Goal: Task Accomplishment & Management: Manage account settings

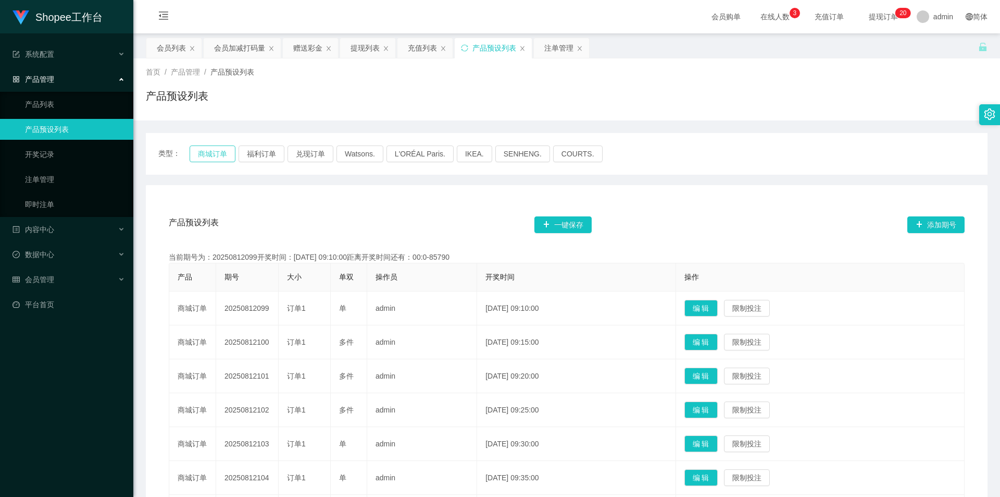
click at [227, 158] on button "商城订单" at bounding box center [213, 153] width 46 height 17
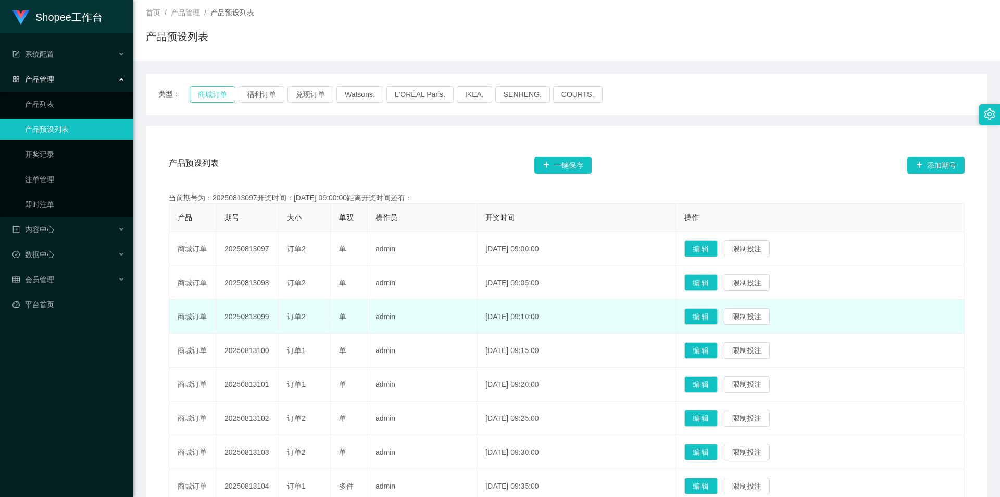
scroll to position [104, 0]
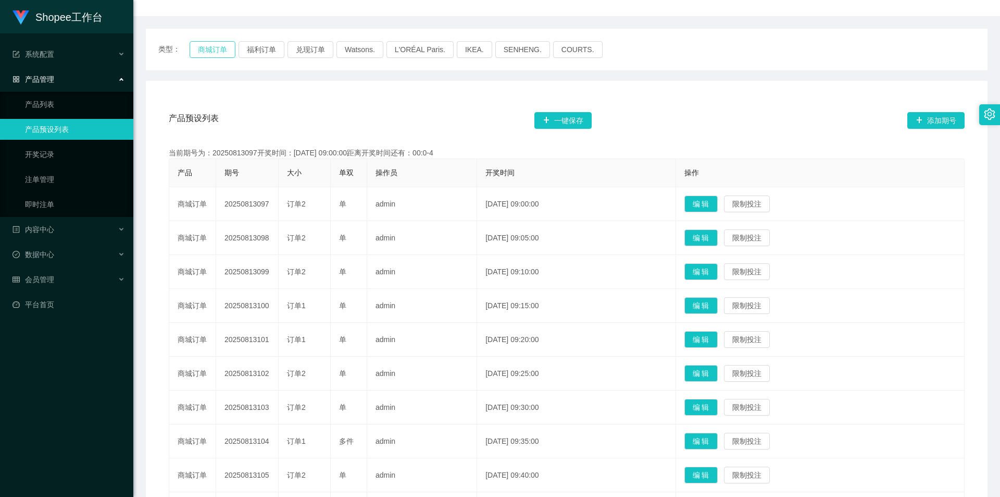
click at [204, 47] on button "商城订单" at bounding box center [213, 49] width 46 height 17
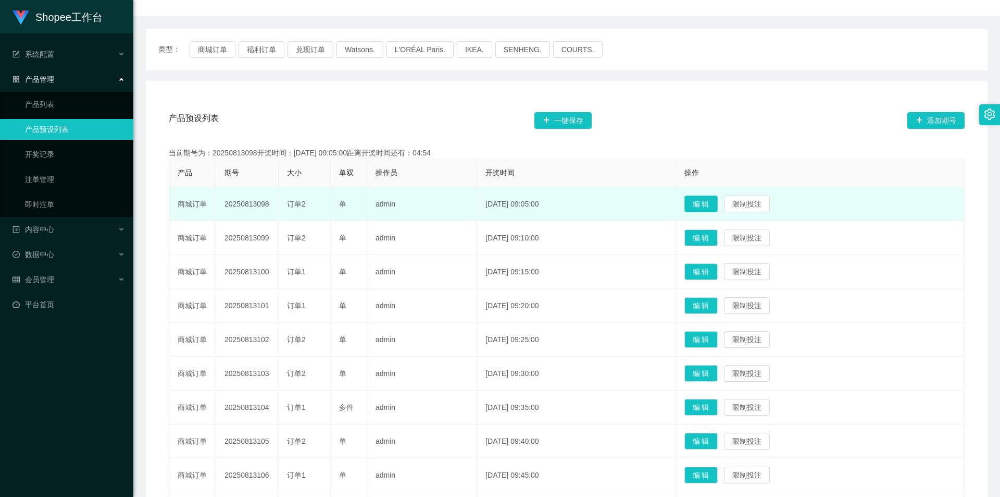
click at [710, 202] on button "编 辑" at bounding box center [701, 203] width 33 height 17
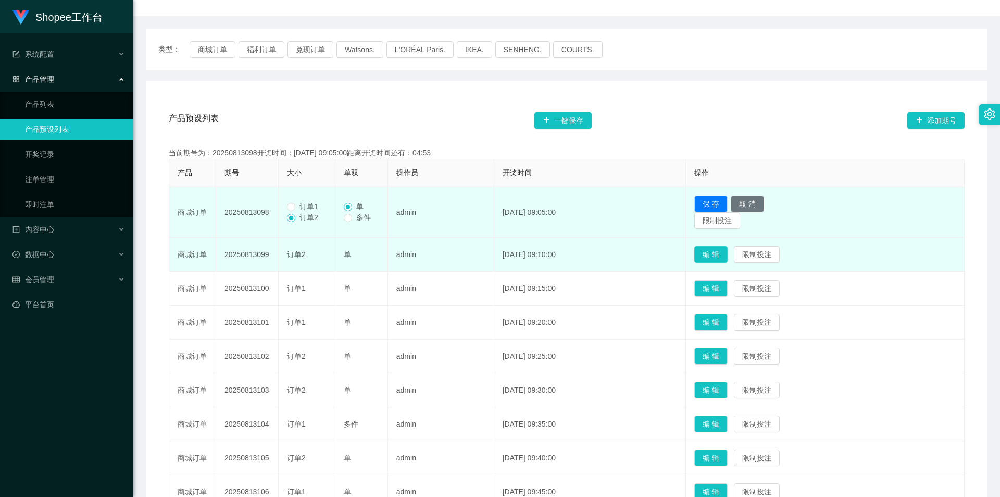
click at [721, 252] on button "编 辑" at bounding box center [710, 254] width 33 height 17
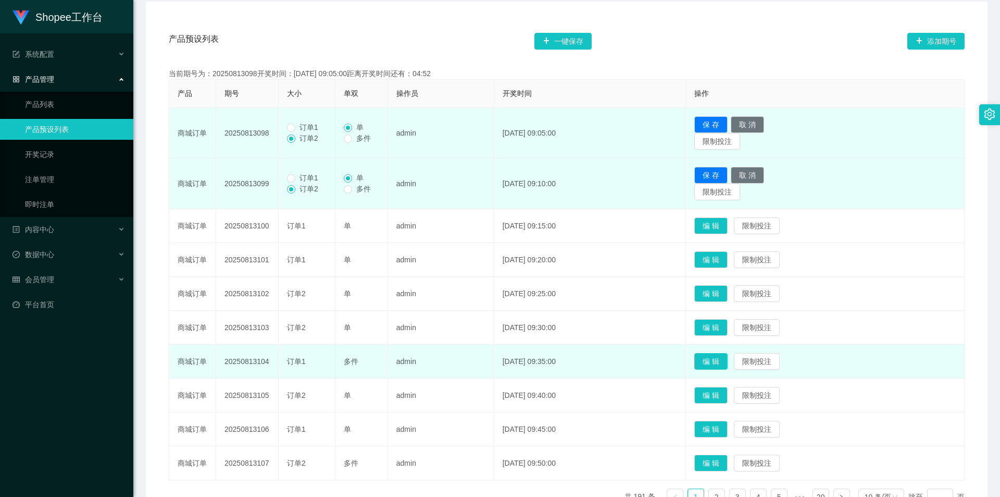
scroll to position [208, 0]
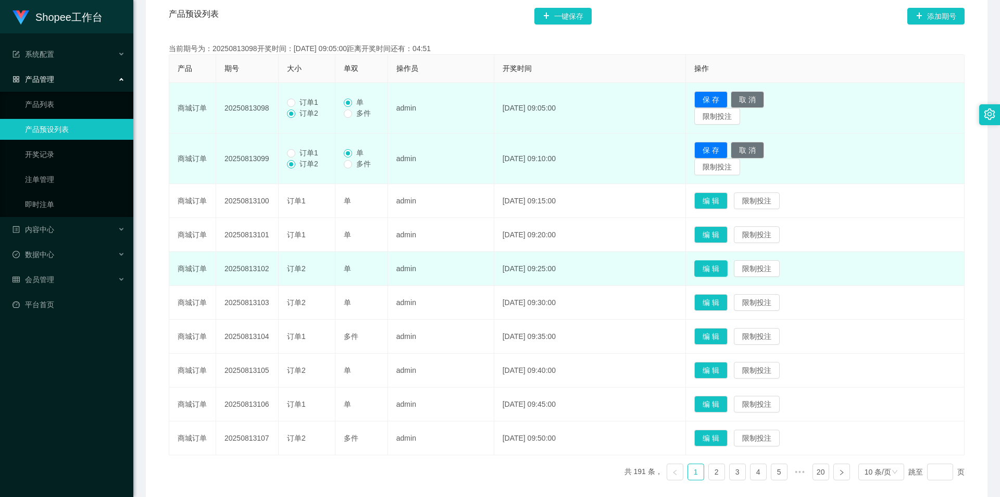
click at [728, 275] on button "编 辑" at bounding box center [710, 268] width 33 height 17
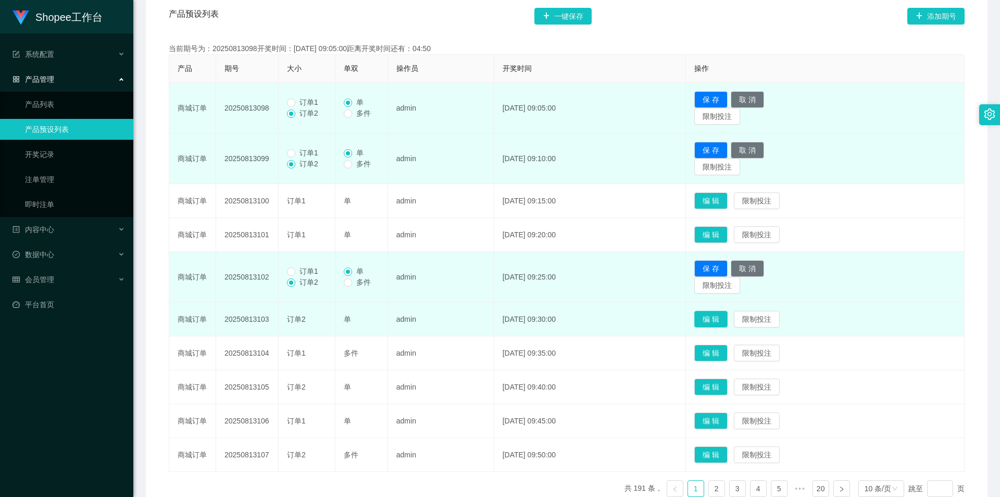
click at [726, 322] on button "编 辑" at bounding box center [710, 319] width 33 height 17
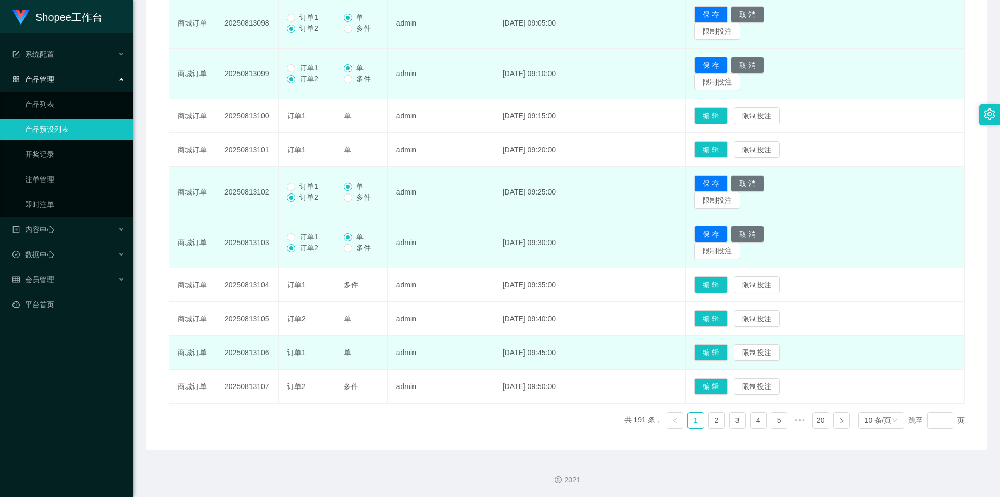
scroll to position [294, 0]
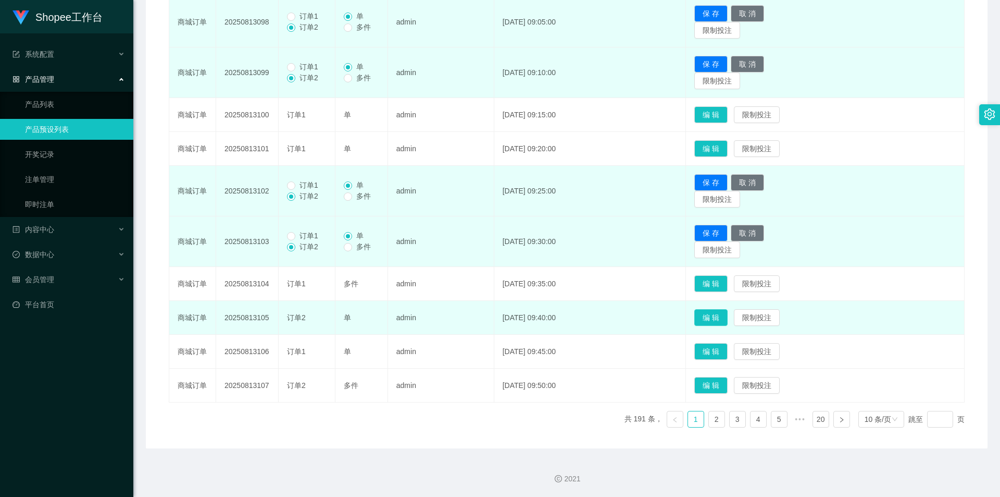
click at [728, 322] on button "编 辑" at bounding box center [710, 317] width 33 height 17
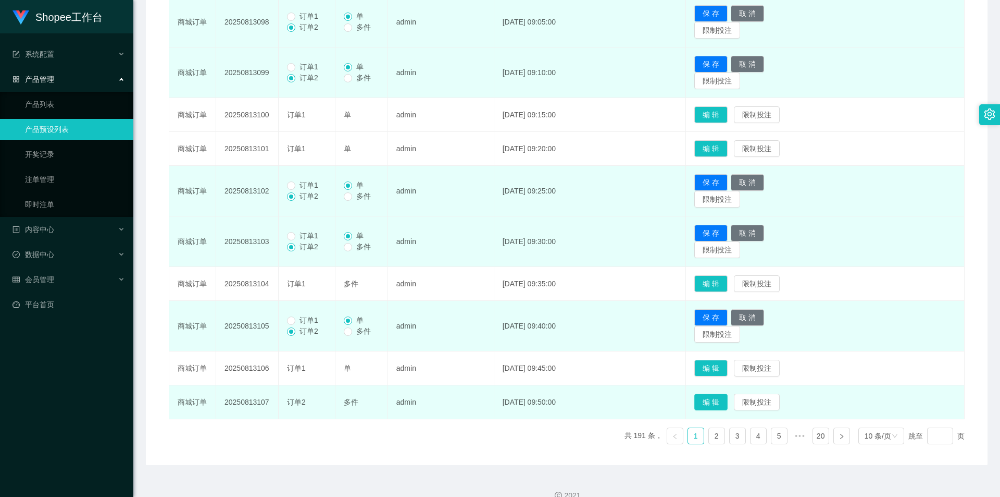
click at [728, 401] on button "编 辑" at bounding box center [710, 401] width 33 height 17
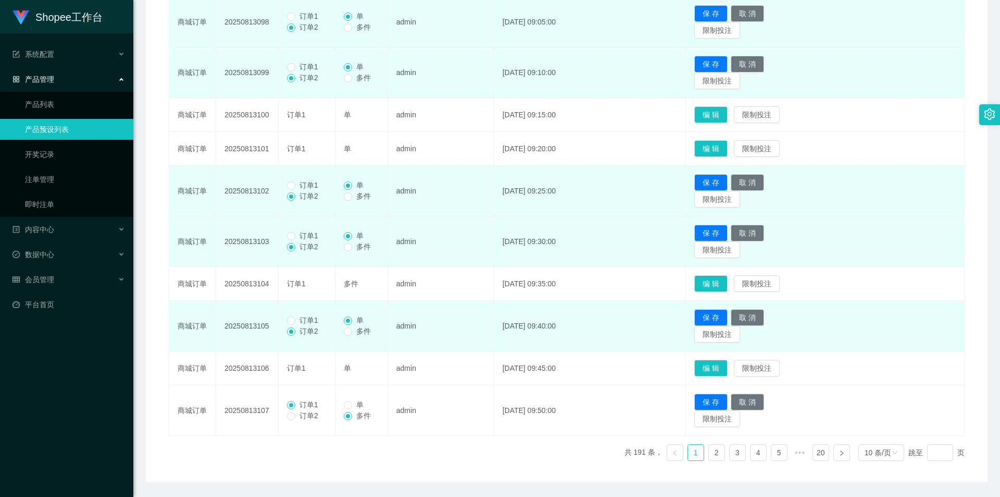
click at [296, 320] on span "订单1" at bounding box center [308, 320] width 27 height 8
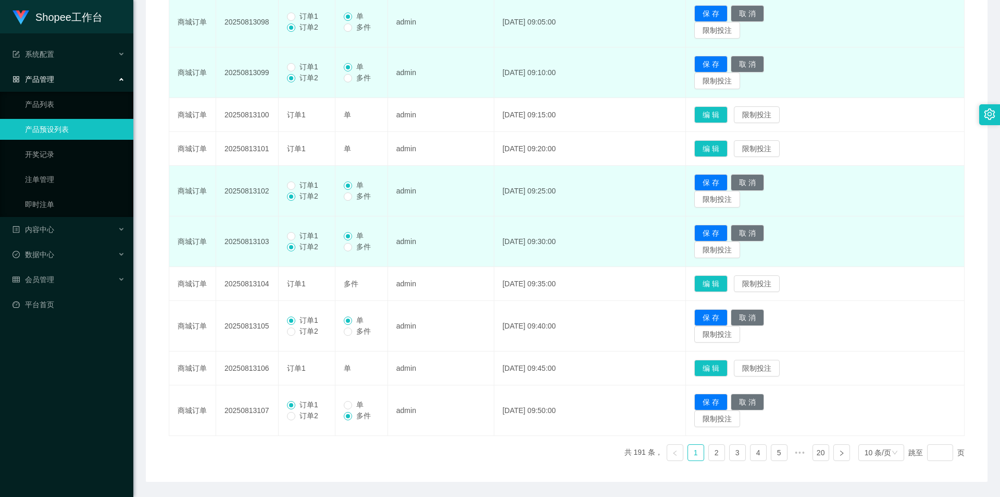
click at [307, 236] on span "订单1" at bounding box center [308, 235] width 27 height 8
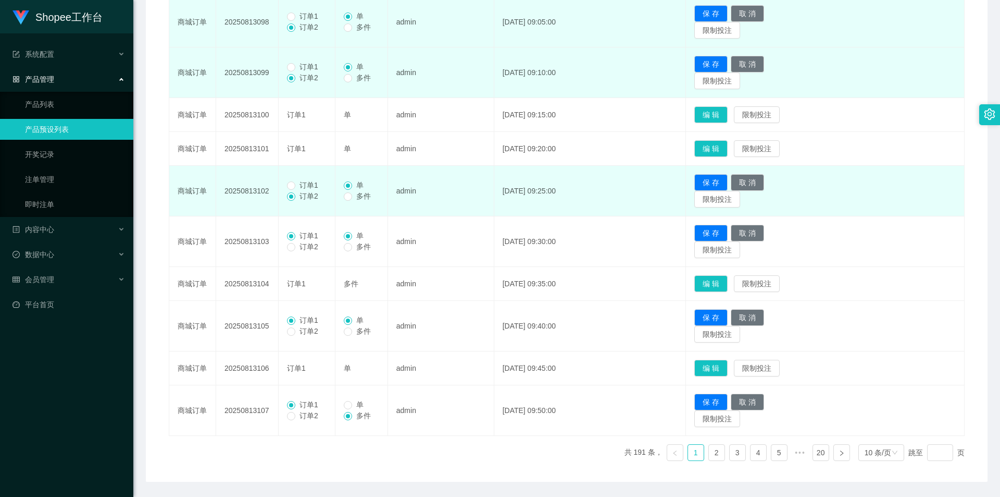
click at [306, 184] on span "订单1" at bounding box center [308, 185] width 27 height 8
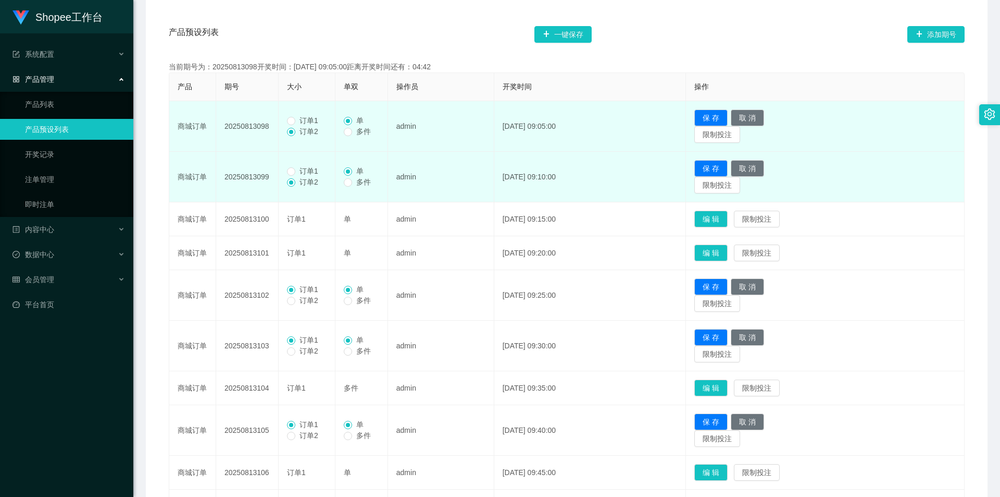
click at [311, 167] on span "订单1" at bounding box center [308, 171] width 27 height 8
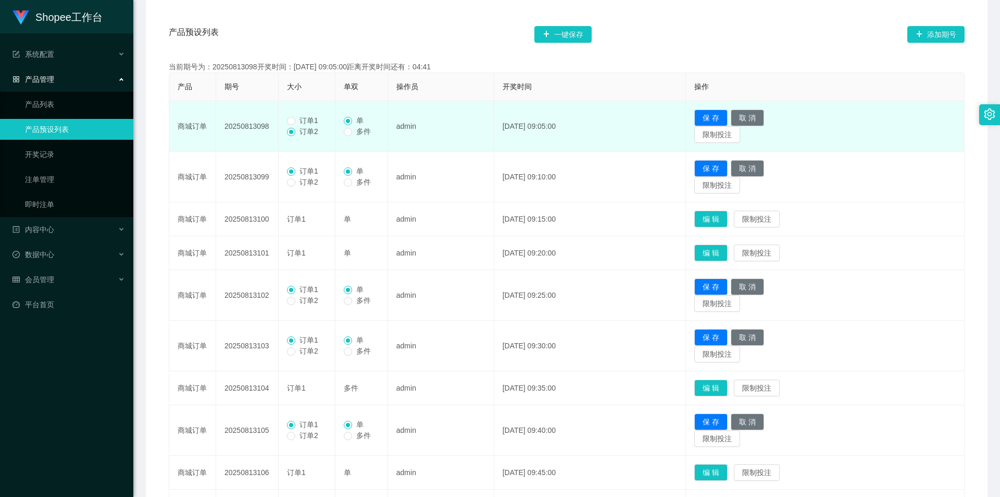
click at [313, 117] on span "订单1" at bounding box center [308, 120] width 27 height 8
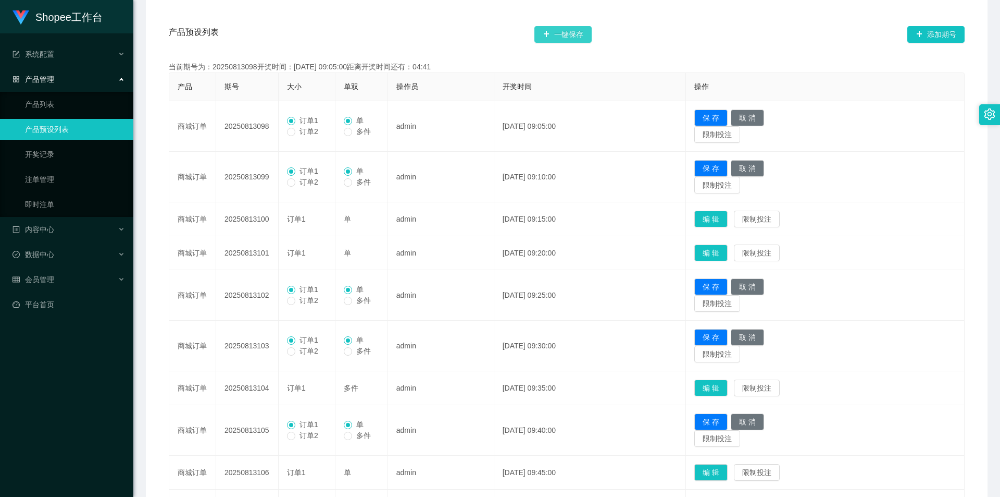
click at [567, 36] on button "一键保存" at bounding box center [563, 34] width 57 height 17
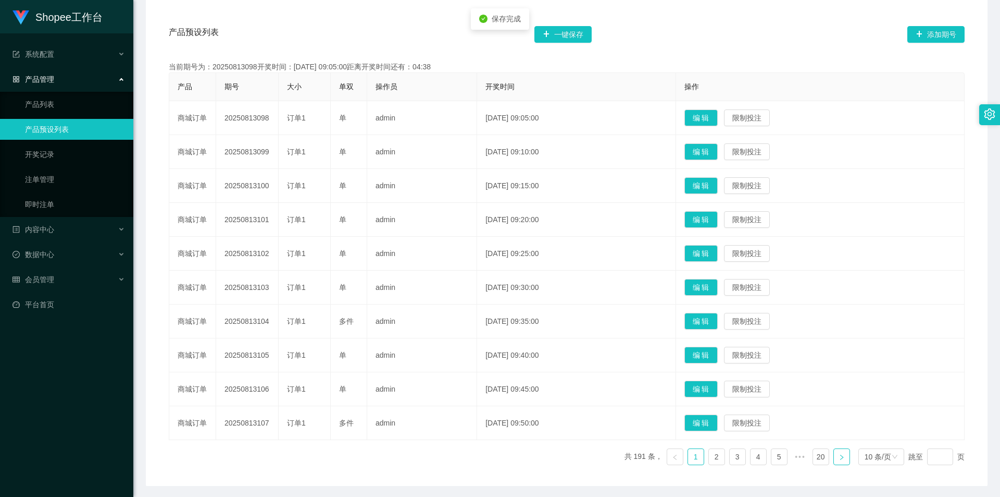
click at [836, 462] on link at bounding box center [842, 456] width 17 height 17
click at [717, 424] on button "编 辑" at bounding box center [701, 422] width 33 height 17
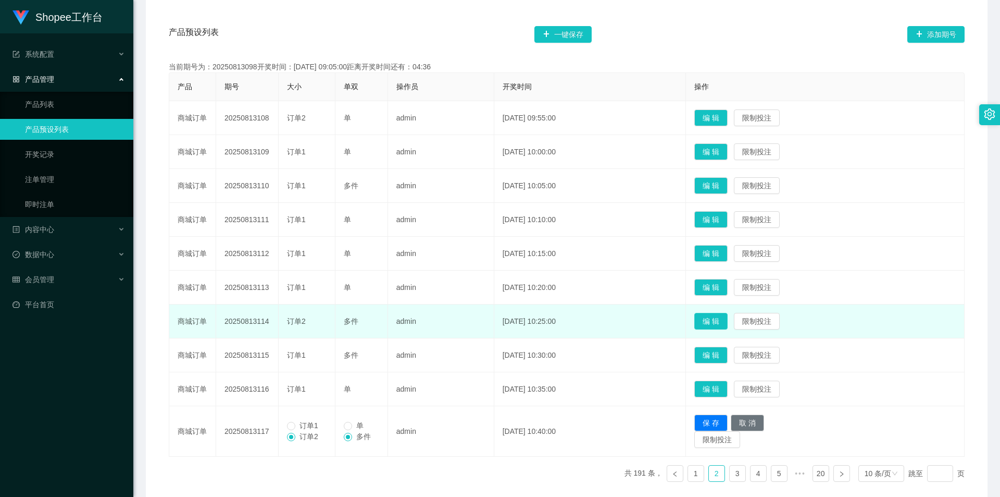
click at [726, 319] on button "编 辑" at bounding box center [710, 321] width 33 height 17
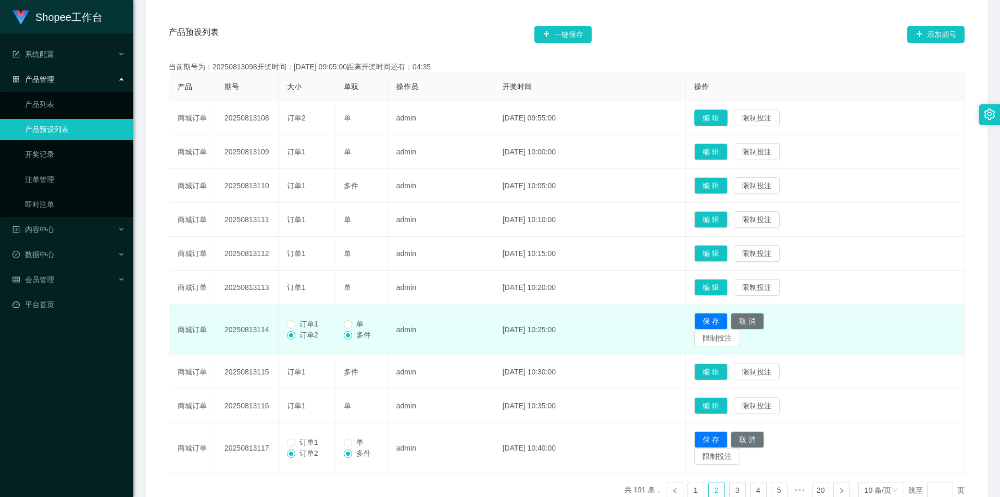
click at [727, 124] on button "编 辑" at bounding box center [710, 117] width 33 height 17
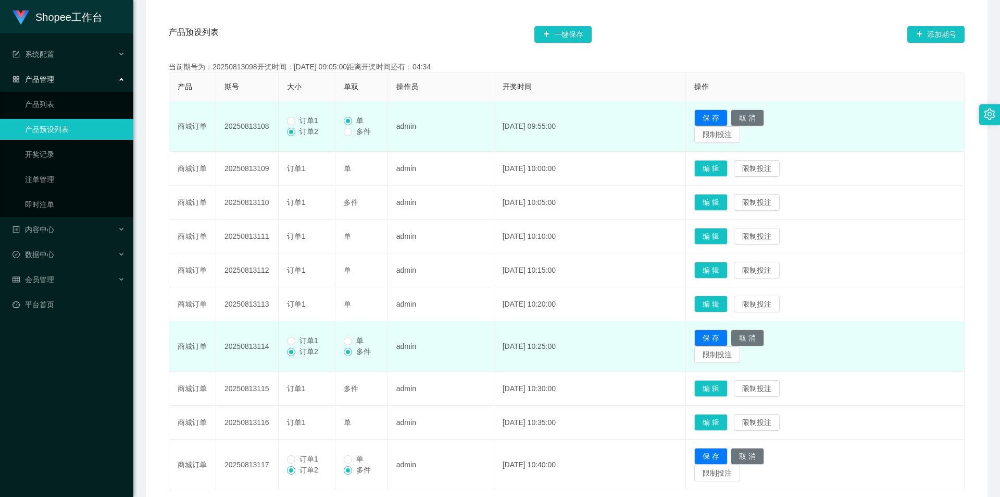
click at [305, 121] on span "订单1" at bounding box center [308, 120] width 27 height 8
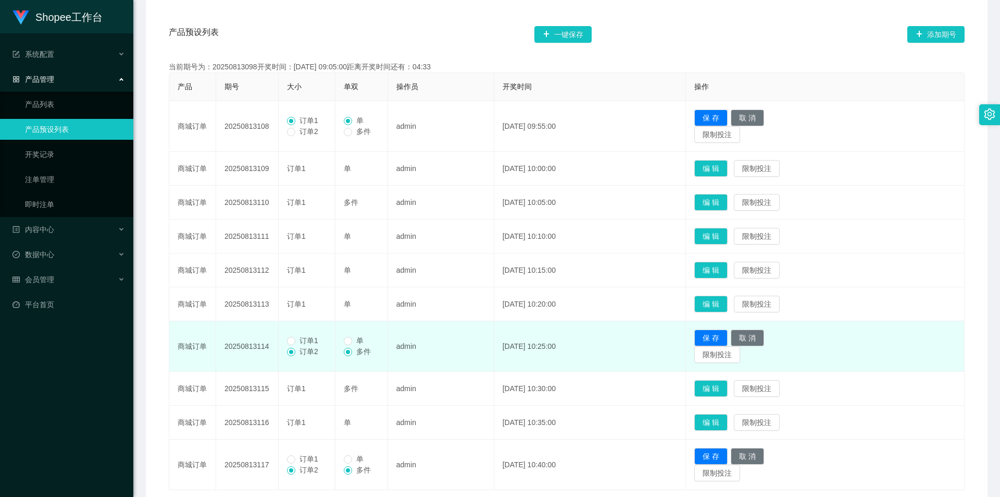
click at [300, 341] on span "订单1" at bounding box center [308, 340] width 27 height 8
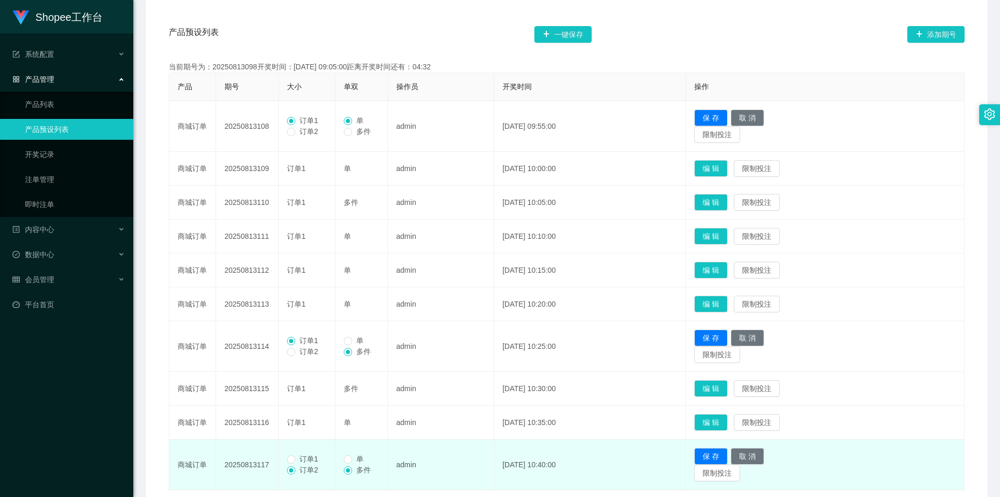
click at [300, 454] on span "订单1" at bounding box center [308, 458] width 27 height 8
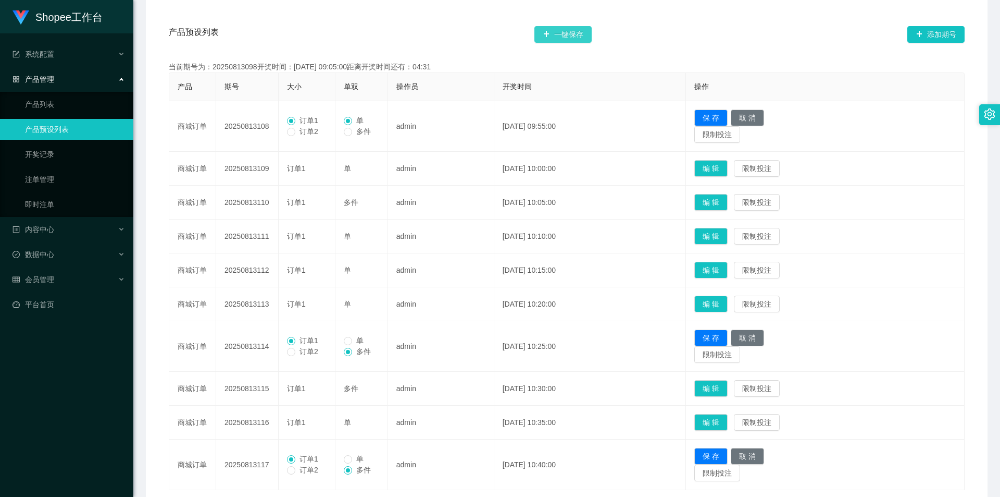
click at [576, 35] on button "一键保存" at bounding box center [563, 34] width 57 height 17
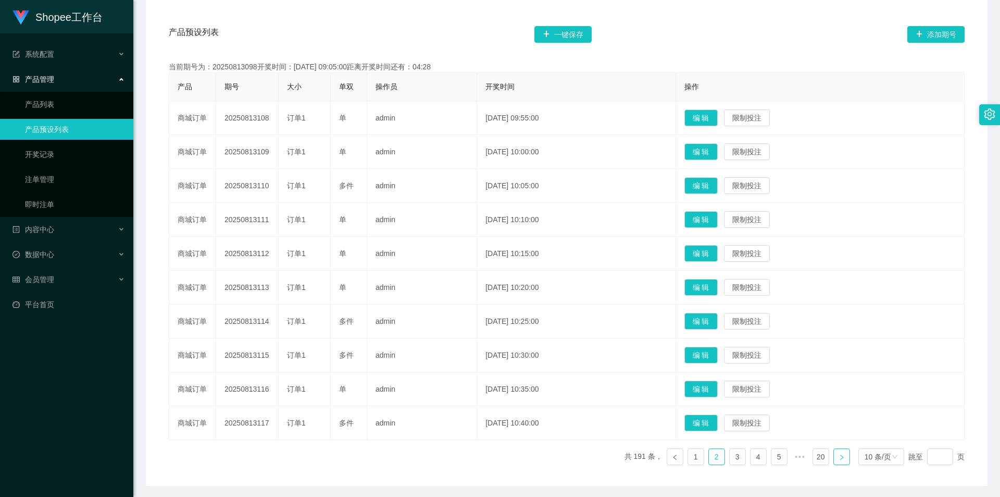
click at [841, 453] on link at bounding box center [842, 456] width 17 height 17
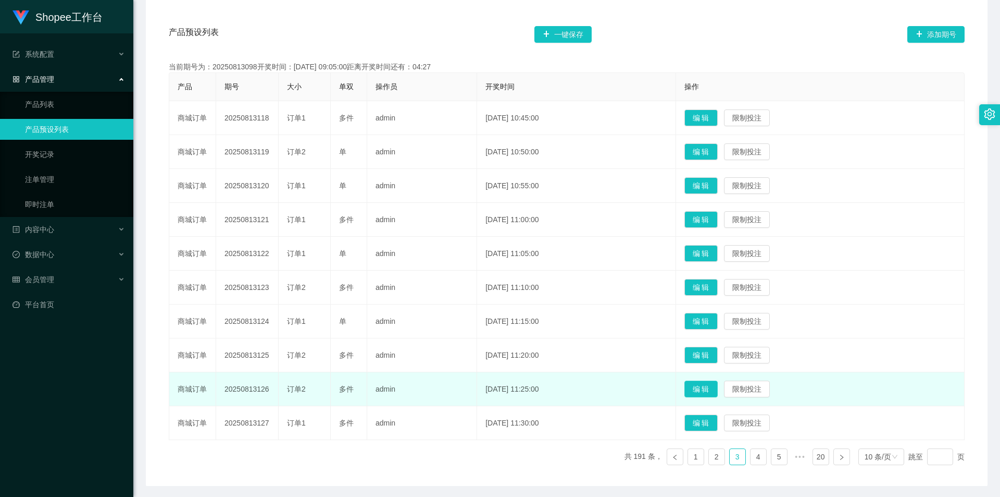
click at [718, 389] on button "编 辑" at bounding box center [701, 388] width 33 height 17
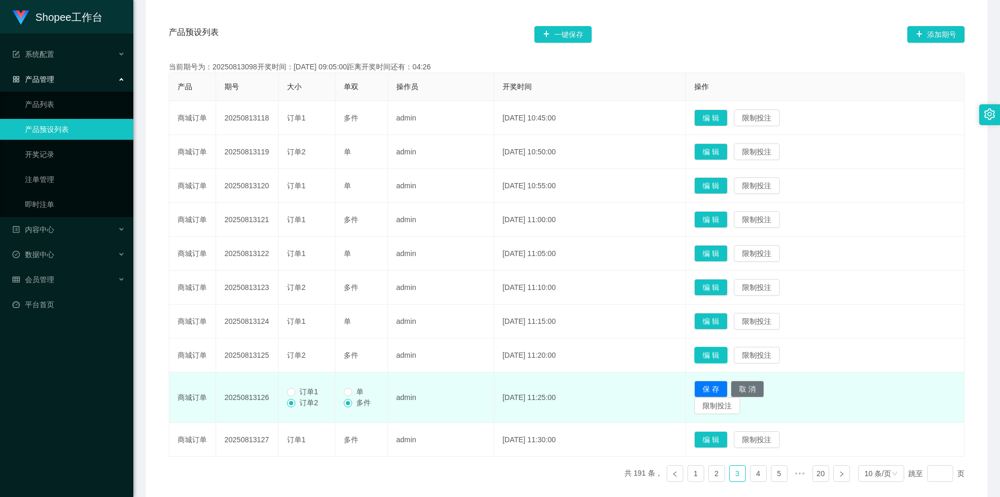
click at [723, 353] on button "编 辑" at bounding box center [710, 354] width 33 height 17
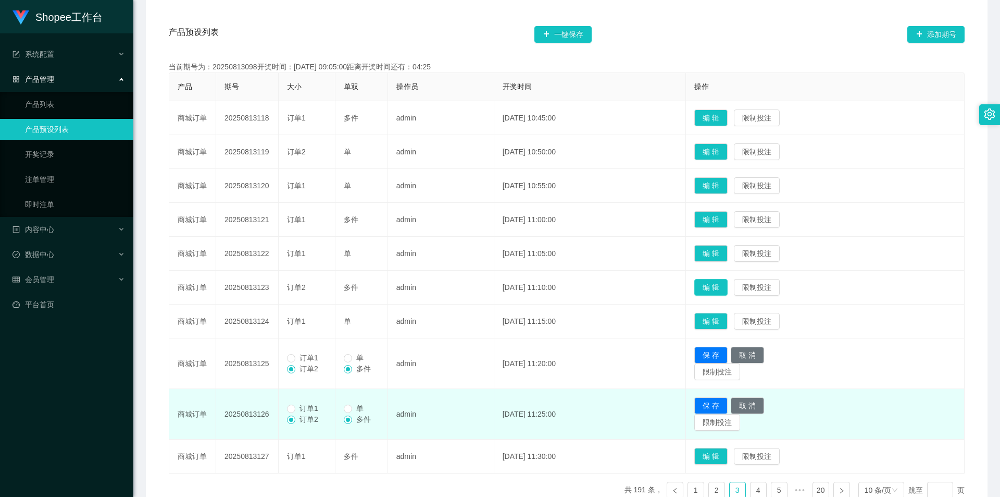
click at [726, 288] on button "编 辑" at bounding box center [710, 287] width 33 height 17
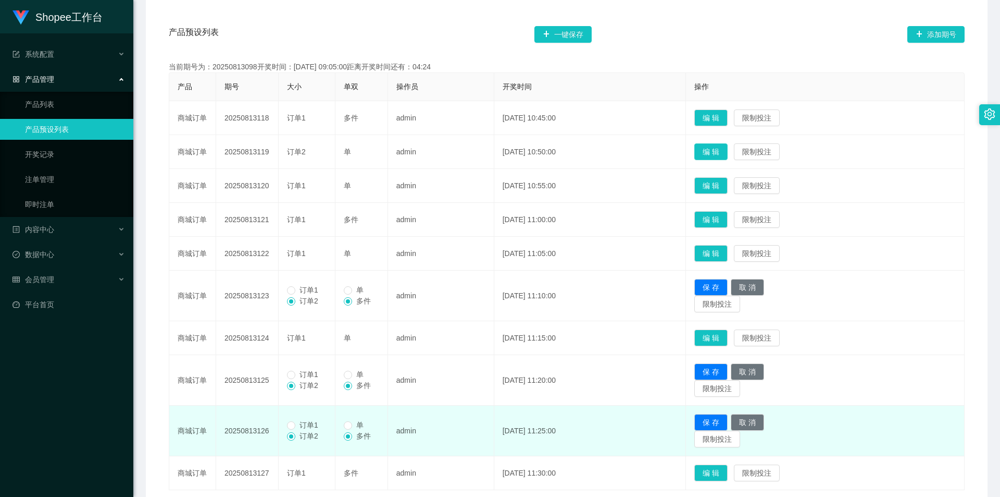
click at [723, 148] on button "编 辑" at bounding box center [710, 151] width 33 height 17
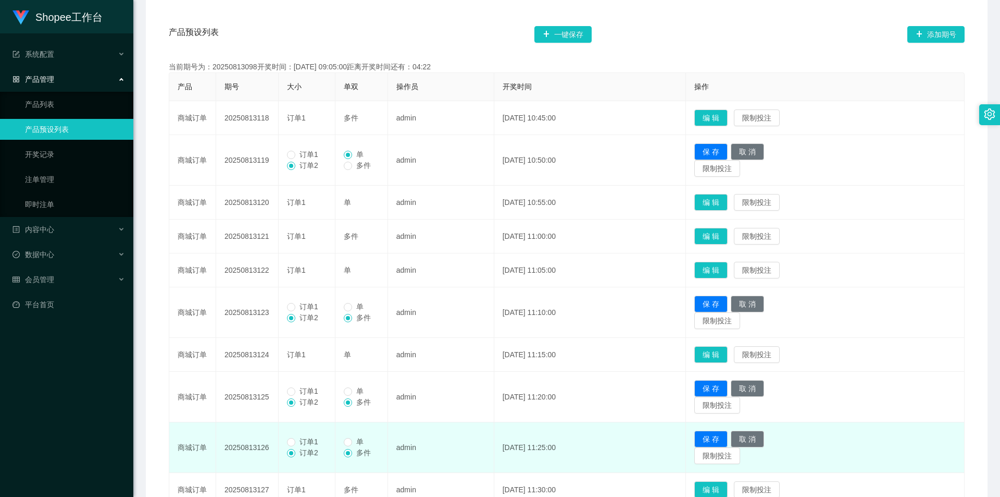
click at [295, 149] on label "订单1" at bounding box center [304, 154] width 35 height 11
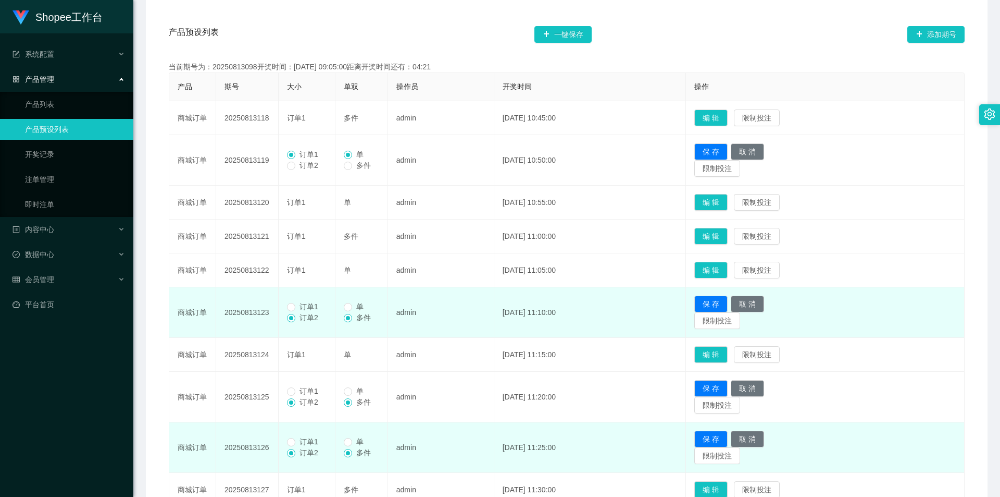
click at [319, 304] on span "订单1" at bounding box center [308, 306] width 27 height 8
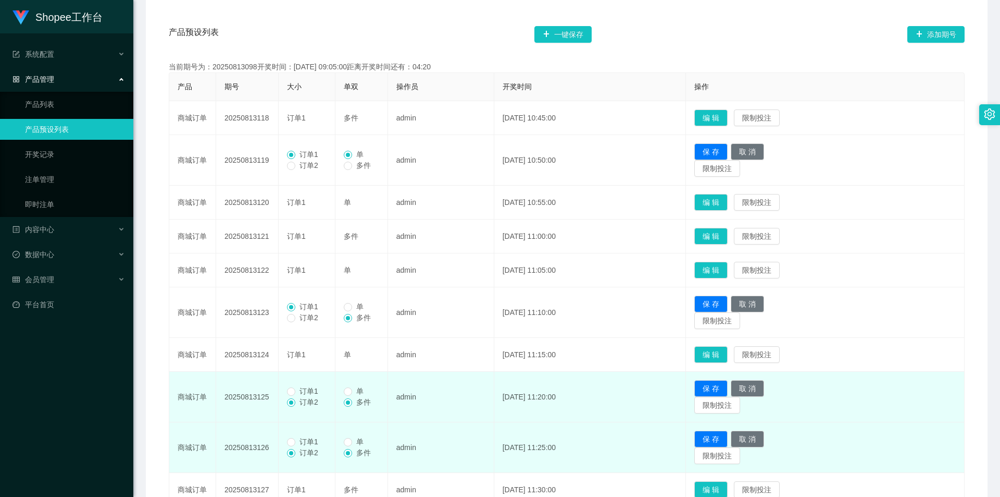
click at [307, 387] on span "订单1" at bounding box center [308, 391] width 27 height 8
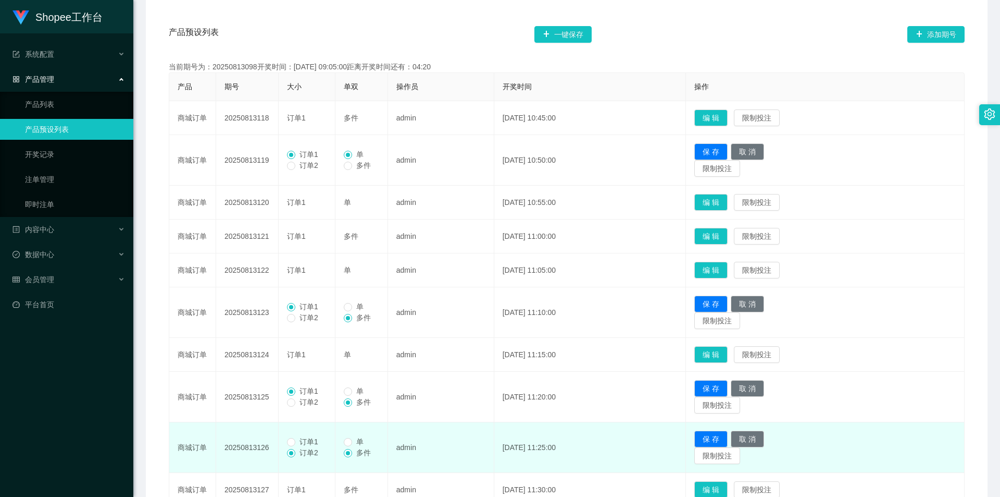
click at [311, 442] on span "订单1" at bounding box center [308, 441] width 27 height 8
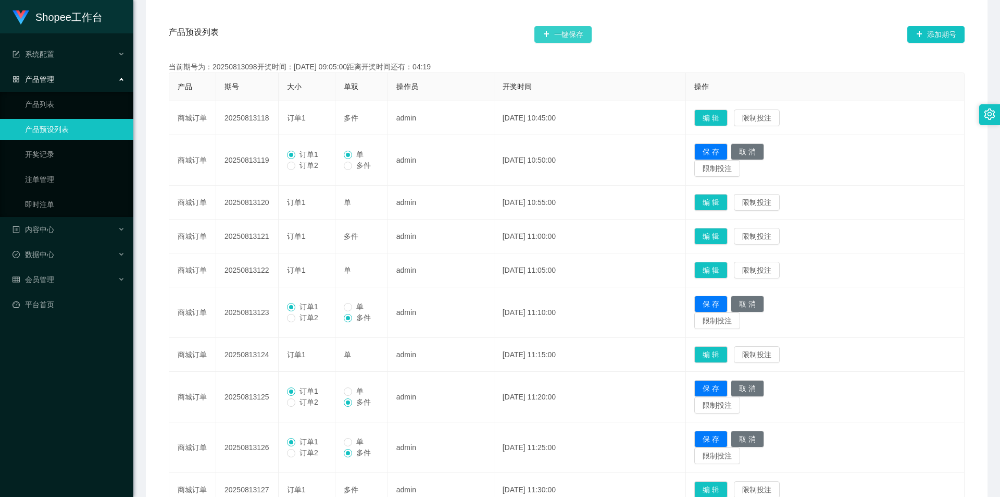
click at [582, 33] on button "一键保存" at bounding box center [563, 34] width 57 height 17
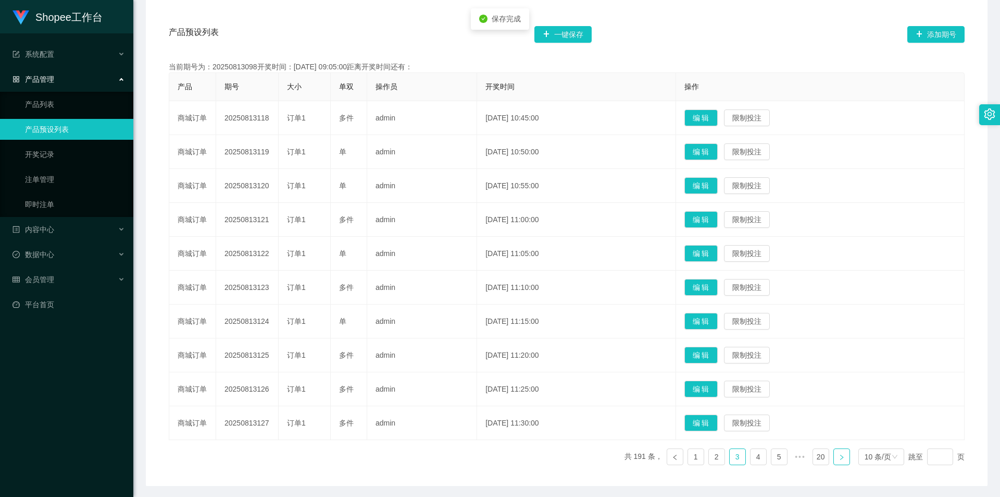
click at [840, 456] on icon "图标: right" at bounding box center [841, 456] width 3 height 5
click at [718, 420] on button "编 辑" at bounding box center [701, 422] width 33 height 17
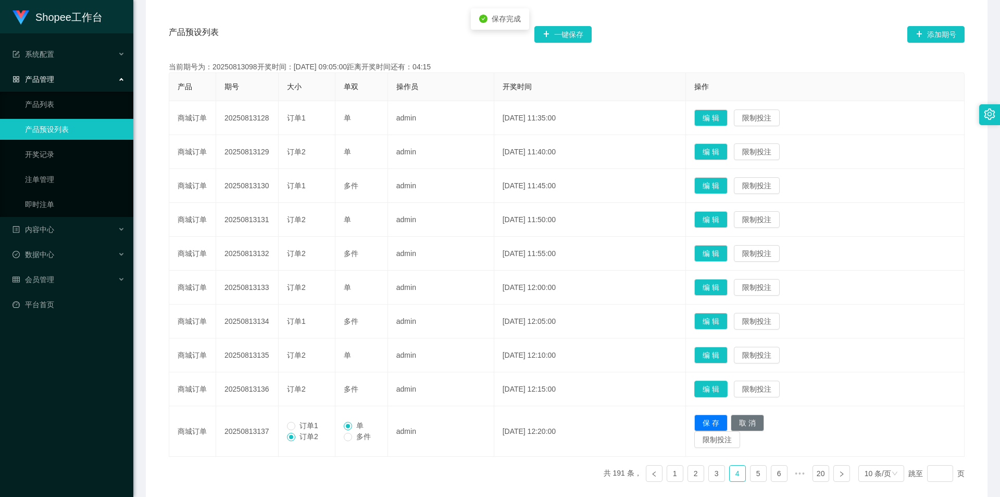
click at [718, 386] on button "编 辑" at bounding box center [710, 388] width 33 height 17
click at [725, 359] on button "编 辑" at bounding box center [710, 354] width 33 height 17
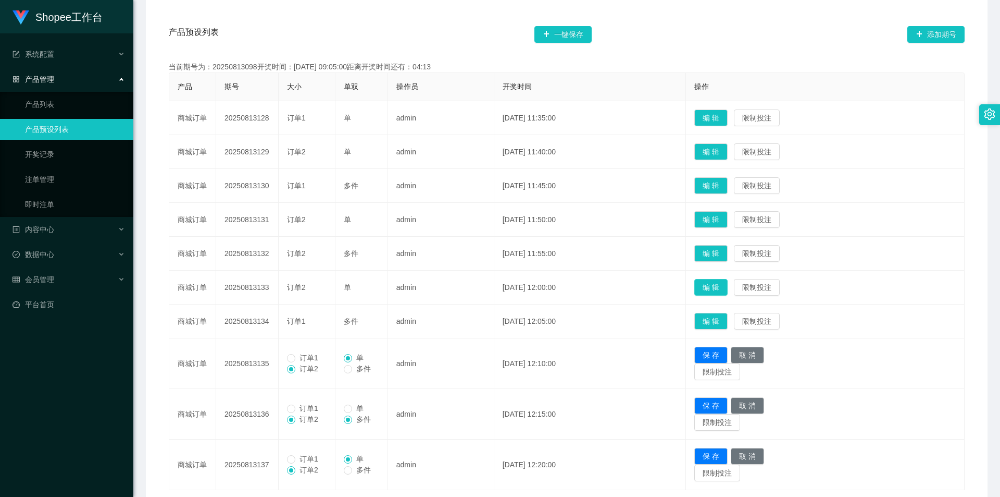
click at [728, 292] on button "编 辑" at bounding box center [710, 287] width 33 height 17
click at [727, 252] on button "编 辑" at bounding box center [710, 253] width 33 height 17
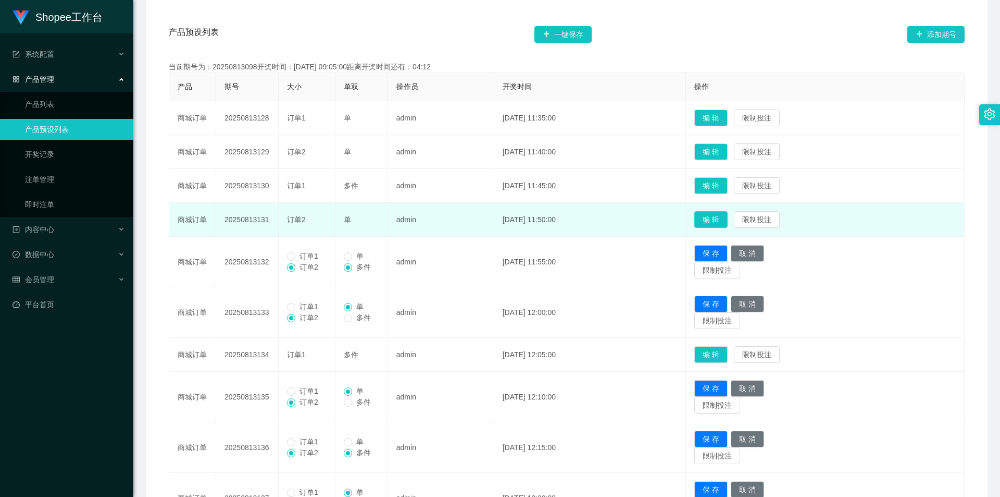
click at [728, 218] on button "编 辑" at bounding box center [710, 219] width 33 height 17
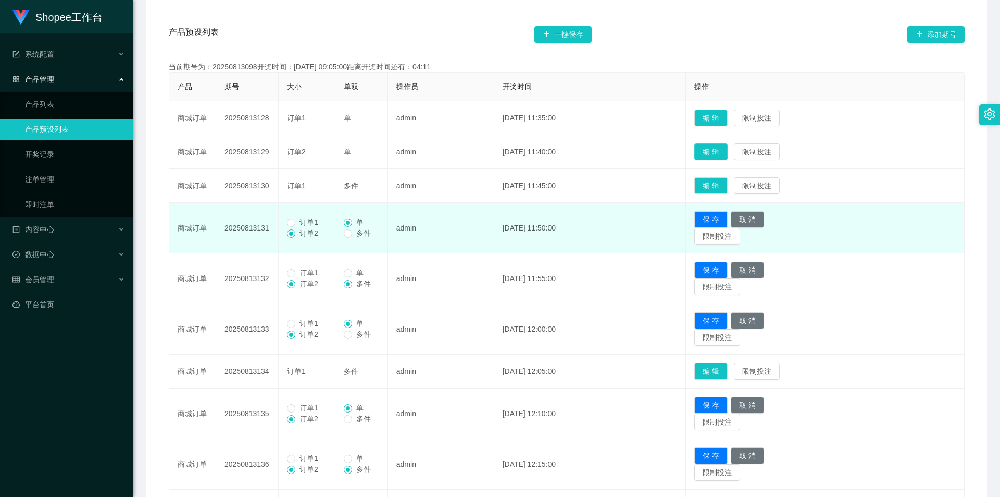
click at [728, 150] on button "编 辑" at bounding box center [710, 151] width 33 height 17
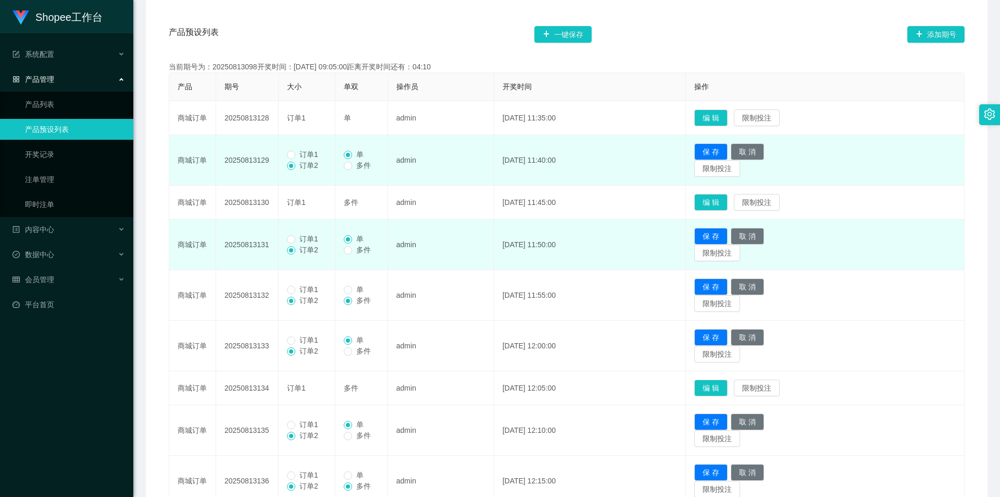
click at [296, 153] on span "订单1" at bounding box center [308, 154] width 27 height 8
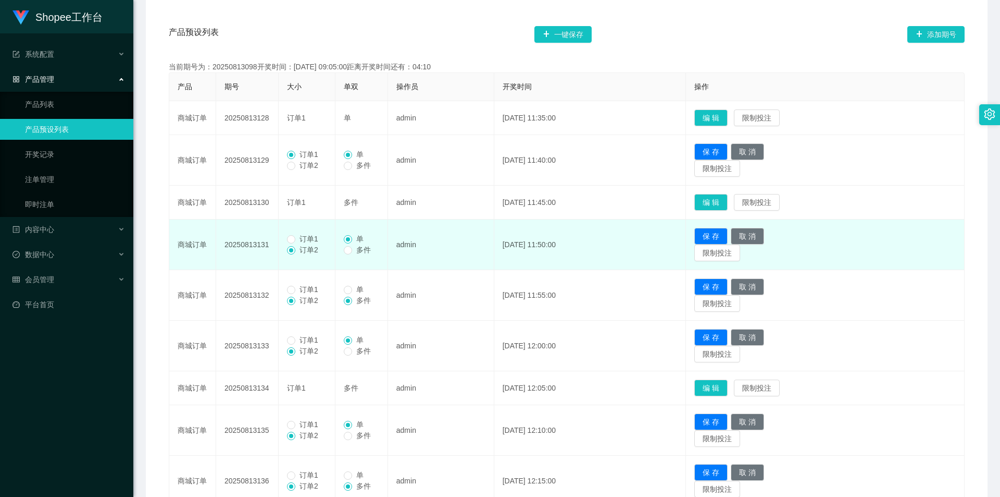
click at [299, 240] on span "订单1" at bounding box center [308, 238] width 27 height 8
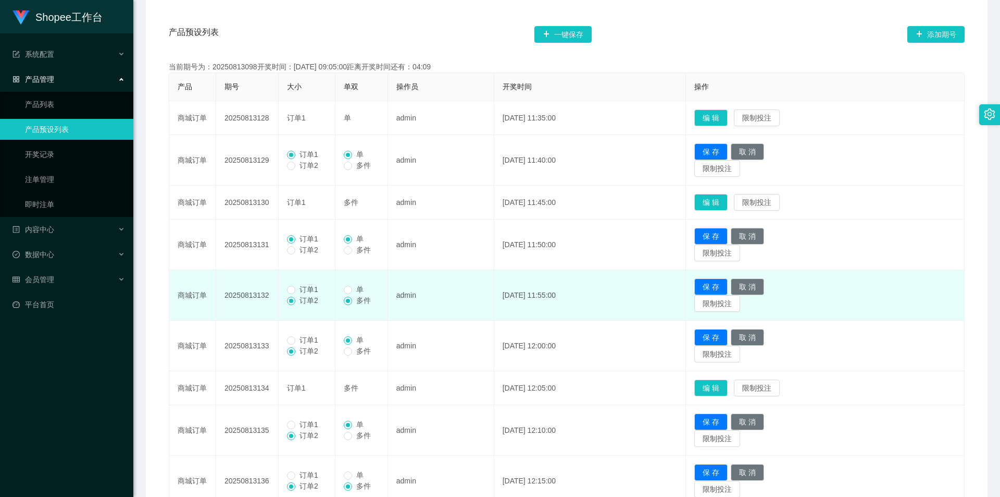
click at [296, 291] on span "订单1" at bounding box center [308, 289] width 27 height 8
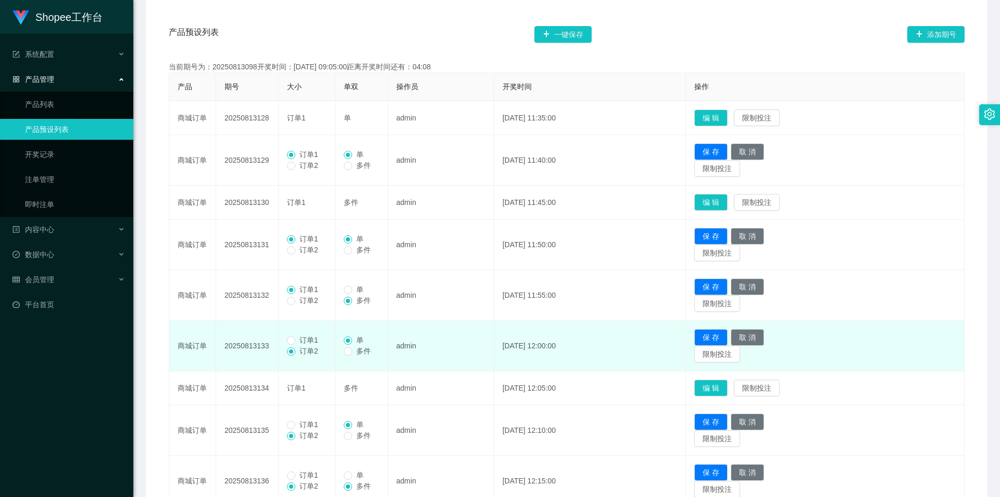
click at [304, 343] on span "订单1" at bounding box center [308, 340] width 27 height 8
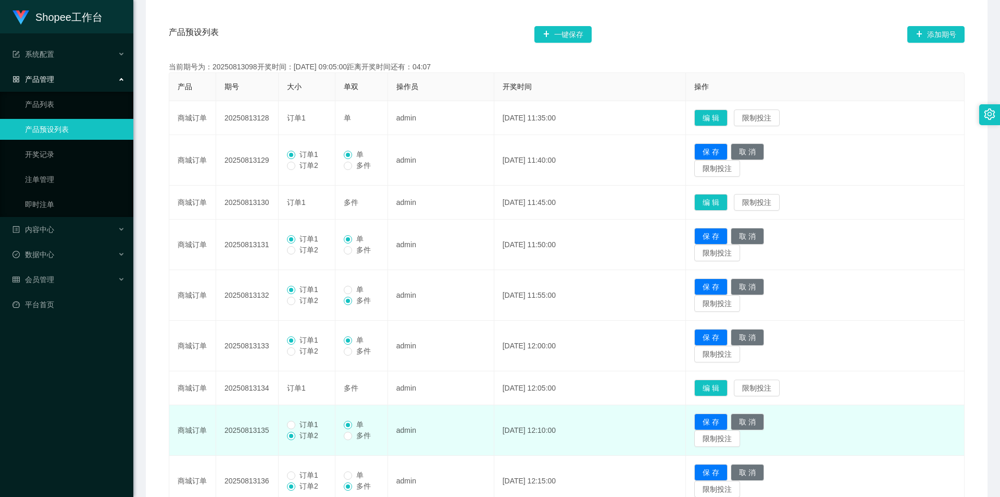
click at [302, 420] on span "订单1" at bounding box center [308, 424] width 27 height 8
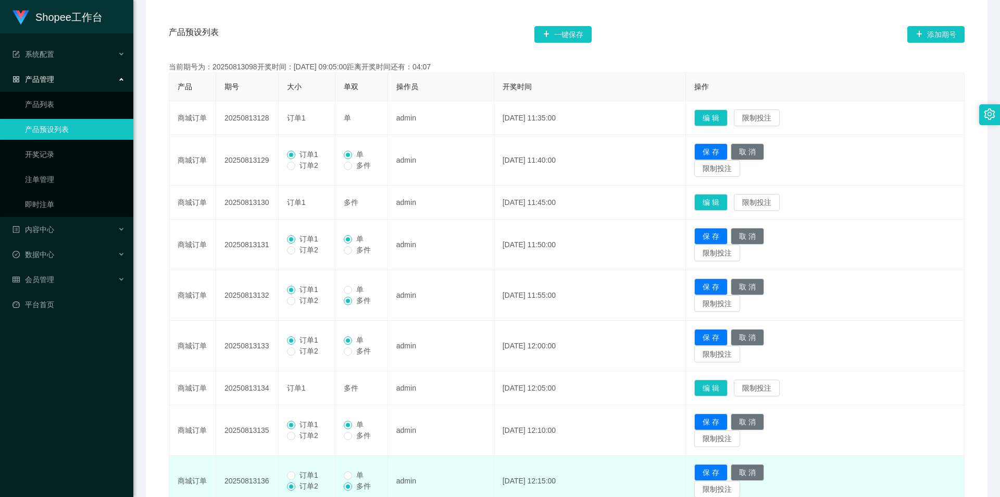
click at [313, 469] on label "订单1" at bounding box center [304, 474] width 35 height 11
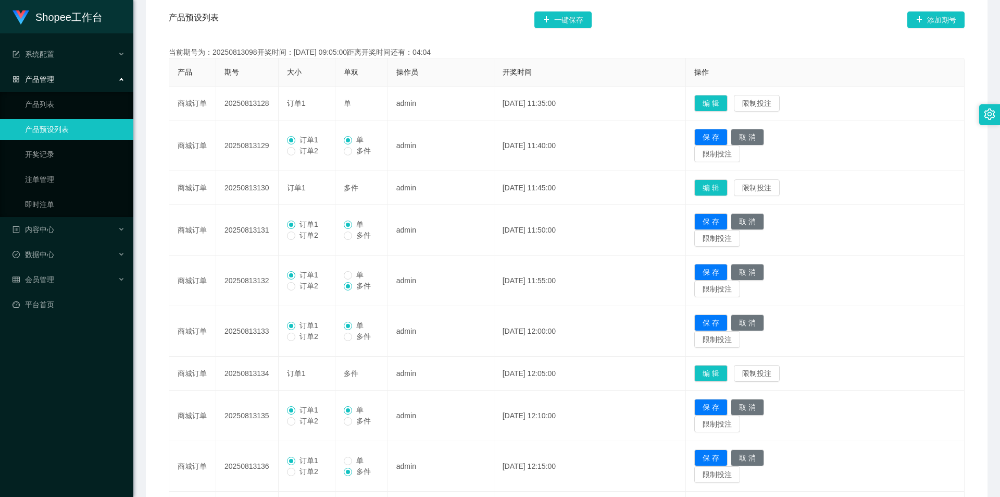
scroll to position [138, 0]
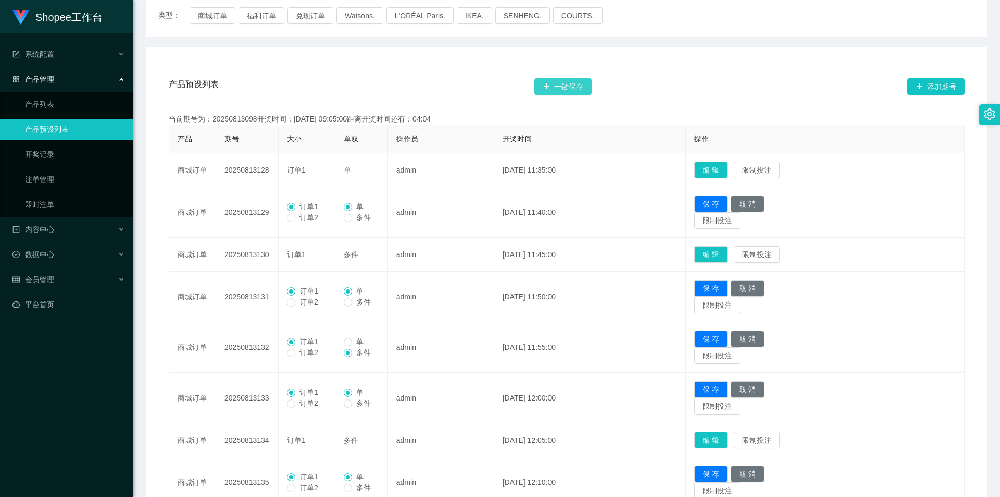
click at [576, 83] on button "一键保存" at bounding box center [563, 86] width 57 height 17
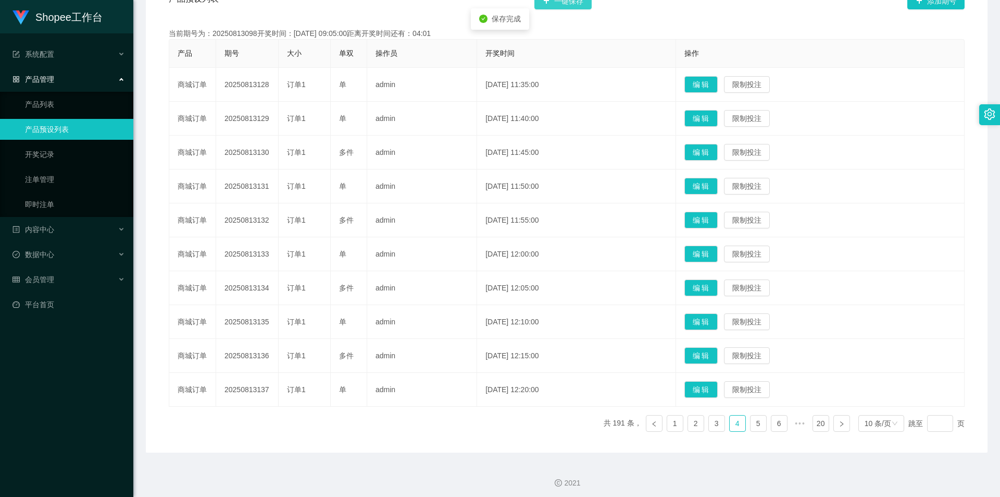
scroll to position [228, 0]
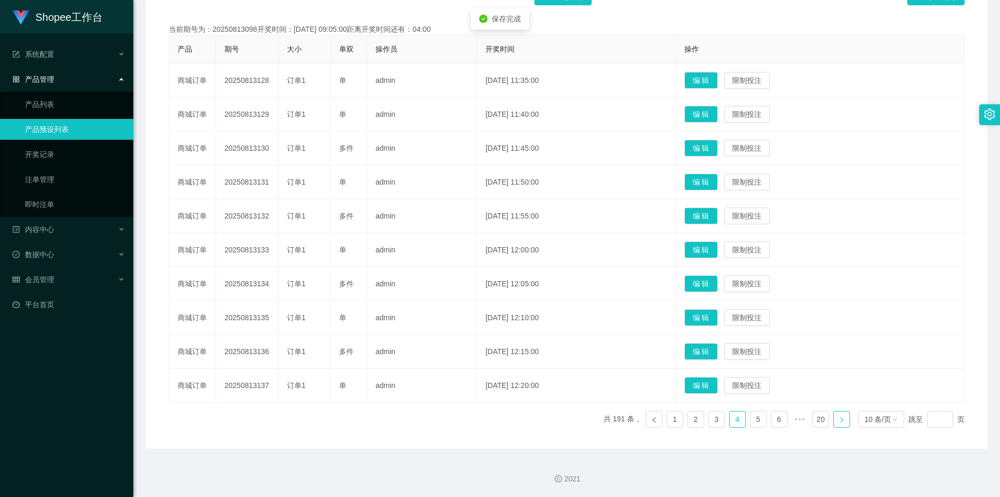
click at [843, 421] on link at bounding box center [842, 419] width 17 height 17
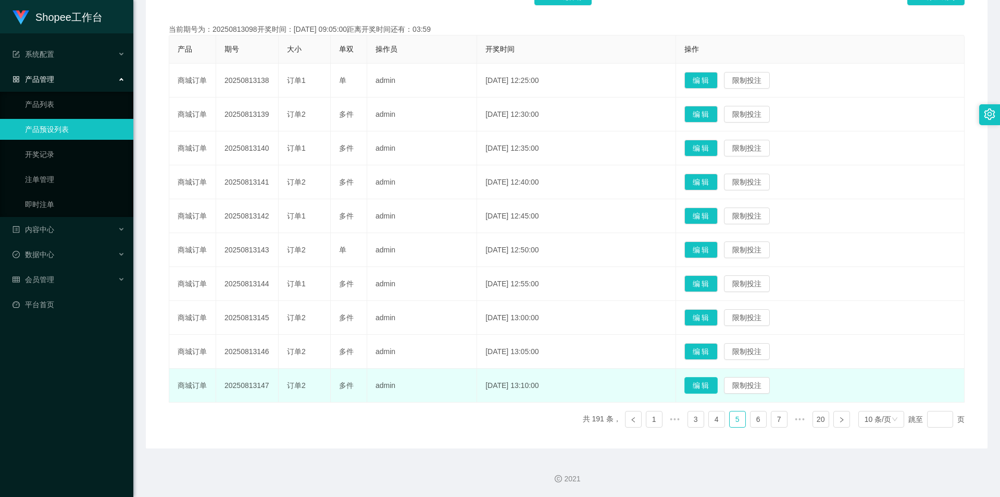
click at [715, 382] on button "编 辑" at bounding box center [701, 385] width 33 height 17
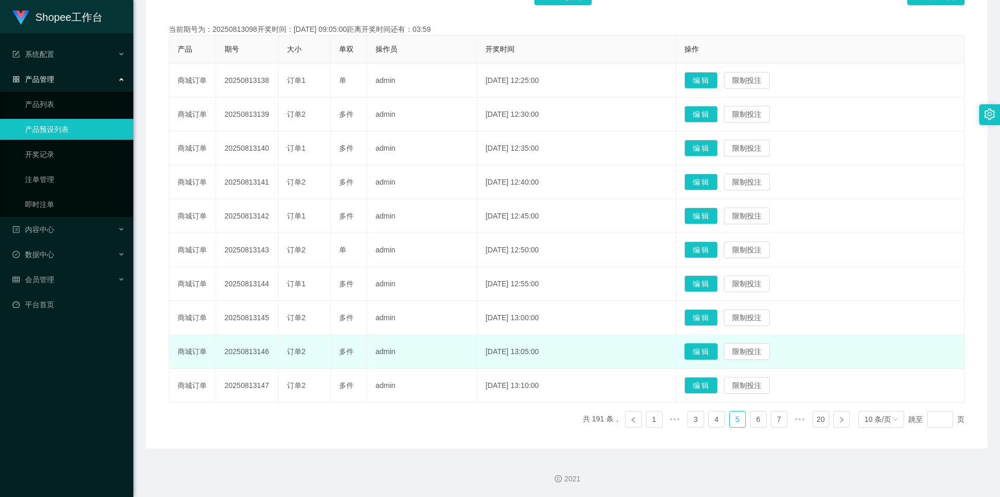
click at [715, 348] on button "编 辑" at bounding box center [701, 351] width 33 height 17
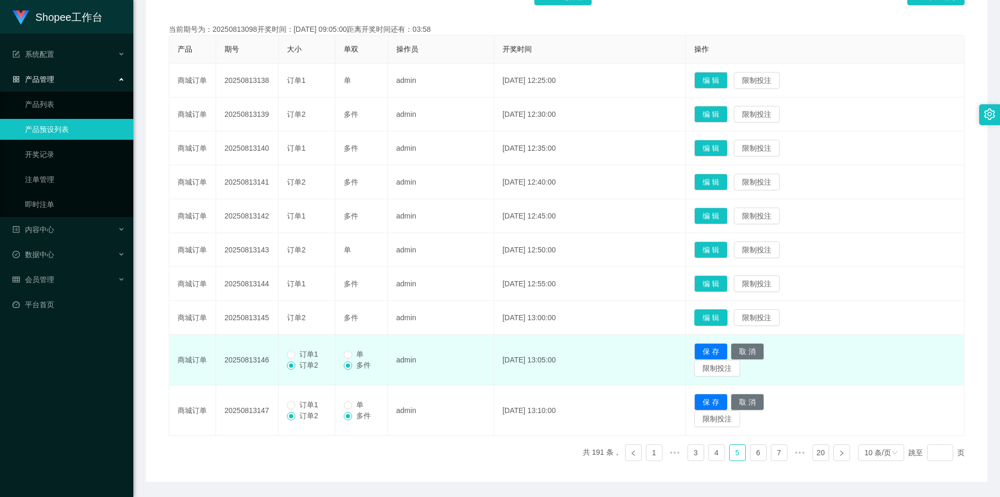
click at [724, 320] on button "编 辑" at bounding box center [710, 317] width 33 height 17
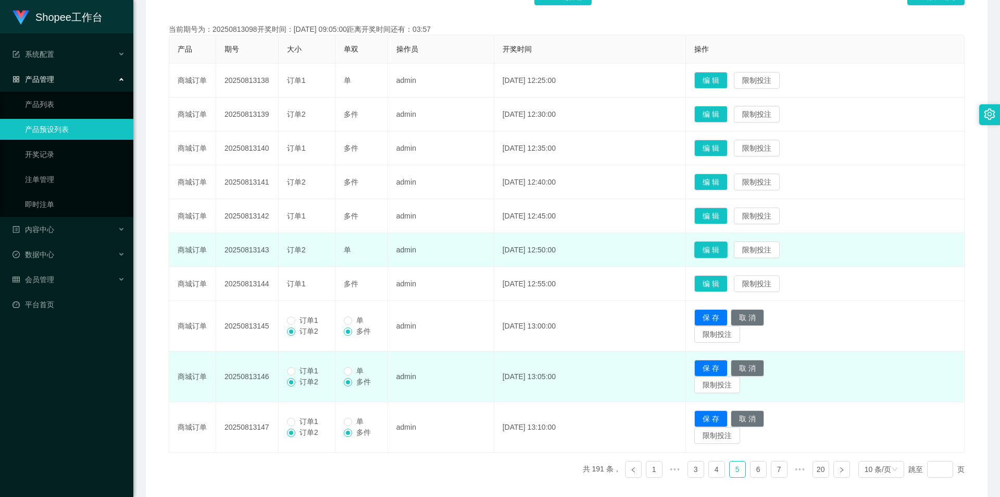
click at [725, 248] on button "编 辑" at bounding box center [710, 249] width 33 height 17
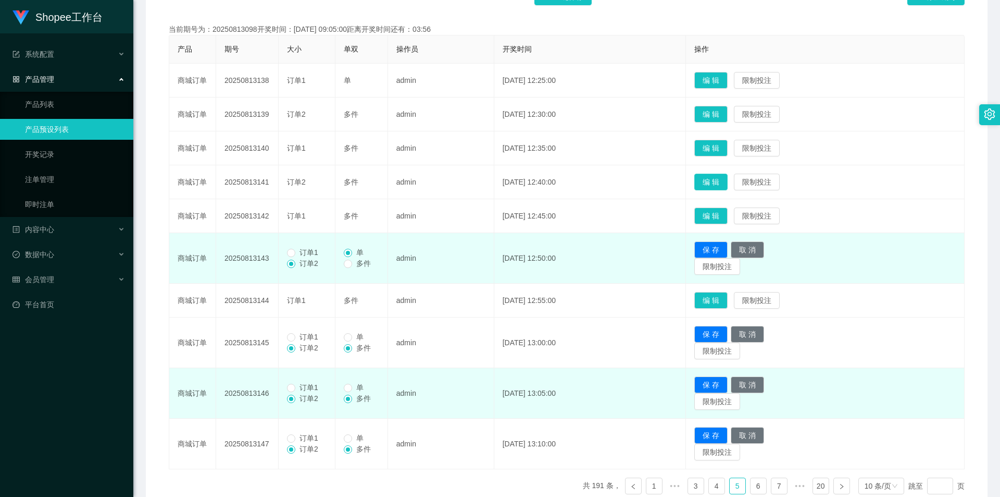
click at [722, 182] on button "编 辑" at bounding box center [710, 181] width 33 height 17
click at [719, 120] on button "编 辑" at bounding box center [710, 114] width 33 height 17
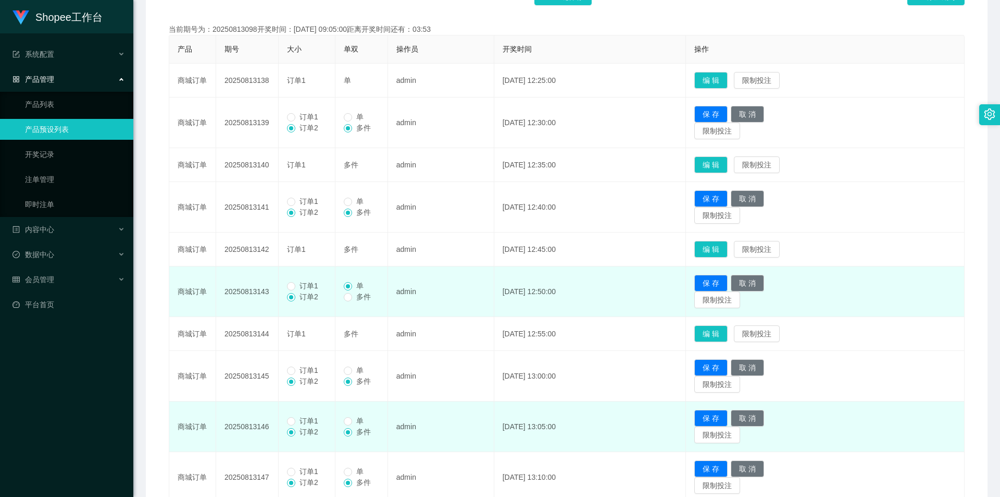
click at [300, 113] on span "订单1" at bounding box center [308, 117] width 27 height 8
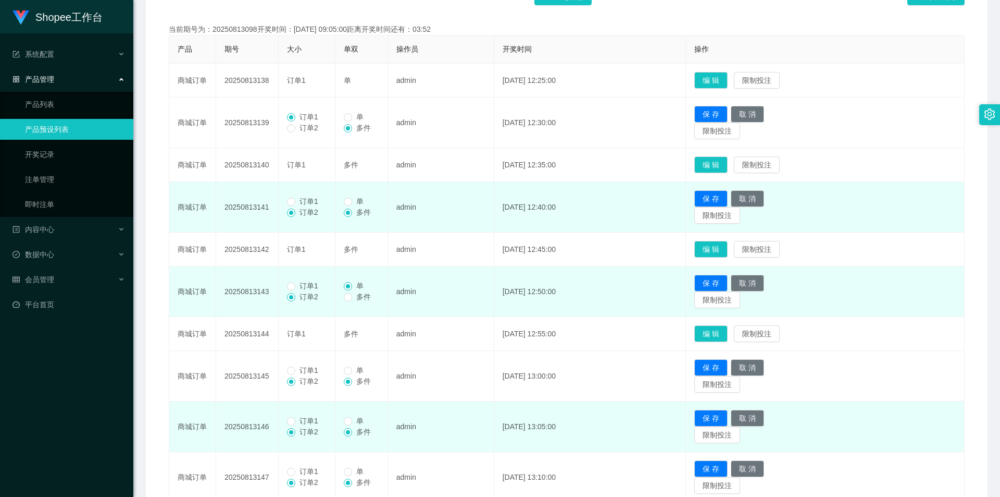
click at [299, 202] on span "订单1" at bounding box center [308, 201] width 27 height 8
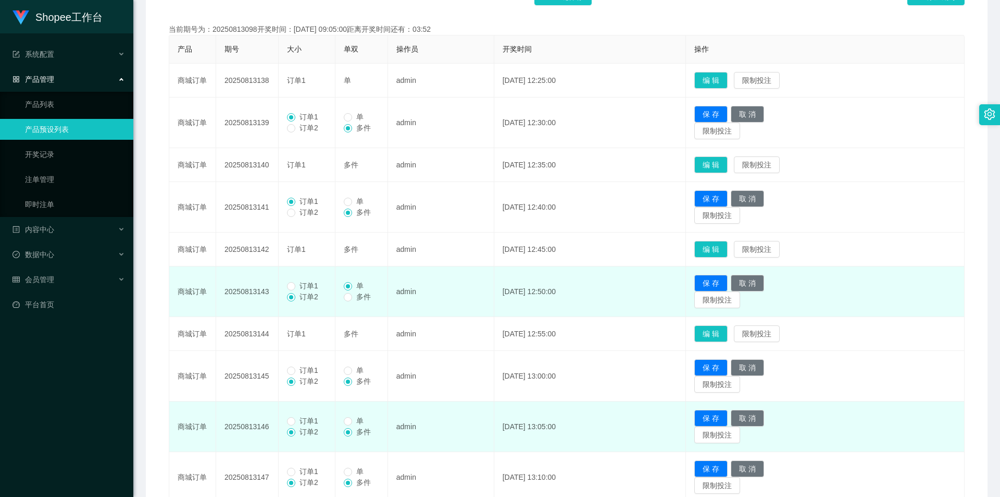
click at [304, 286] on span "订单1" at bounding box center [308, 285] width 27 height 8
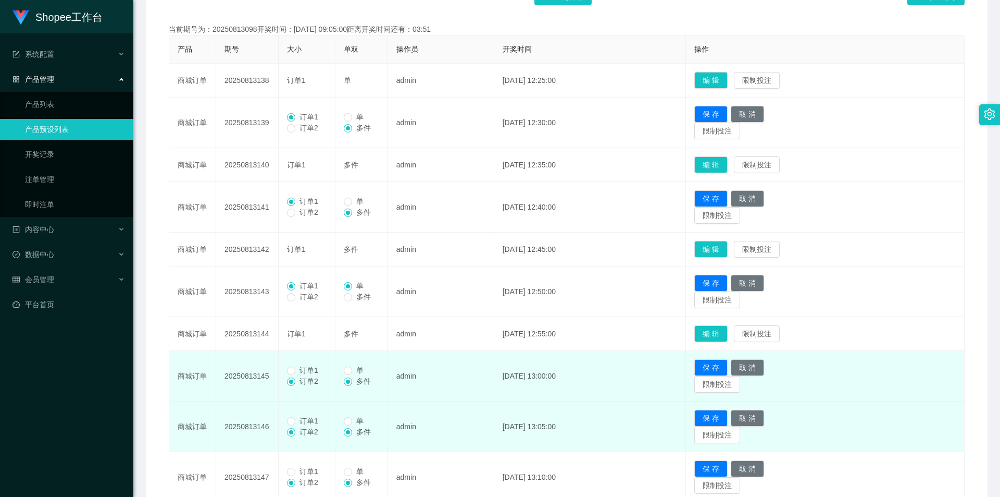
click at [308, 373] on span "订单1" at bounding box center [308, 370] width 27 height 8
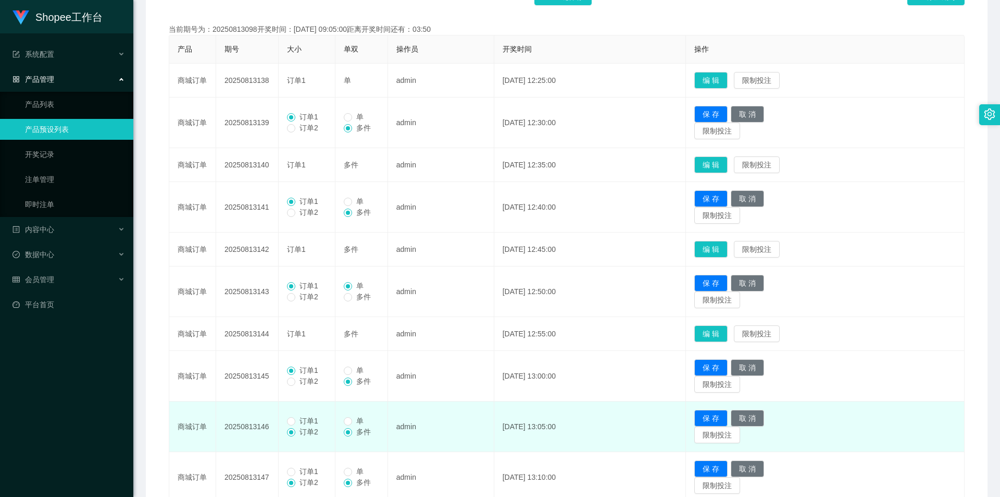
click at [301, 418] on span "订单1" at bounding box center [308, 420] width 27 height 8
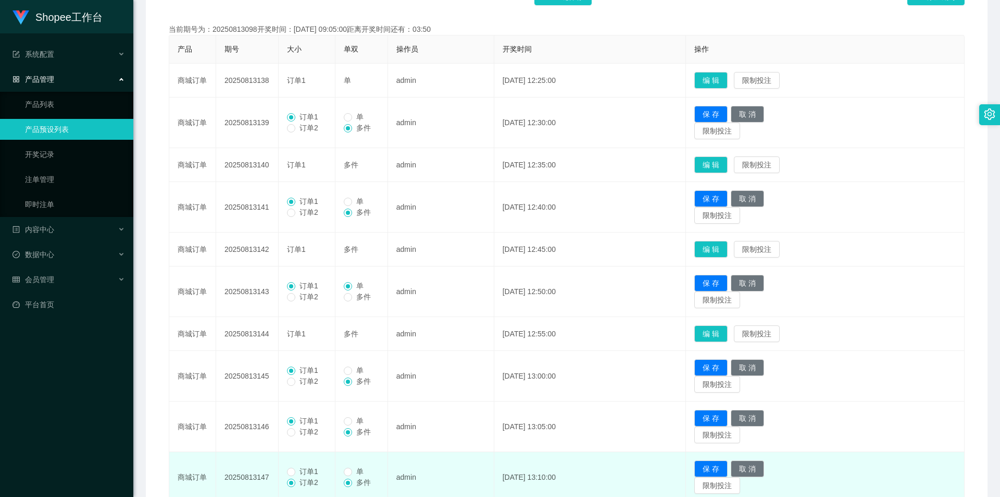
click at [297, 475] on span "订单1" at bounding box center [308, 471] width 27 height 8
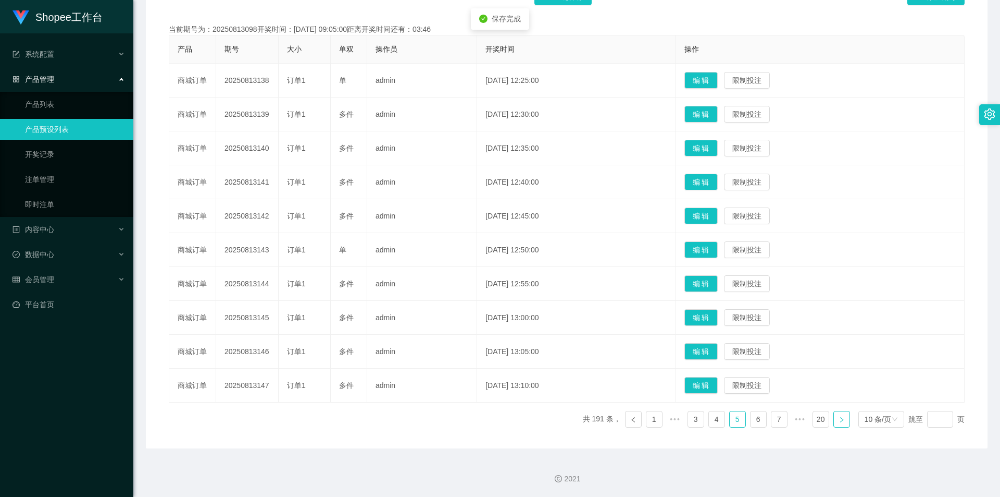
click at [839, 422] on icon "图标: right" at bounding box center [842, 419] width 6 height 6
click at [718, 243] on button "编 辑" at bounding box center [701, 249] width 33 height 17
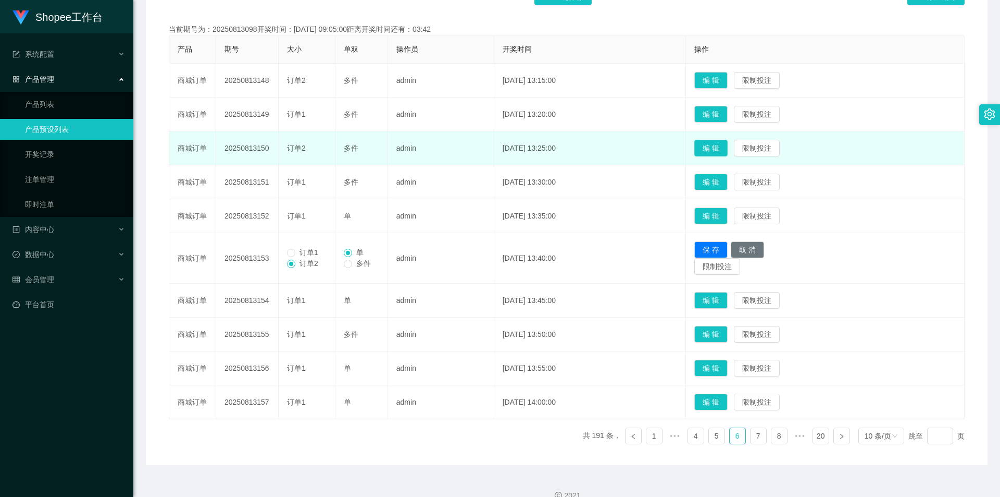
click at [728, 149] on button "编 辑" at bounding box center [710, 148] width 33 height 17
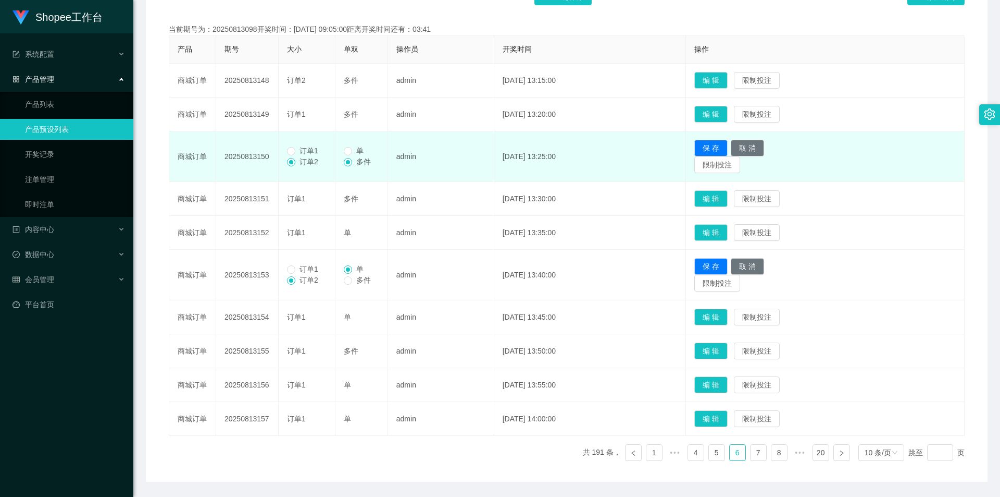
click at [722, 90] on td "编 辑 限制投注" at bounding box center [825, 81] width 279 height 34
click at [724, 82] on button "编 辑" at bounding box center [710, 80] width 33 height 17
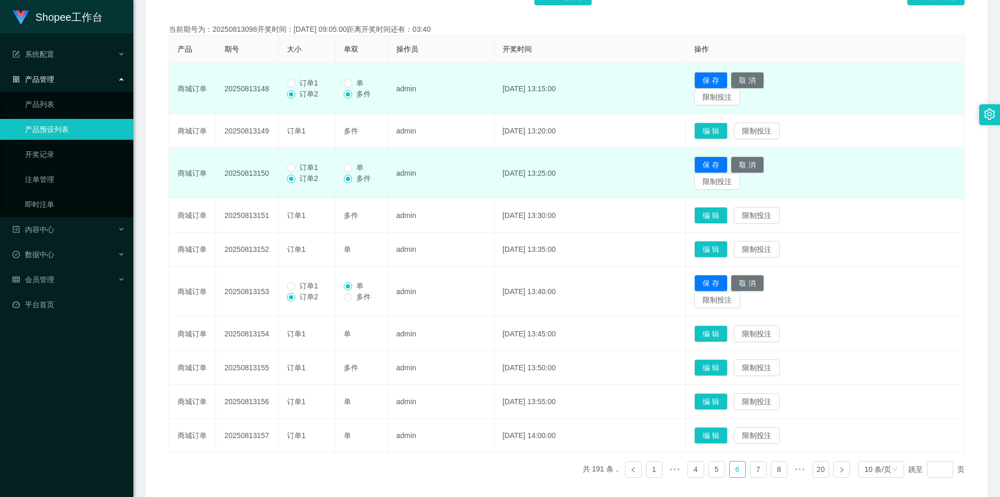
click at [301, 80] on span "订单1" at bounding box center [308, 83] width 27 height 8
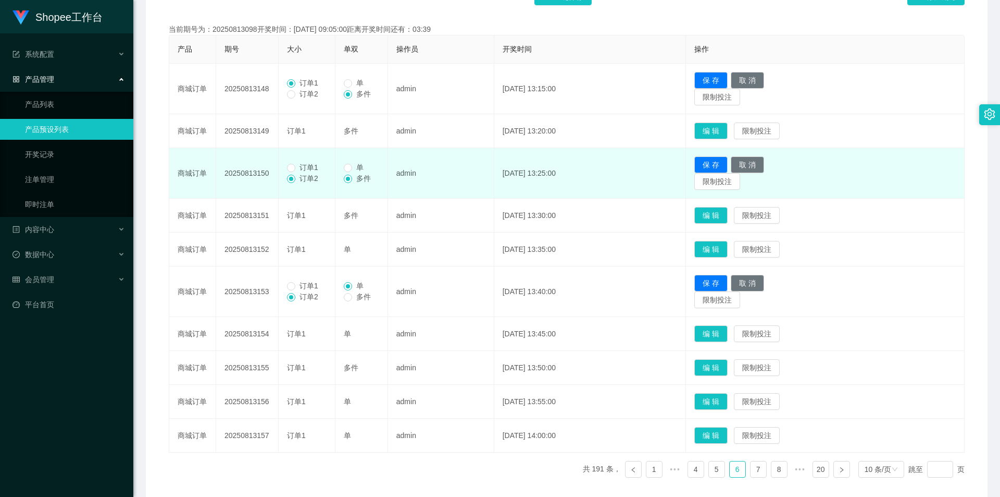
click at [297, 165] on span "订单1" at bounding box center [308, 167] width 27 height 8
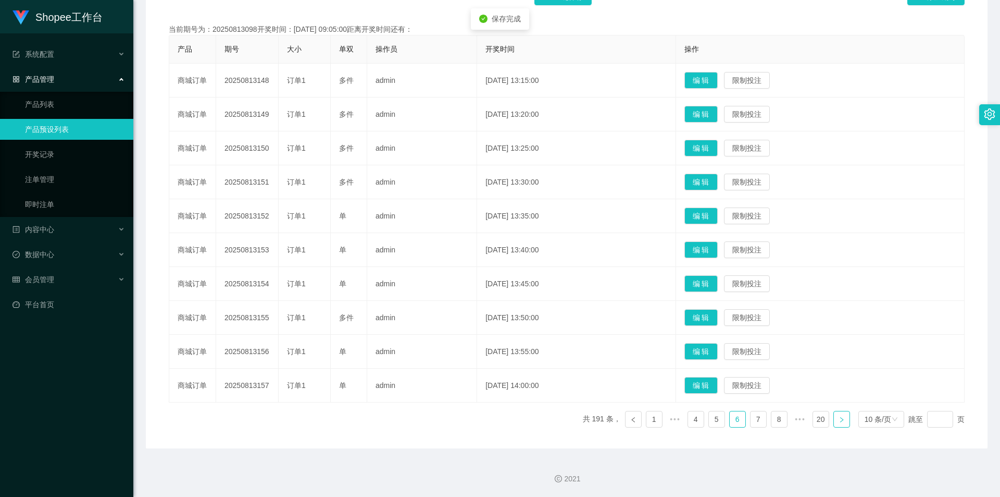
click at [839, 416] on icon "图标: right" at bounding box center [842, 419] width 6 height 6
click at [718, 249] on button "编 辑" at bounding box center [701, 249] width 33 height 17
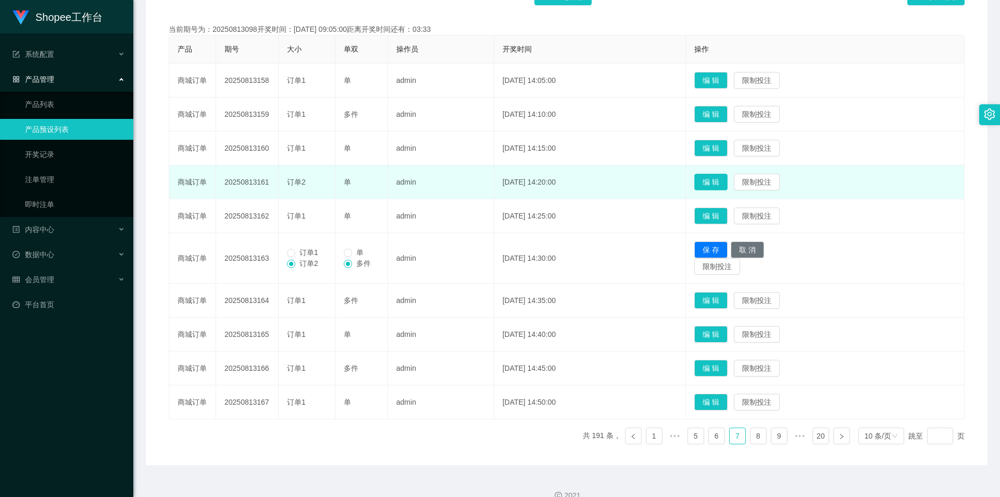
click at [728, 180] on button "编 辑" at bounding box center [710, 181] width 33 height 17
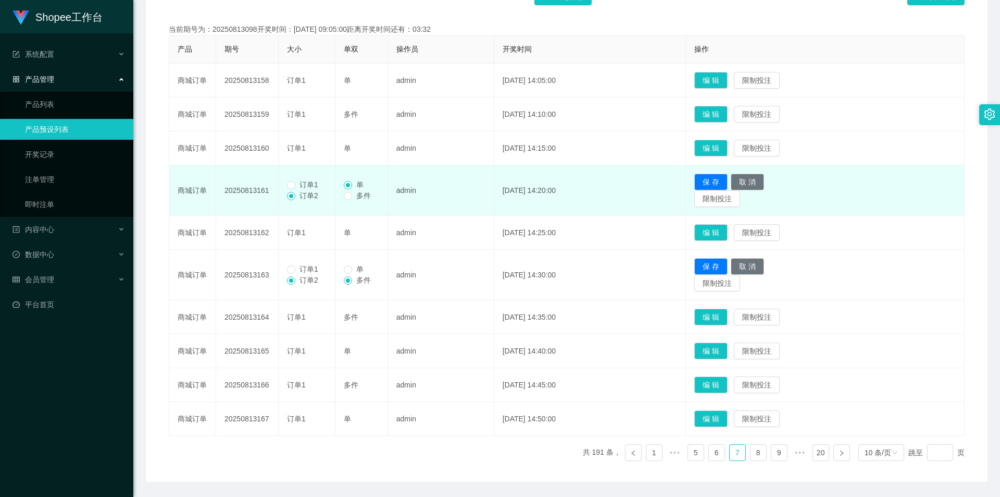
click at [320, 183] on span "订单1" at bounding box center [308, 184] width 27 height 8
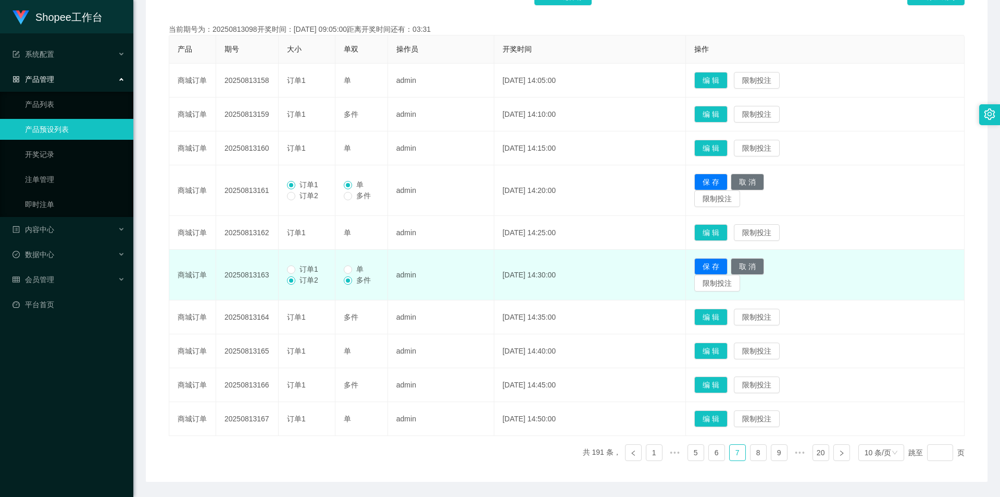
click at [299, 266] on span "订单1" at bounding box center [308, 269] width 27 height 8
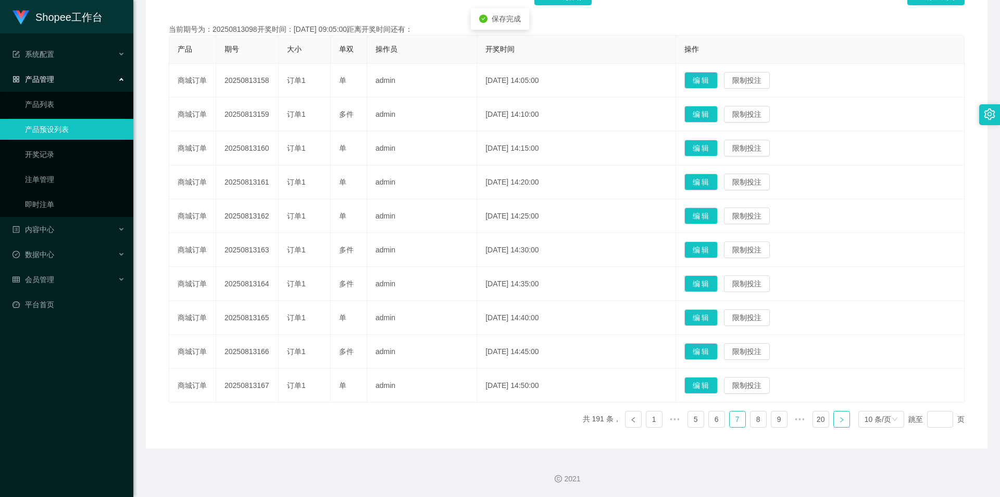
click at [840, 418] on link at bounding box center [842, 419] width 17 height 17
click at [701, 285] on button "编 辑" at bounding box center [701, 283] width 33 height 17
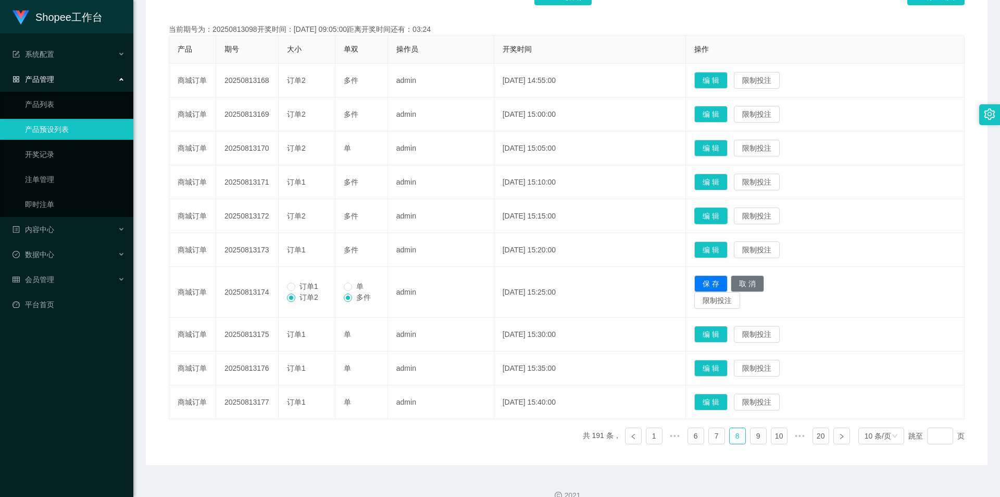
click at [718, 209] on button "编 辑" at bounding box center [710, 215] width 33 height 17
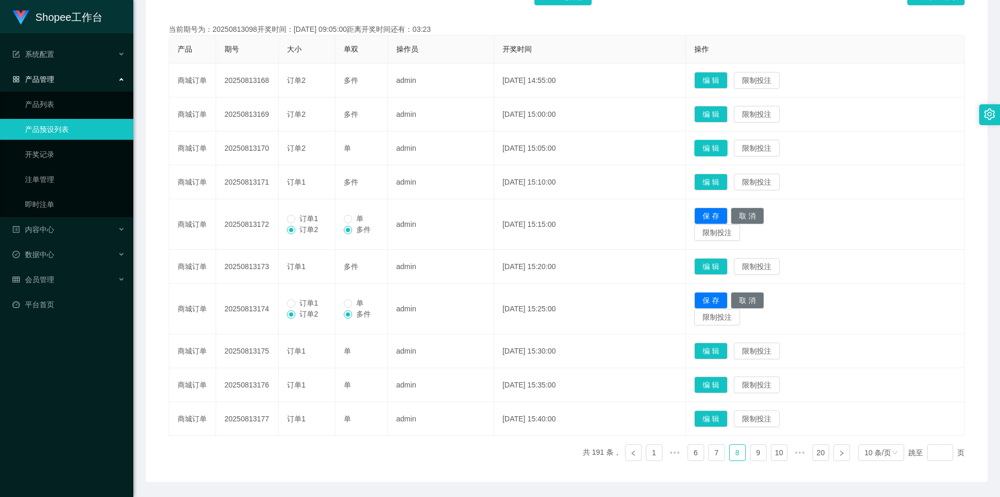
click at [725, 141] on button "编 辑" at bounding box center [710, 148] width 33 height 17
click at [727, 111] on button "编 辑" at bounding box center [710, 114] width 33 height 17
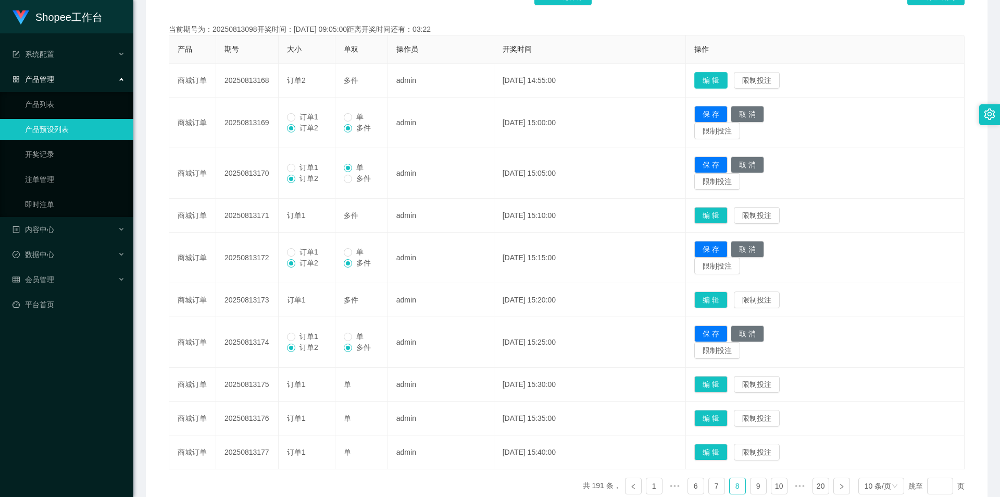
click at [728, 85] on button "编 辑" at bounding box center [710, 80] width 33 height 17
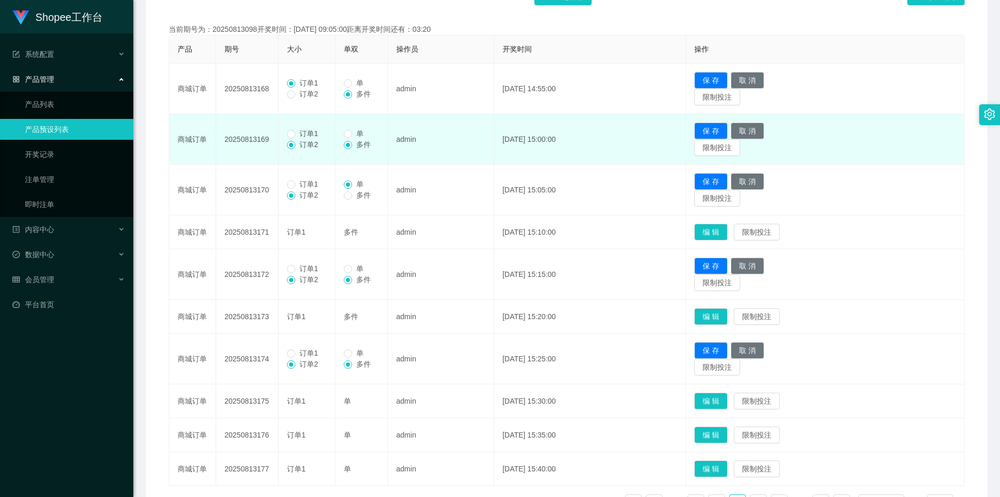
click at [316, 132] on span "订单1" at bounding box center [308, 133] width 27 height 8
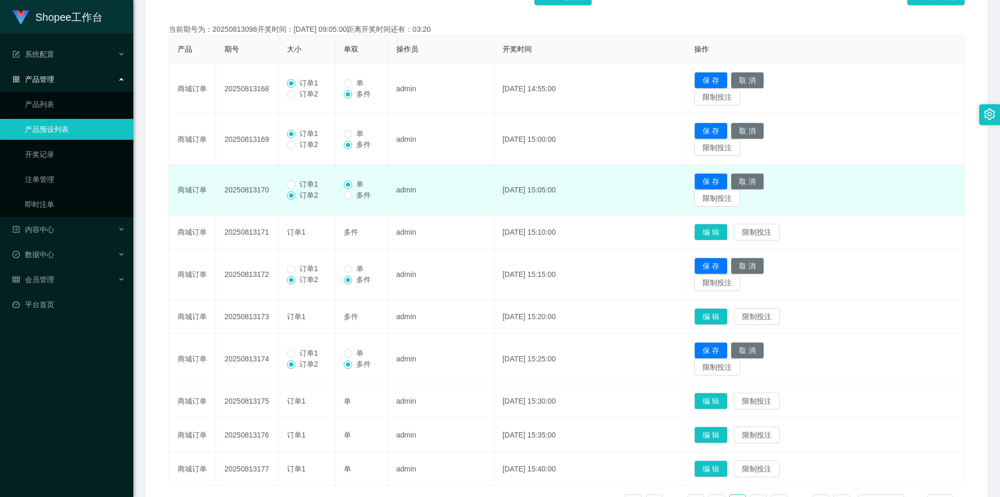
click at [304, 183] on span "订单1" at bounding box center [308, 184] width 27 height 8
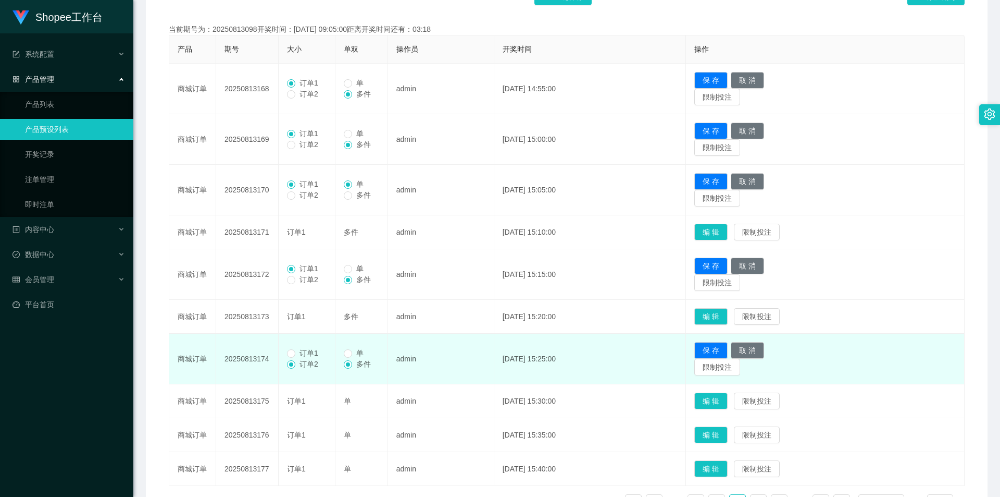
click at [313, 350] on span "订单1" at bounding box center [308, 353] width 27 height 8
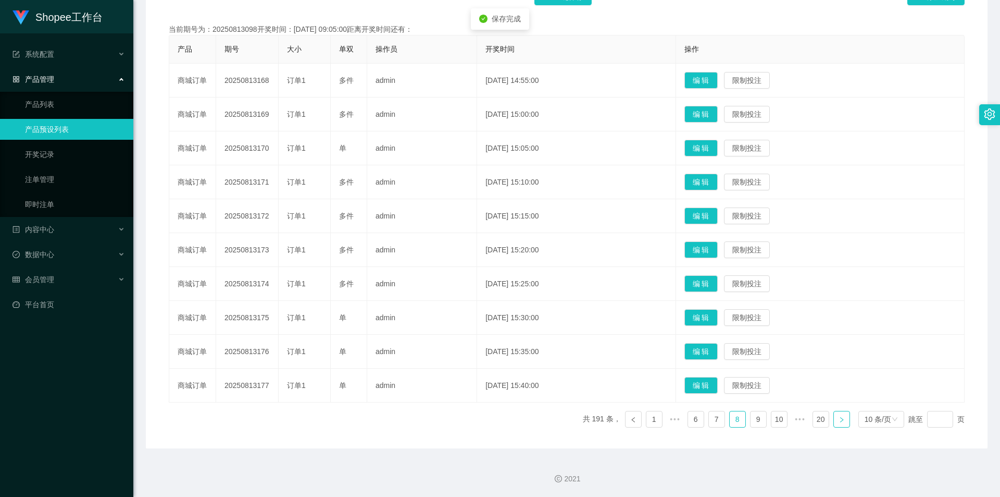
click at [839, 420] on icon "图标: right" at bounding box center [842, 419] width 6 height 6
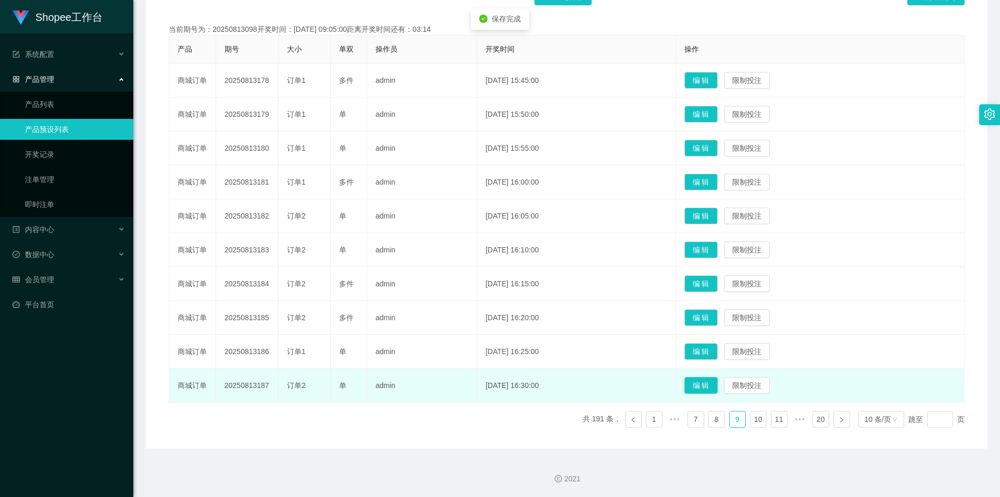
click at [710, 382] on button "编 辑" at bounding box center [701, 385] width 33 height 17
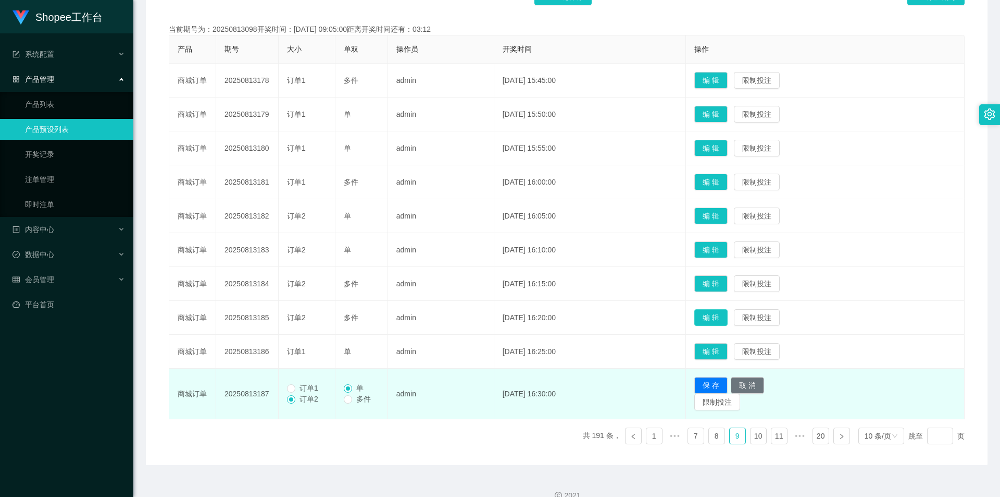
click at [728, 314] on button "编 辑" at bounding box center [710, 317] width 33 height 17
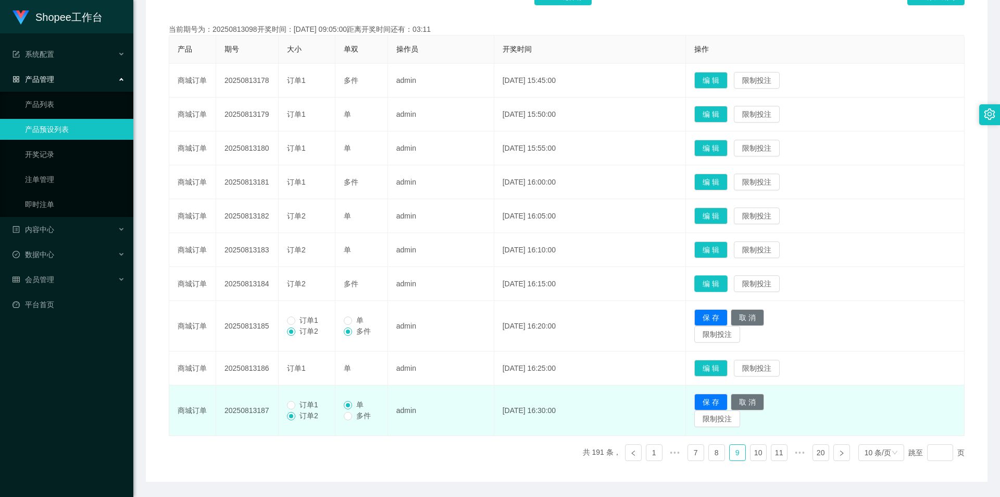
click at [720, 277] on button "编 辑" at bounding box center [710, 283] width 33 height 17
click at [726, 245] on button "编 辑" at bounding box center [710, 249] width 33 height 17
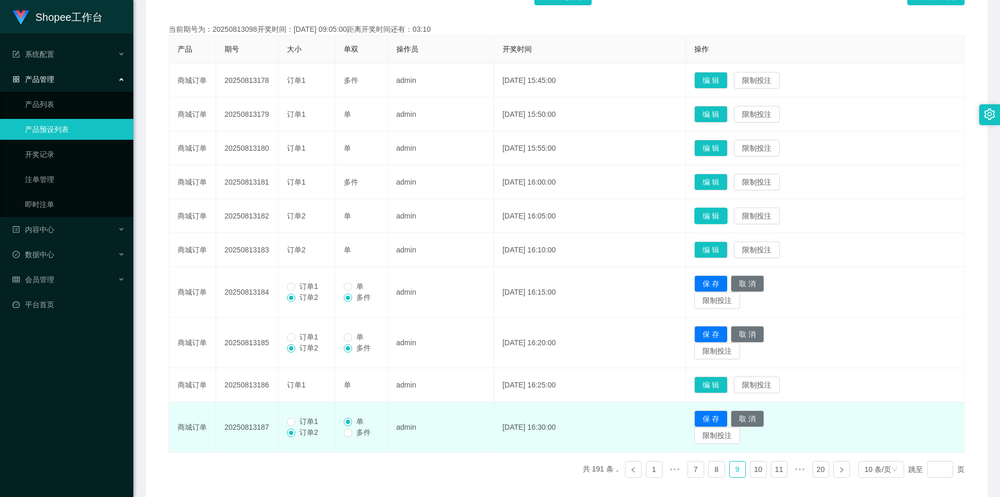
click at [726, 218] on button "编 辑" at bounding box center [710, 215] width 33 height 17
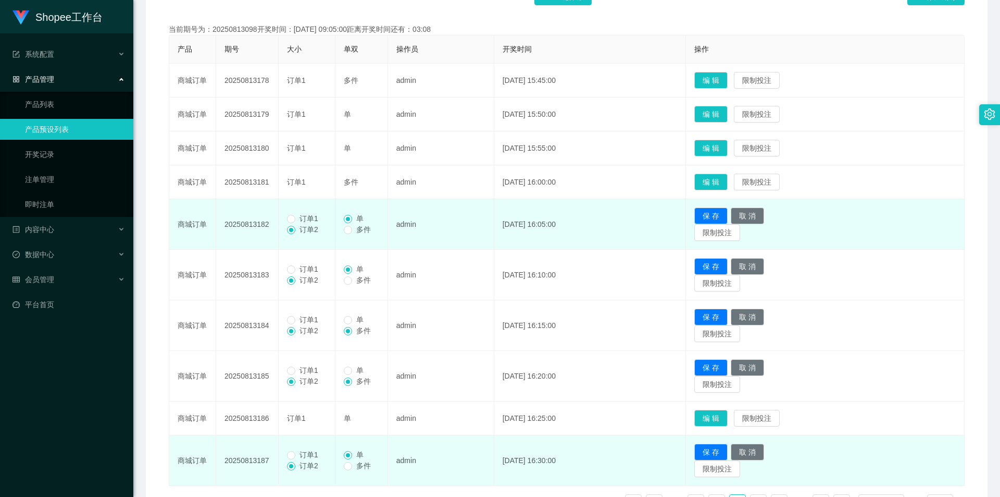
click at [299, 217] on span "订单1" at bounding box center [308, 218] width 27 height 8
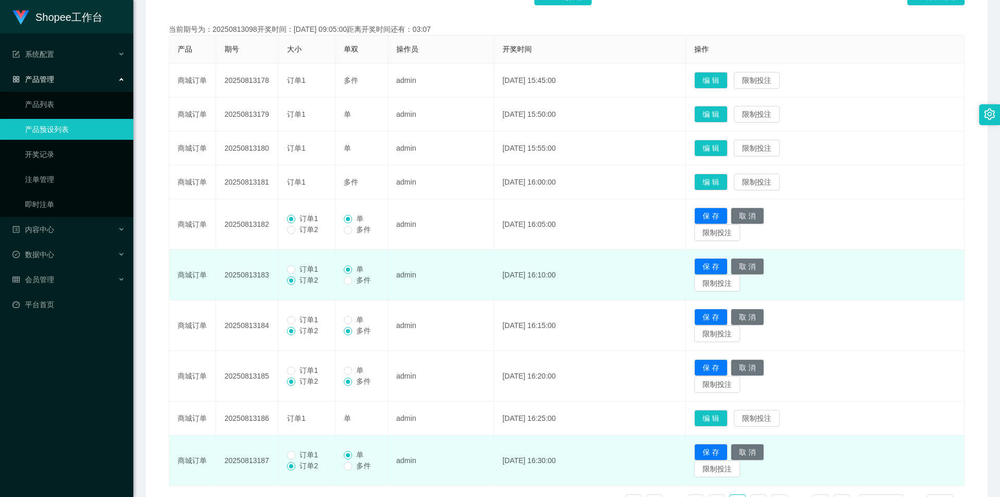
click at [297, 272] on span "订单1" at bounding box center [308, 269] width 27 height 8
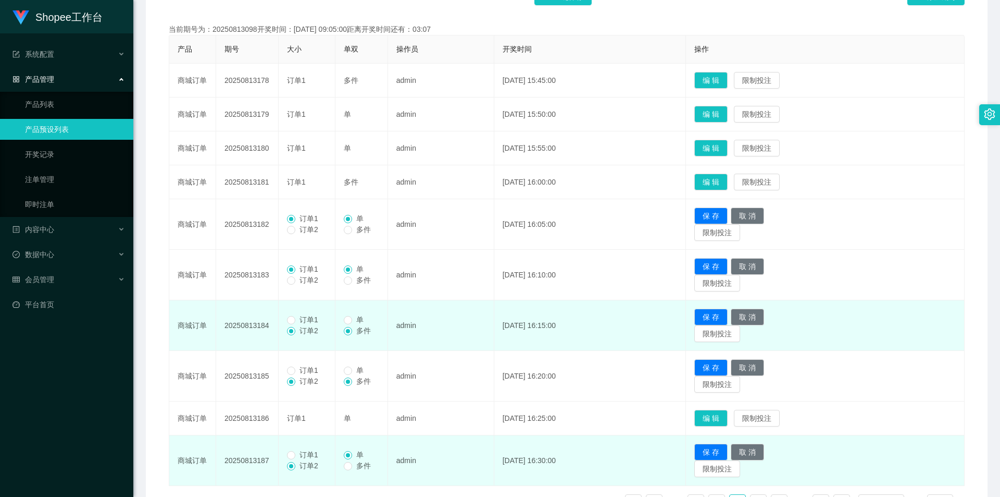
click at [300, 318] on span "订单1" at bounding box center [308, 319] width 27 height 8
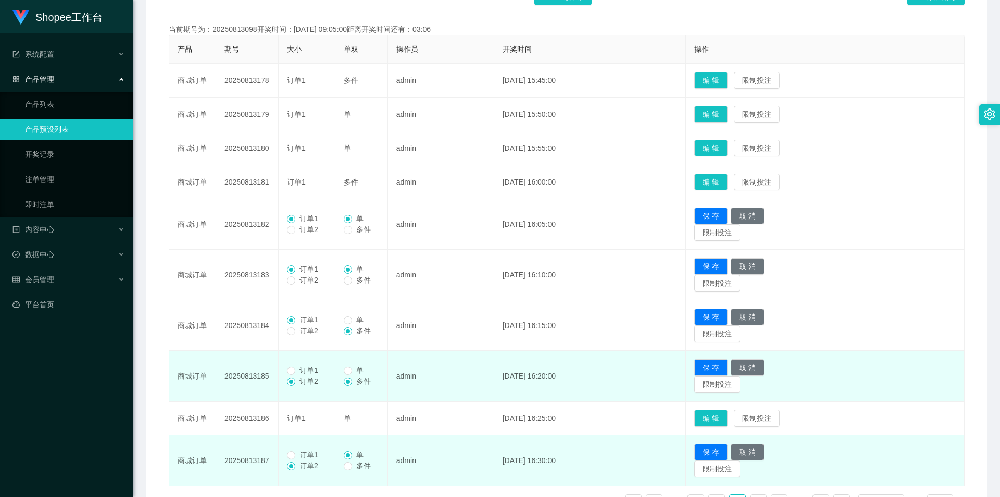
click at [296, 368] on span "订单1" at bounding box center [308, 370] width 27 height 8
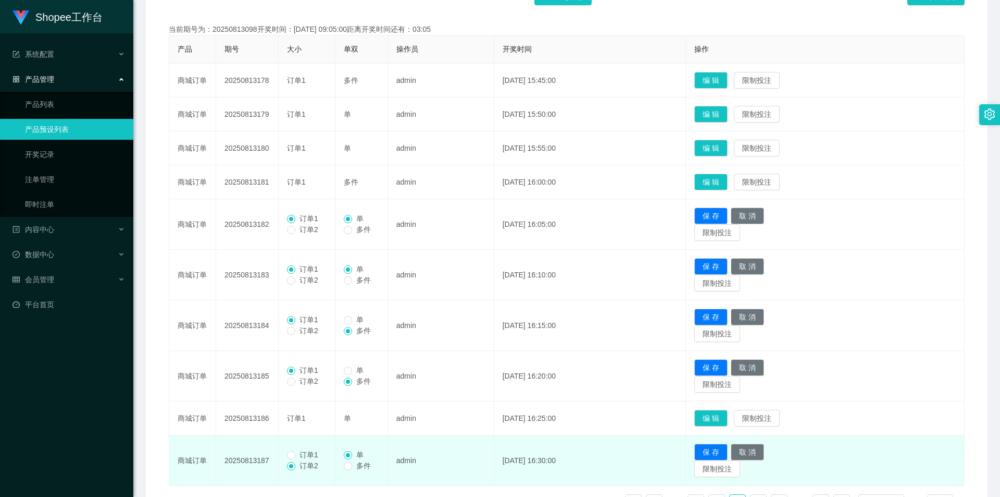
click at [302, 452] on span "订单1" at bounding box center [308, 454] width 27 height 8
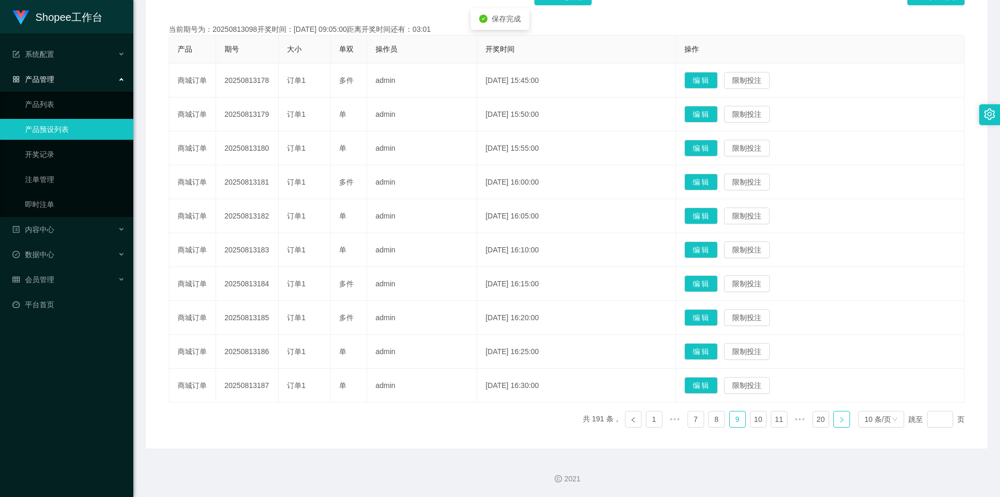
click at [837, 425] on link at bounding box center [842, 419] width 17 height 17
click at [707, 384] on button "编 辑" at bounding box center [701, 385] width 33 height 17
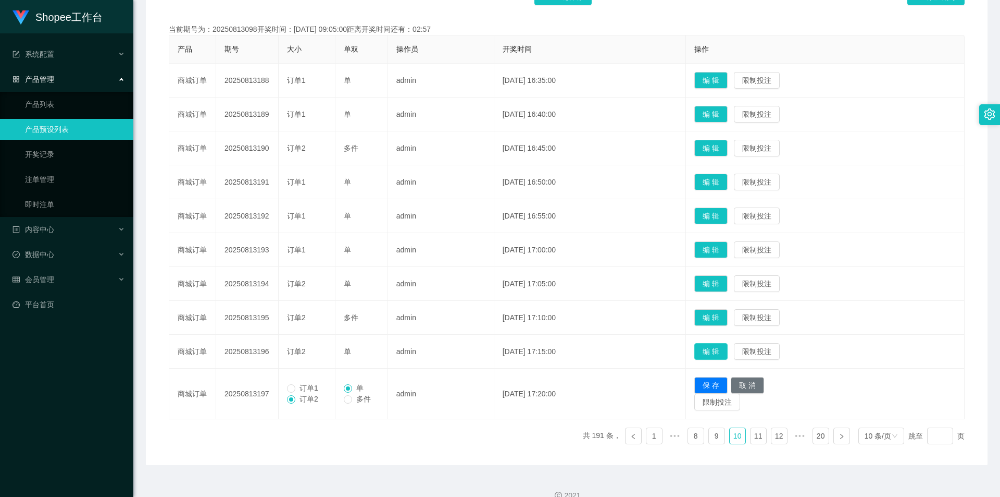
click at [712, 349] on button "编 辑" at bounding box center [710, 351] width 33 height 17
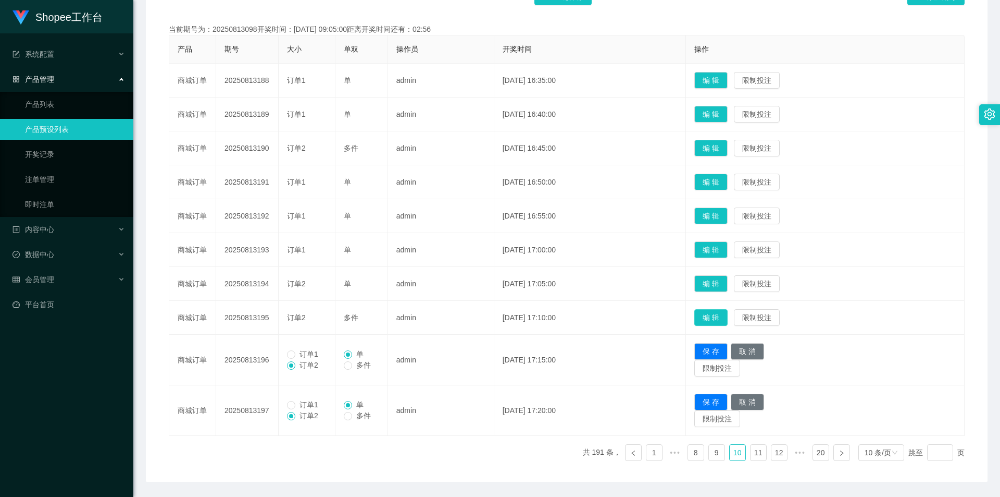
click at [723, 314] on button "编 辑" at bounding box center [710, 317] width 33 height 17
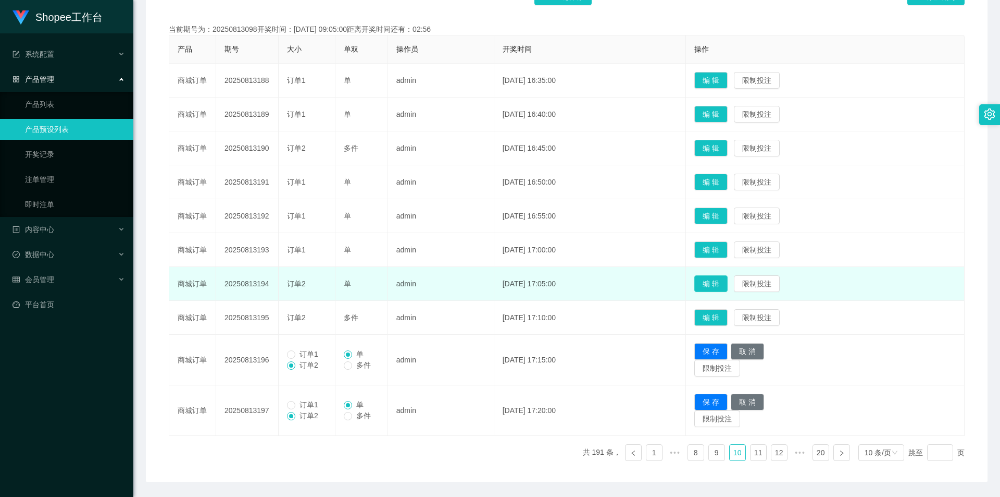
click at [721, 280] on button "编 辑" at bounding box center [710, 283] width 33 height 17
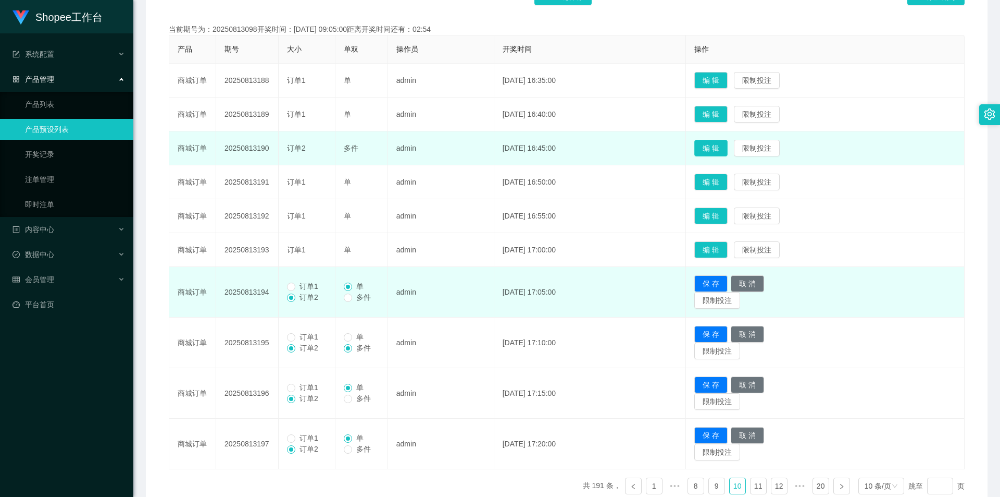
click at [728, 154] on button "编 辑" at bounding box center [710, 148] width 33 height 17
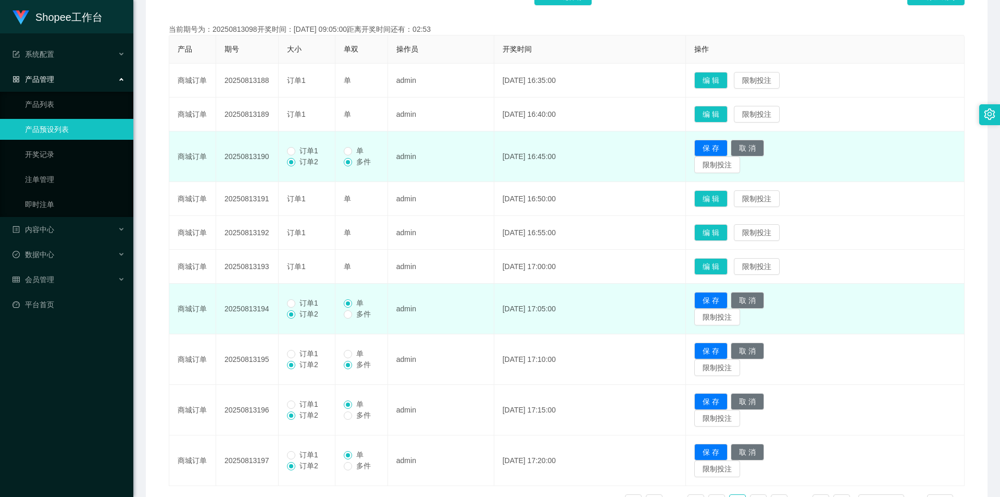
click at [298, 152] on span "订单1" at bounding box center [308, 150] width 27 height 8
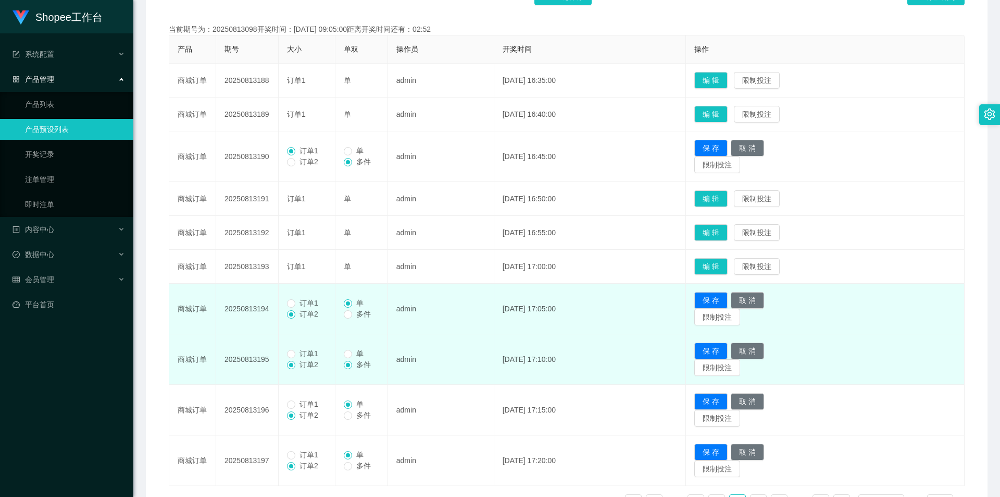
drag, startPoint x: 295, startPoint y: 302, endPoint x: 288, endPoint y: 342, distance: 41.4
click at [296, 302] on span "订单1" at bounding box center [308, 303] width 27 height 8
click at [301, 354] on span "订单1" at bounding box center [308, 353] width 27 height 8
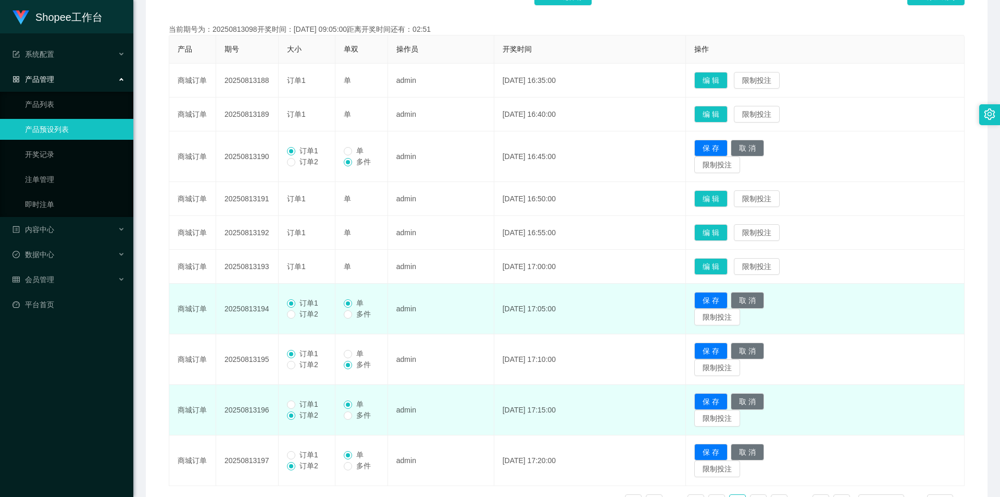
click at [315, 400] on span "订单1" at bounding box center [308, 404] width 27 height 8
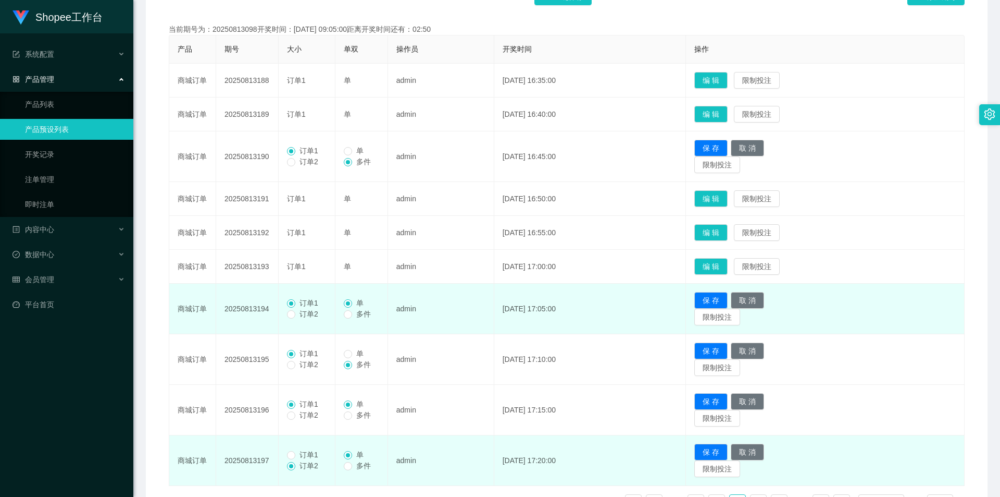
click at [295, 455] on span "订单1" at bounding box center [308, 454] width 27 height 8
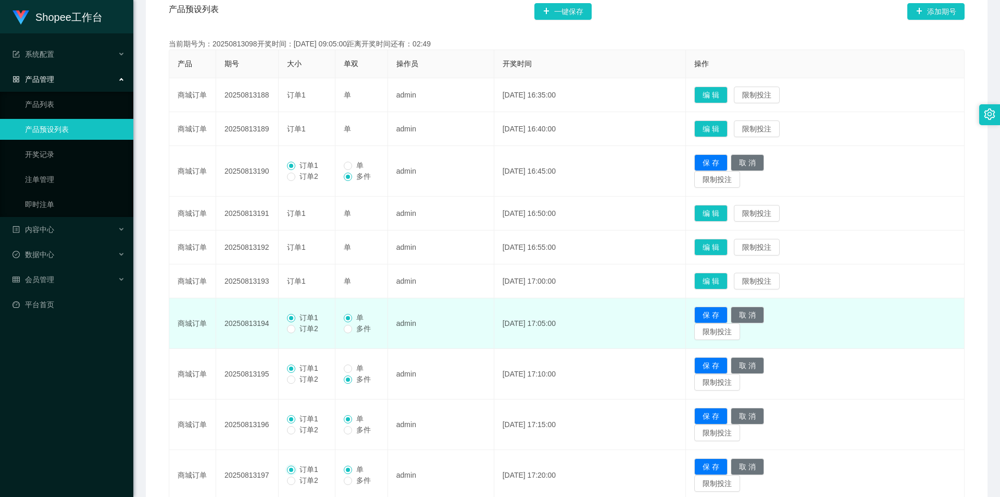
scroll to position [123, 0]
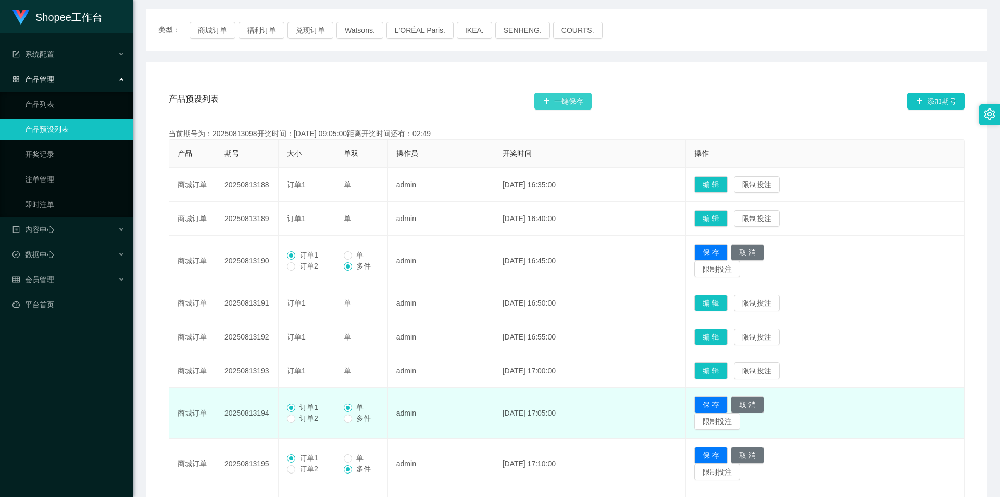
click at [569, 103] on button "一键保存" at bounding box center [563, 101] width 57 height 17
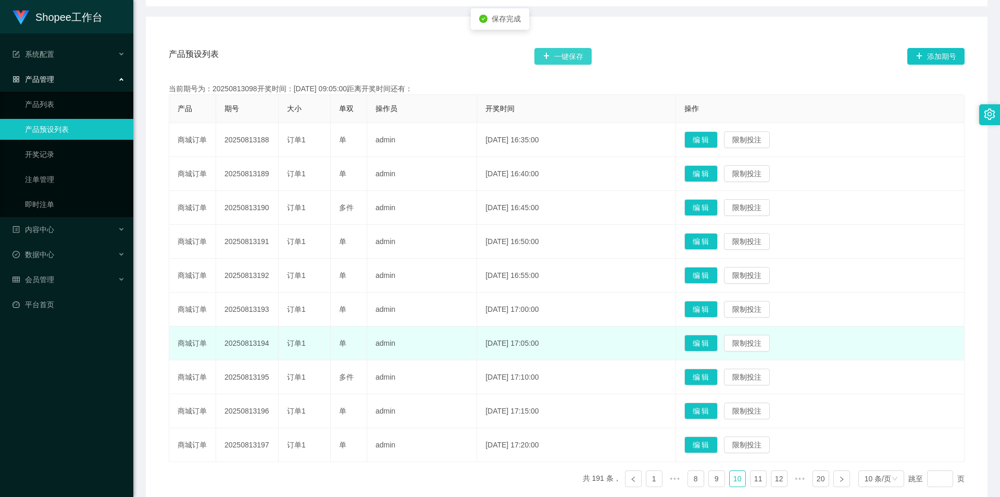
scroll to position [228, 0]
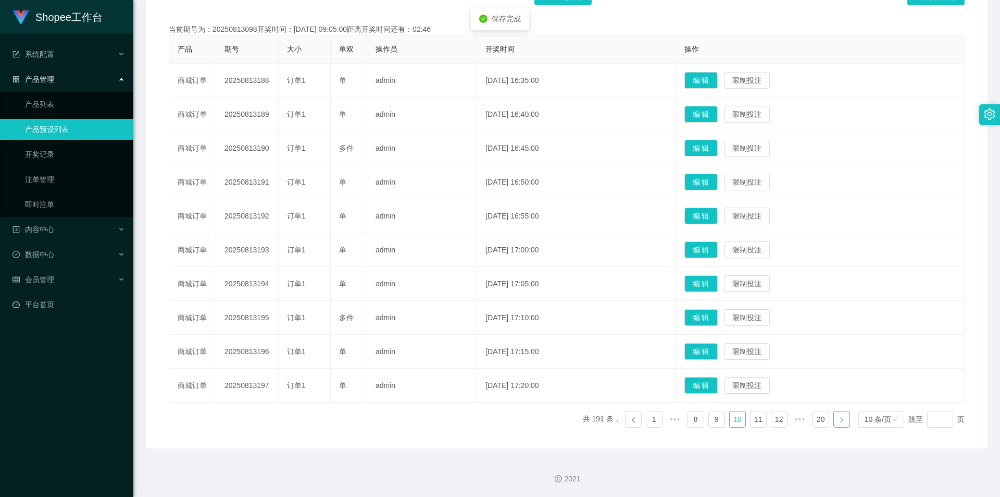
click at [834, 421] on link at bounding box center [842, 419] width 17 height 17
click at [711, 383] on button "编 辑" at bounding box center [701, 385] width 33 height 17
click at [715, 352] on button "编 辑" at bounding box center [701, 351] width 33 height 17
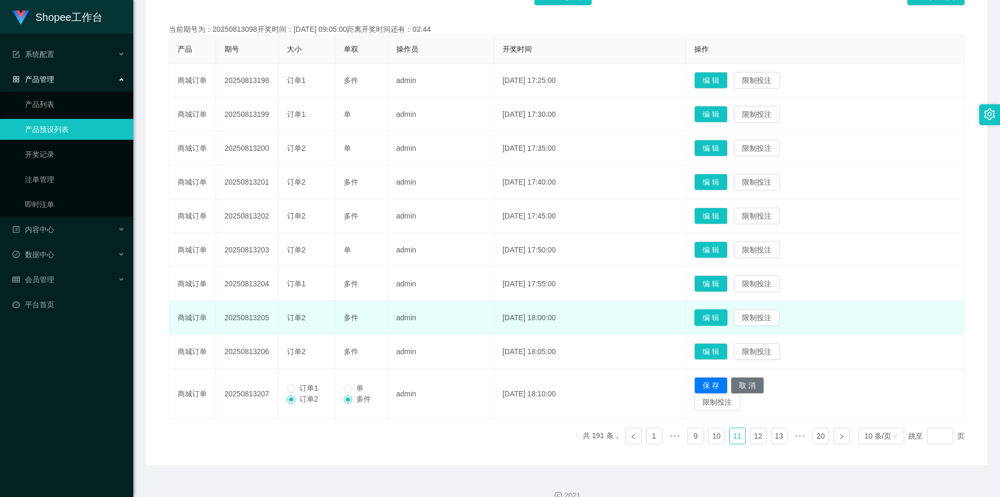
click at [728, 320] on button "编 辑" at bounding box center [710, 317] width 33 height 17
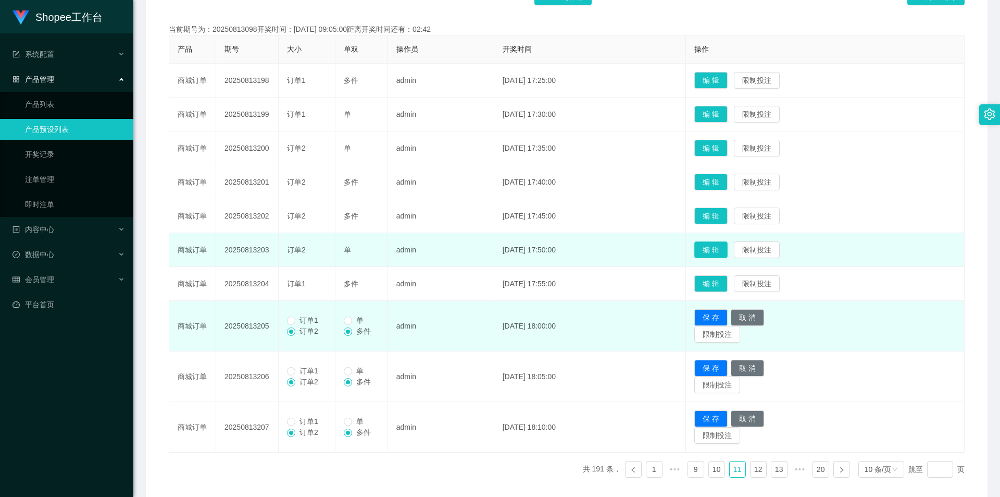
click at [728, 253] on button "编 辑" at bounding box center [710, 249] width 33 height 17
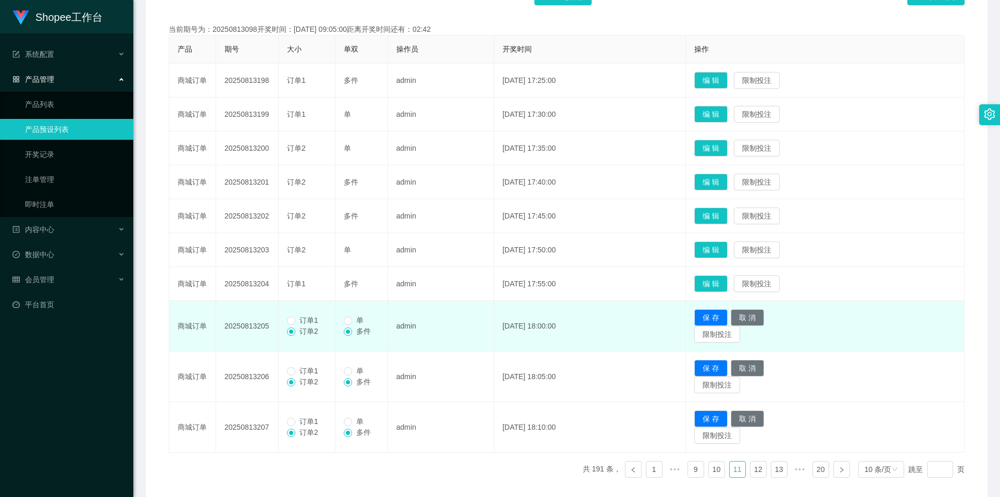
click at [734, 225] on td "编 辑 限制投注" at bounding box center [825, 216] width 279 height 34
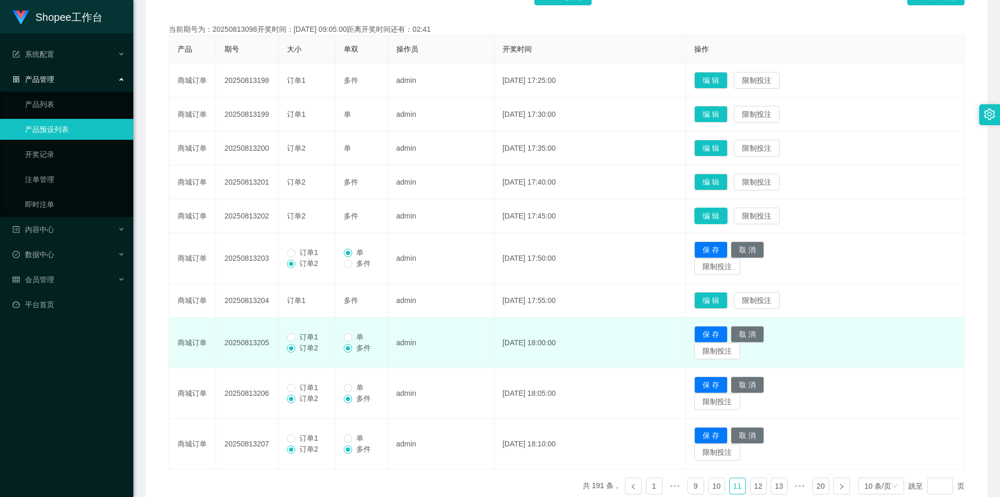
click at [728, 220] on button "编 辑" at bounding box center [710, 215] width 33 height 17
click at [720, 180] on button "编 辑" at bounding box center [710, 181] width 33 height 17
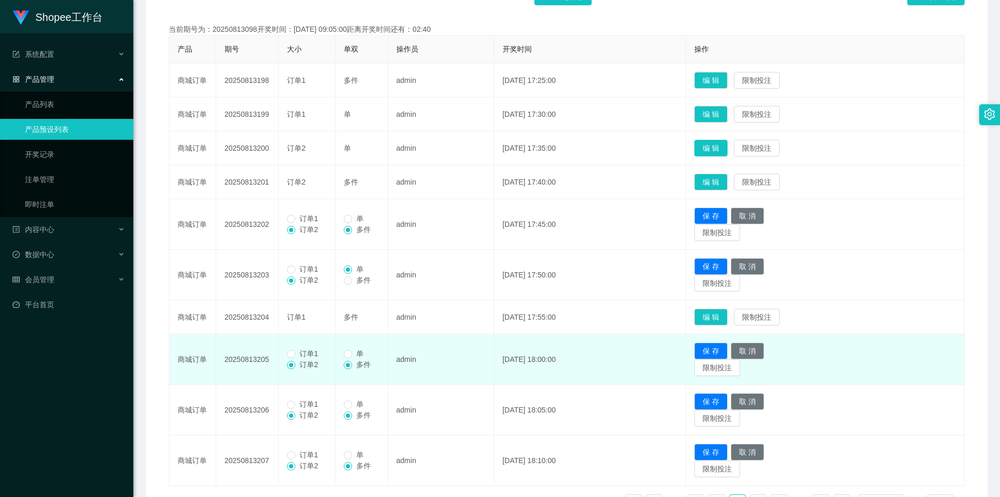
click at [723, 142] on button "编 辑" at bounding box center [710, 148] width 33 height 17
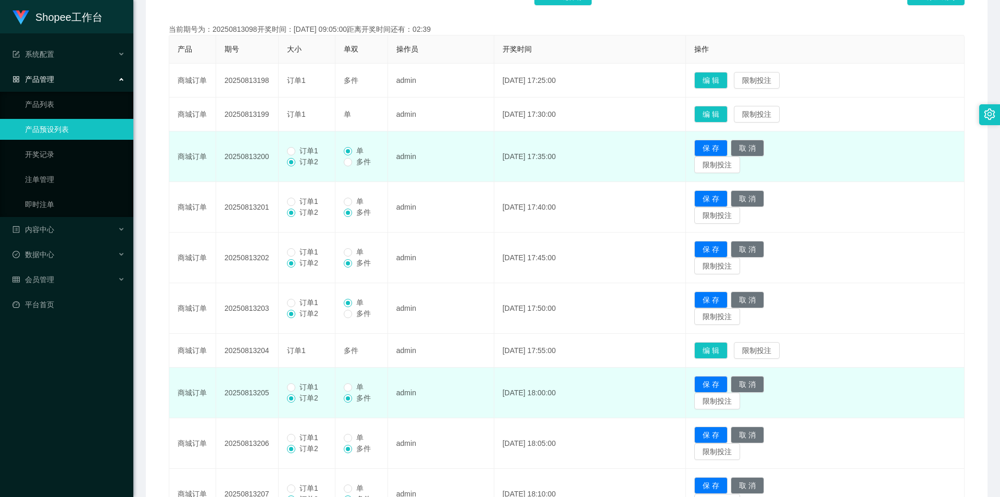
click at [305, 147] on span "订单1" at bounding box center [308, 150] width 27 height 8
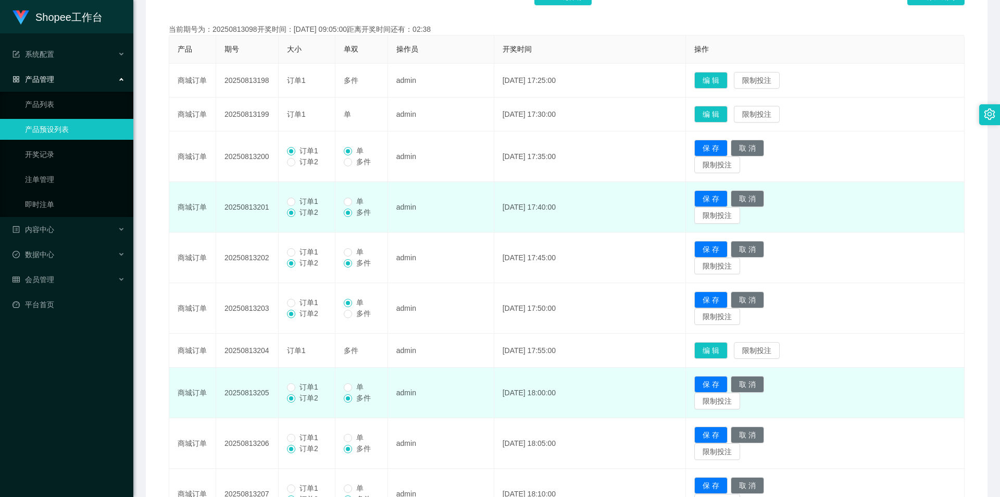
click at [295, 198] on span "订单1" at bounding box center [308, 201] width 27 height 8
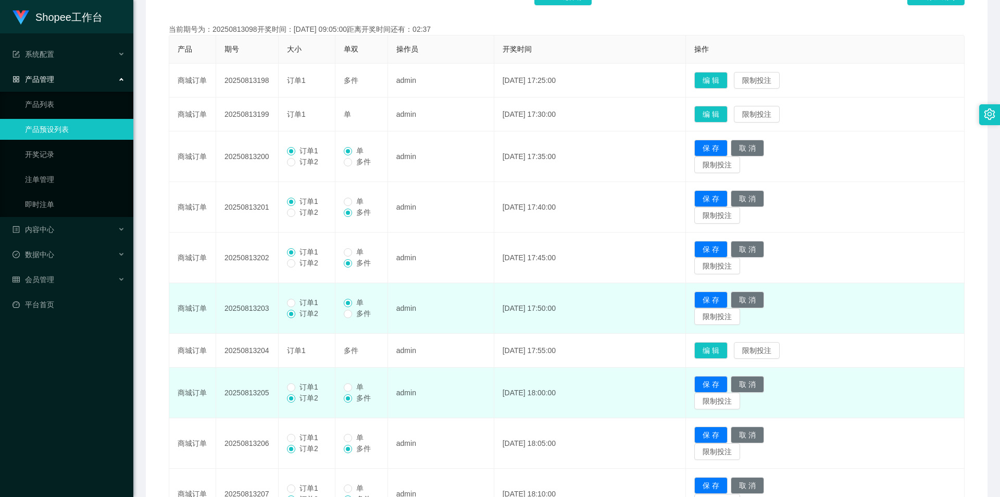
click at [305, 304] on span "订单1" at bounding box center [308, 302] width 27 height 8
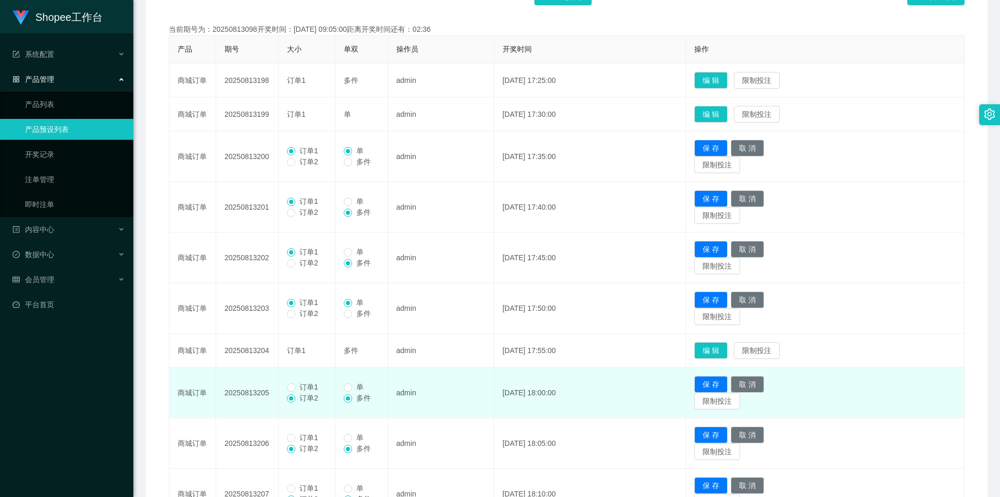
click at [301, 382] on span "订单1" at bounding box center [308, 386] width 27 height 8
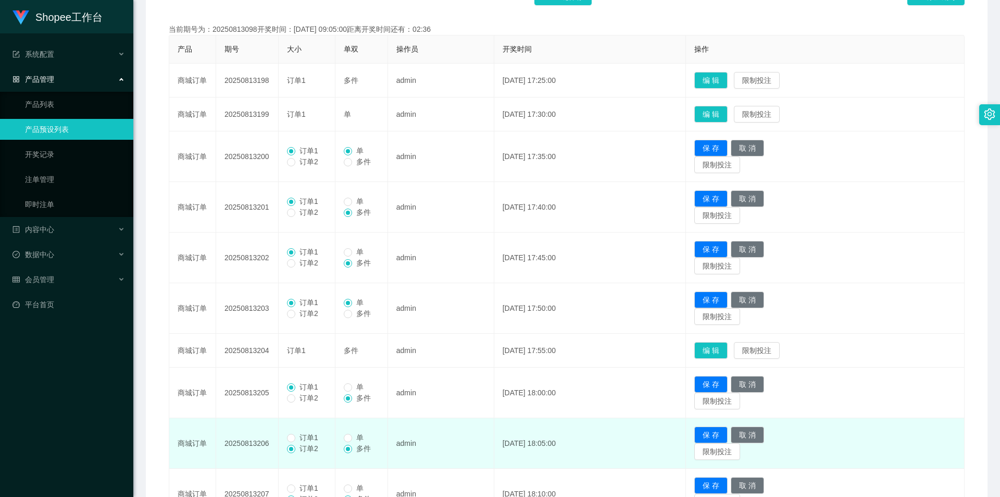
click at [308, 441] on span "订单1" at bounding box center [308, 437] width 27 height 8
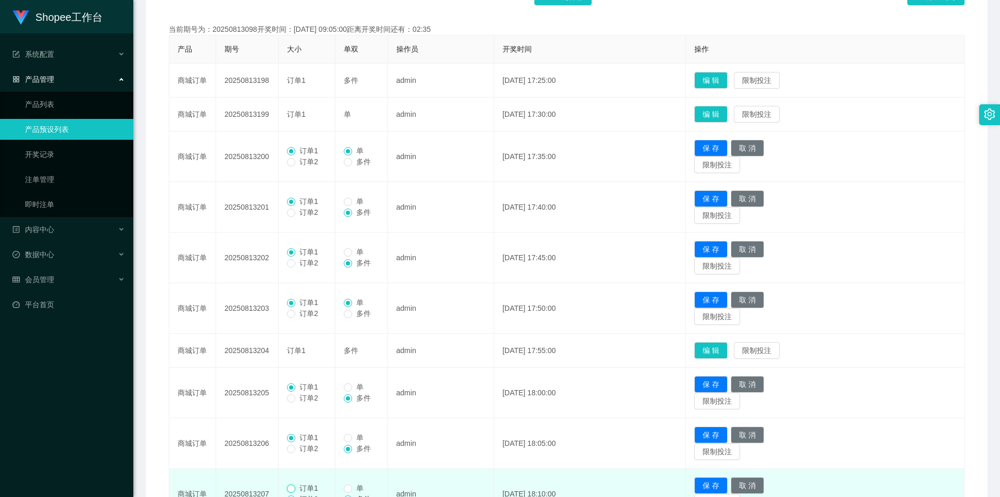
click at [295, 489] on label "订单1" at bounding box center [304, 487] width 35 height 11
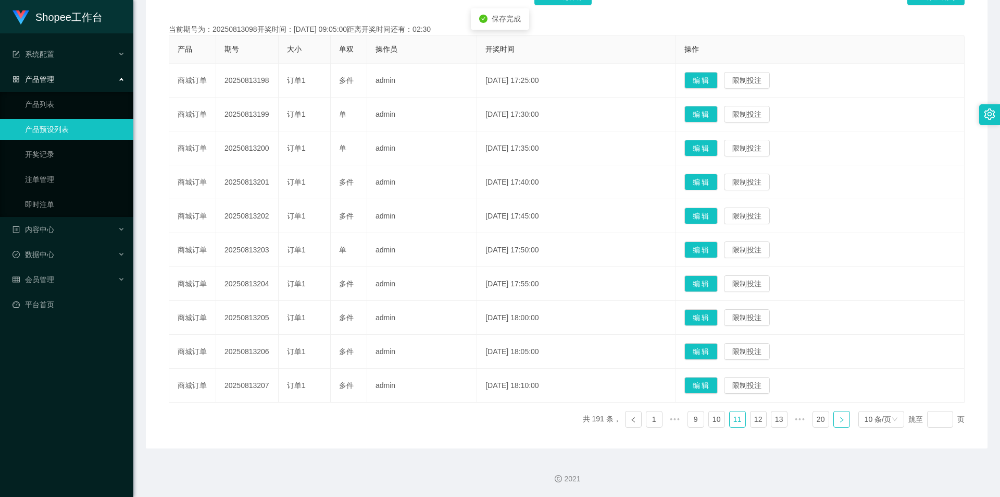
click at [839, 417] on icon "图标: right" at bounding box center [842, 419] width 6 height 6
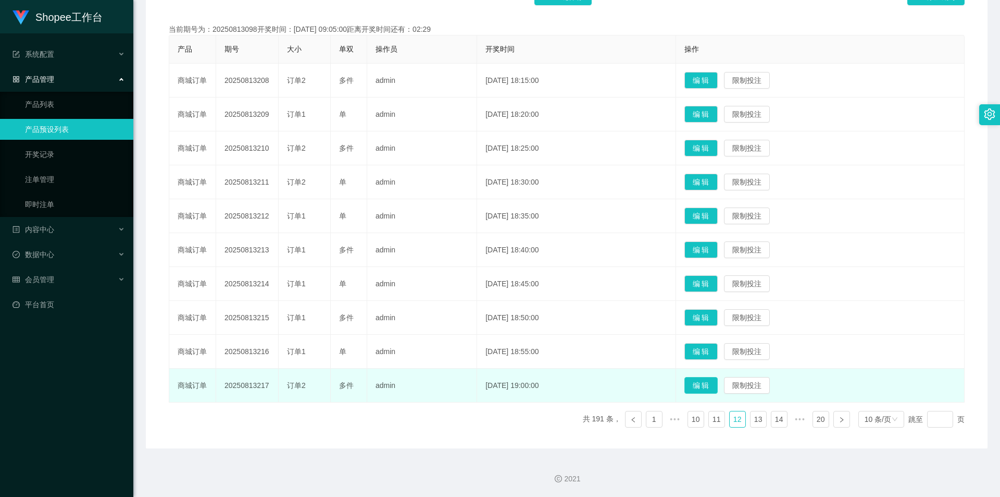
click at [709, 386] on button "编 辑" at bounding box center [701, 385] width 33 height 17
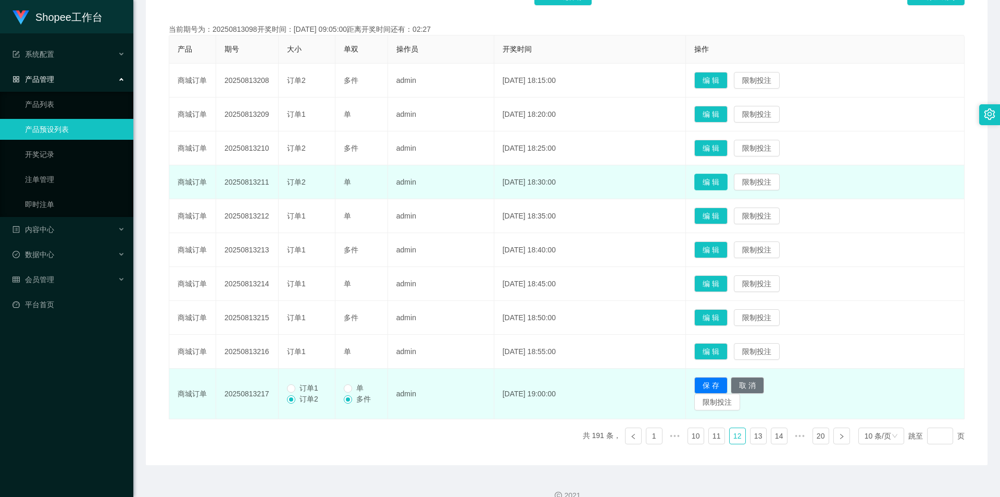
click at [709, 183] on button "编 辑" at bounding box center [710, 181] width 33 height 17
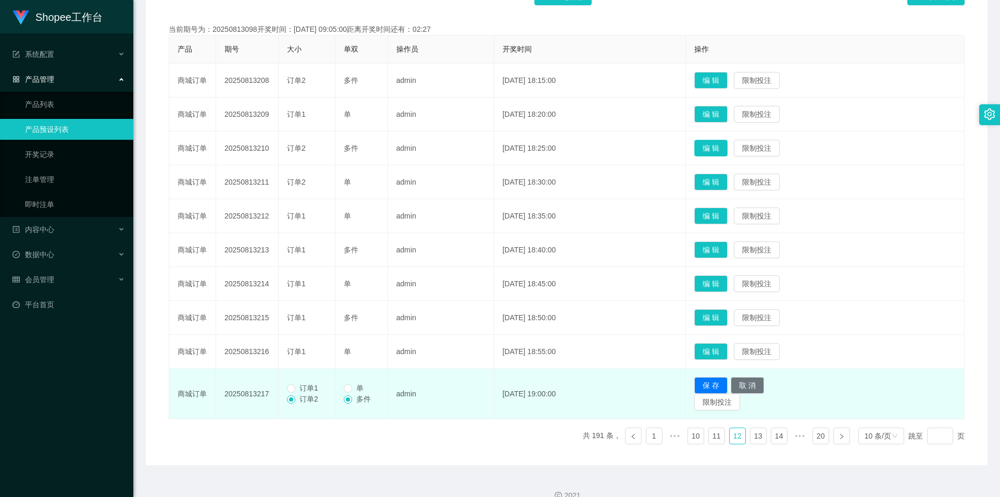
click at [727, 145] on button "编 辑" at bounding box center [710, 148] width 33 height 17
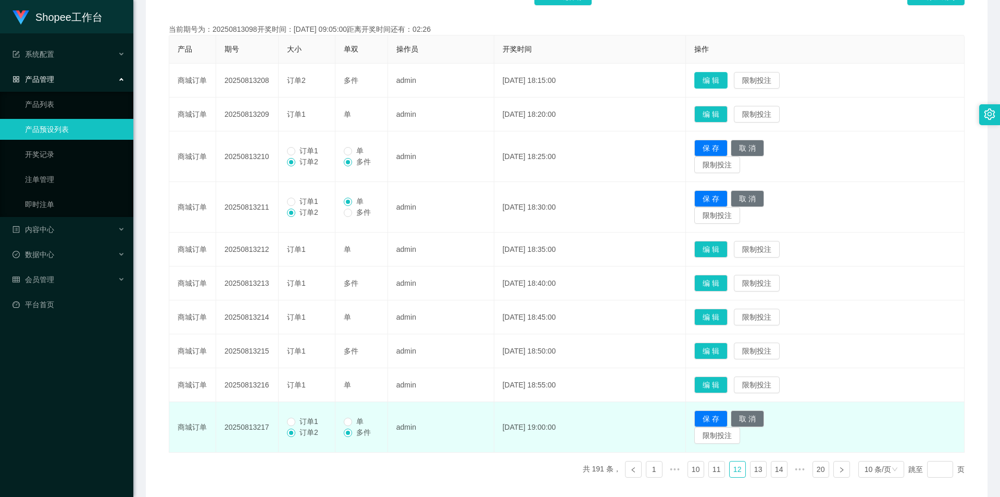
click at [724, 77] on button "编 辑" at bounding box center [710, 80] width 33 height 17
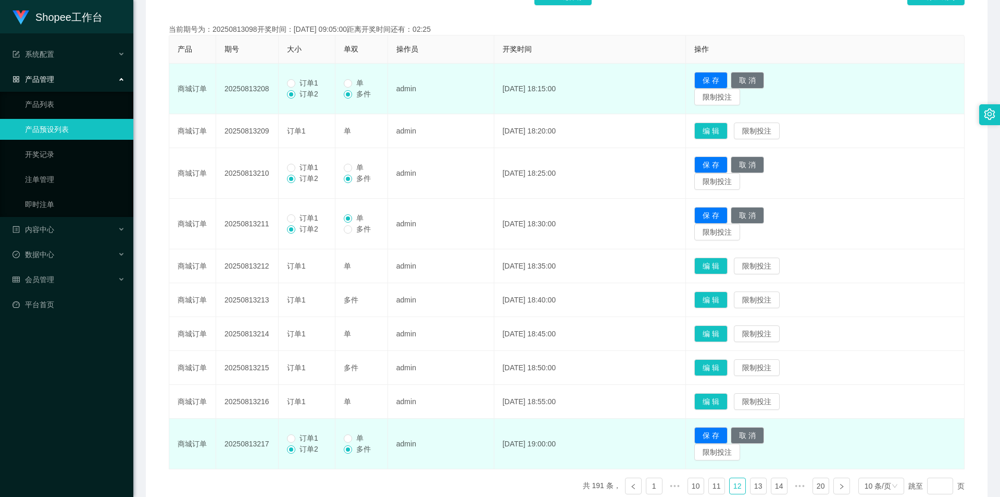
click at [297, 82] on span "订单1" at bounding box center [308, 83] width 27 height 8
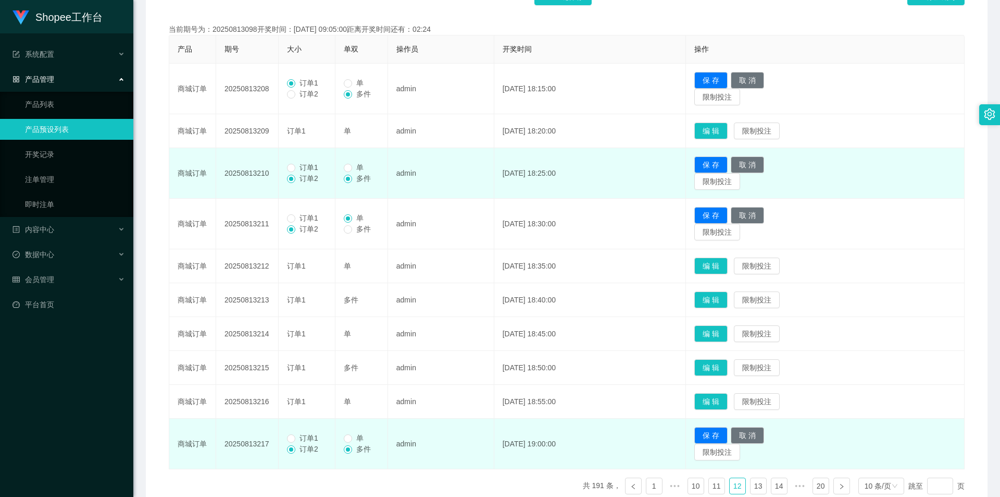
click at [299, 166] on span "订单1" at bounding box center [308, 167] width 27 height 8
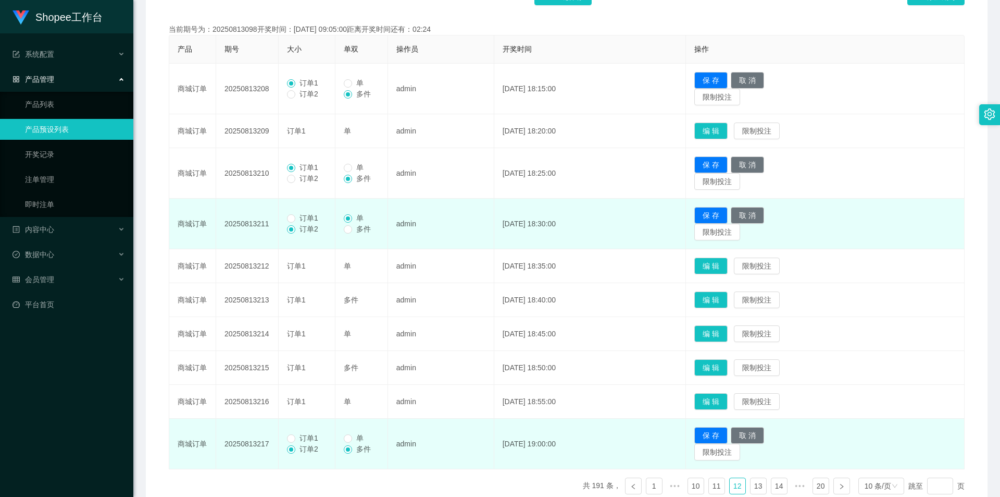
click at [297, 216] on span "订单1" at bounding box center [308, 218] width 27 height 8
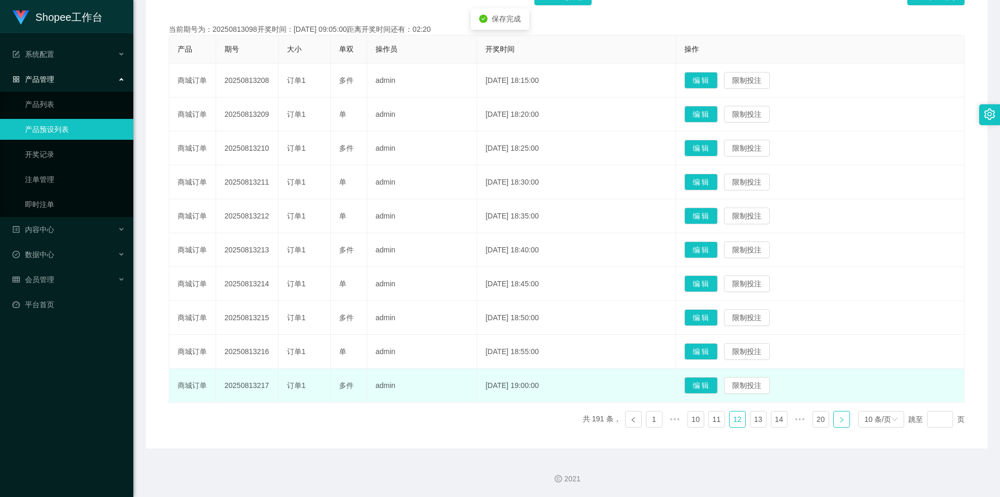
click at [839, 419] on icon "图标: right" at bounding box center [842, 419] width 6 height 6
click at [707, 385] on button "编 辑" at bounding box center [701, 385] width 33 height 17
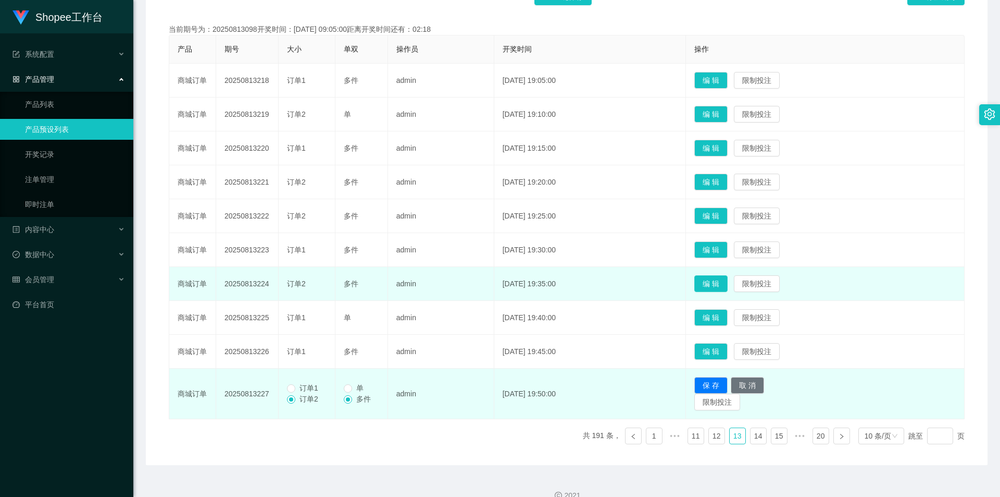
click at [722, 279] on button "编 辑" at bounding box center [710, 283] width 33 height 17
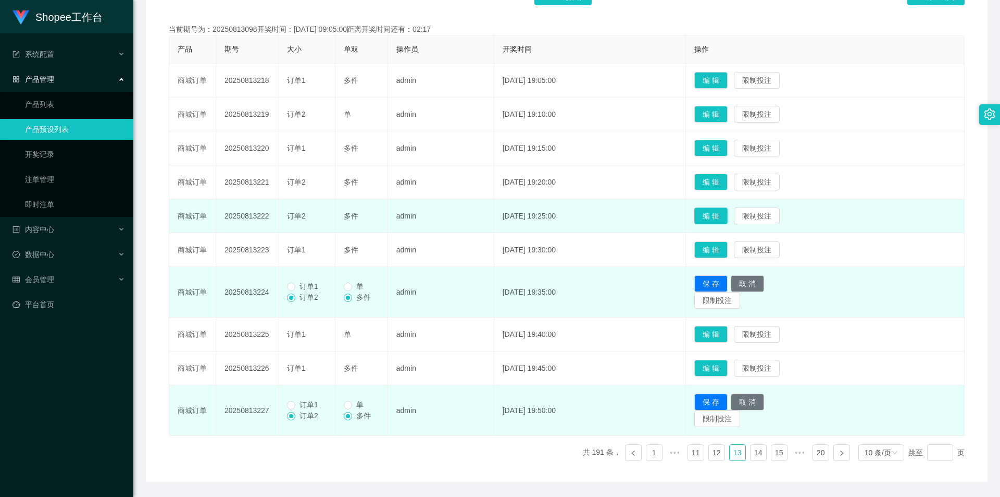
click at [728, 216] on button "编 辑" at bounding box center [710, 215] width 33 height 17
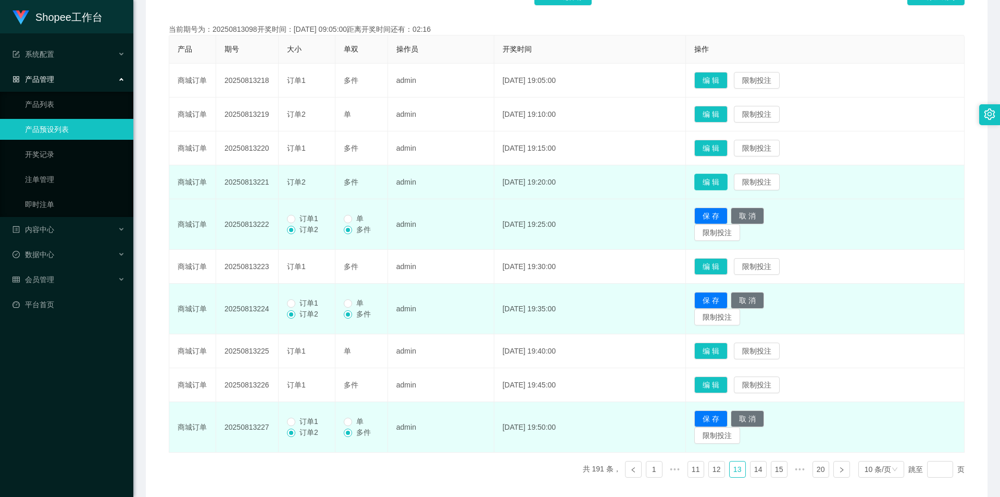
click at [728, 184] on button "编 辑" at bounding box center [710, 181] width 33 height 17
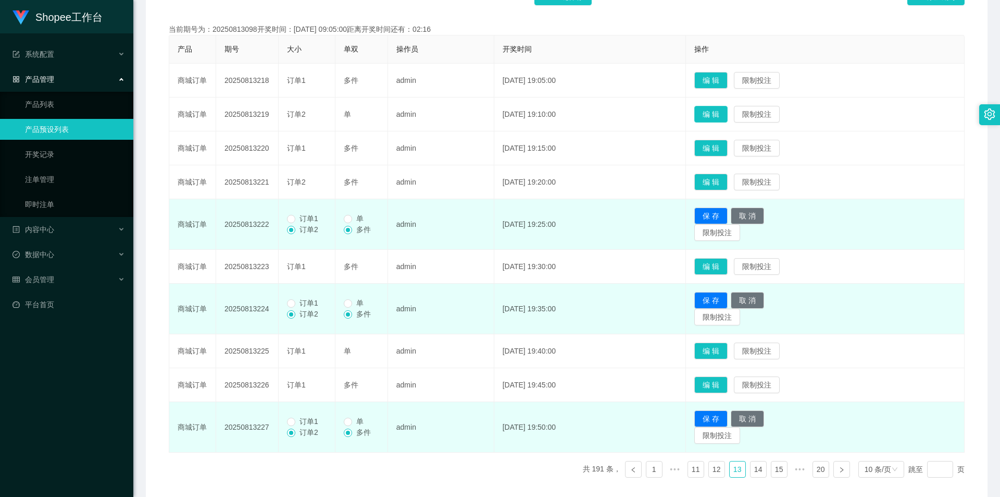
click at [728, 107] on button "编 辑" at bounding box center [710, 114] width 33 height 17
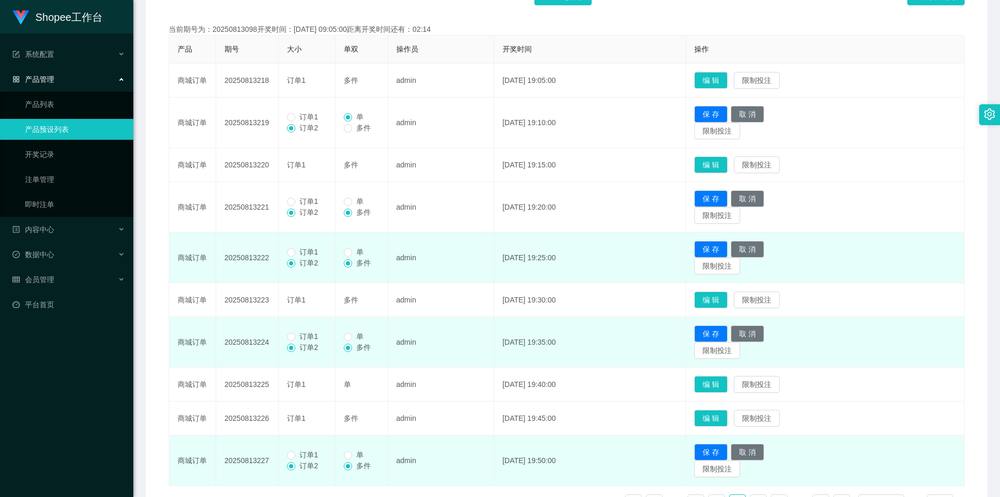
click at [299, 117] on span "订单1" at bounding box center [308, 117] width 27 height 8
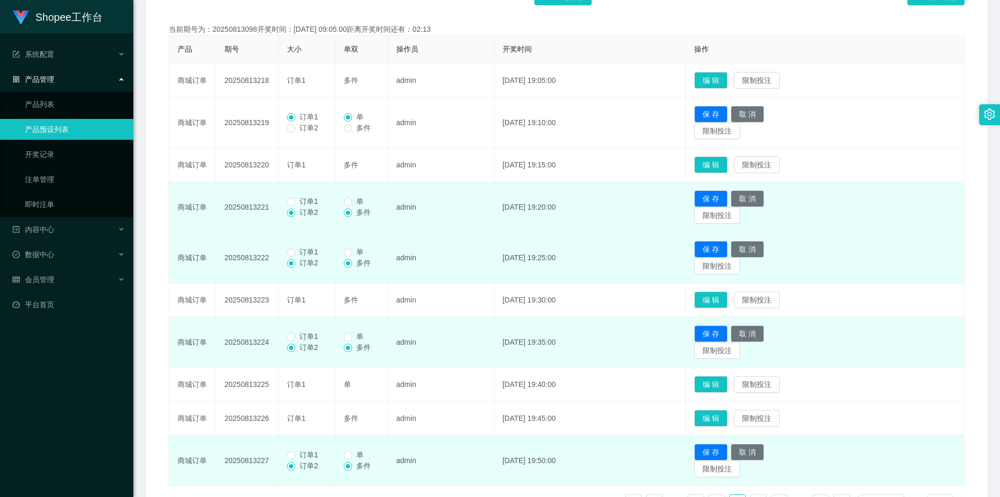
click at [304, 204] on span "订单1" at bounding box center [308, 201] width 27 height 8
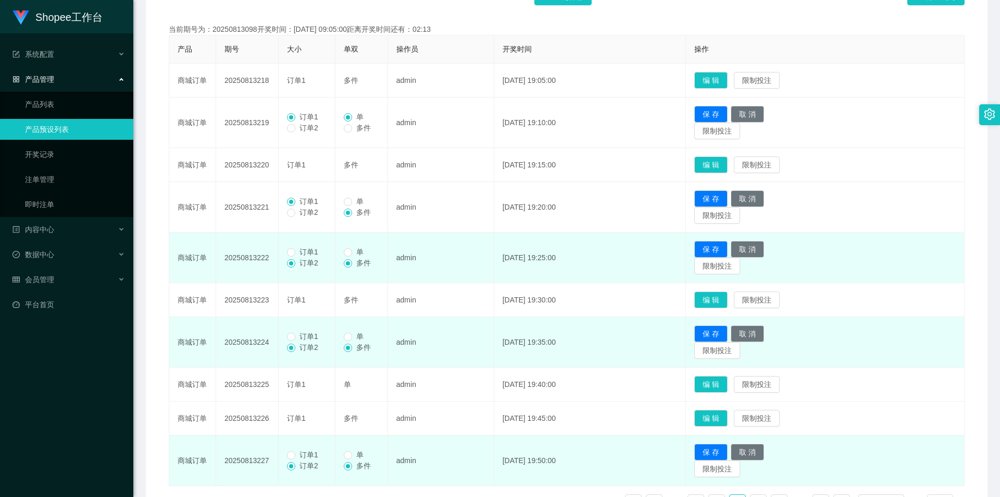
click at [314, 251] on span "订单1" at bounding box center [308, 251] width 27 height 8
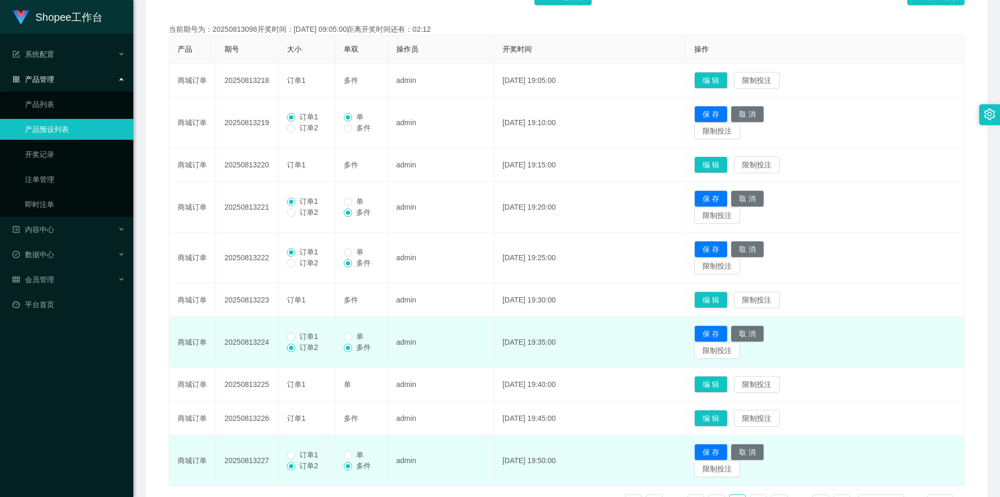
click at [317, 335] on span "订单1" at bounding box center [308, 336] width 27 height 8
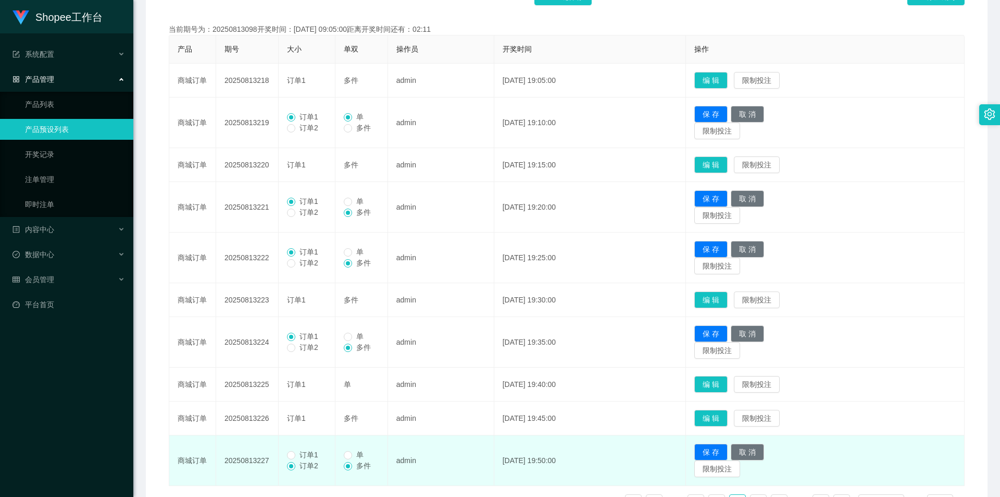
click at [303, 454] on span "订单1" at bounding box center [308, 454] width 27 height 8
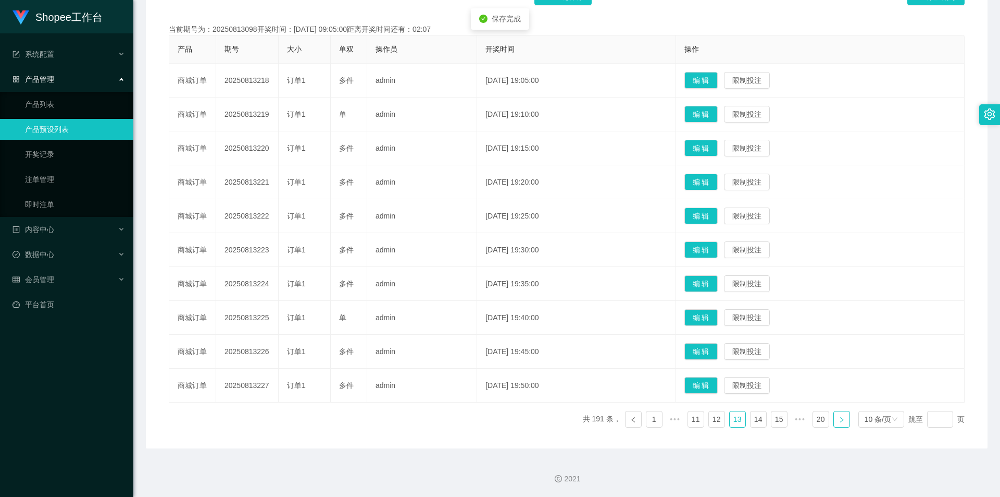
click at [834, 415] on link at bounding box center [842, 419] width 17 height 17
click at [717, 378] on button "编 辑" at bounding box center [701, 385] width 33 height 17
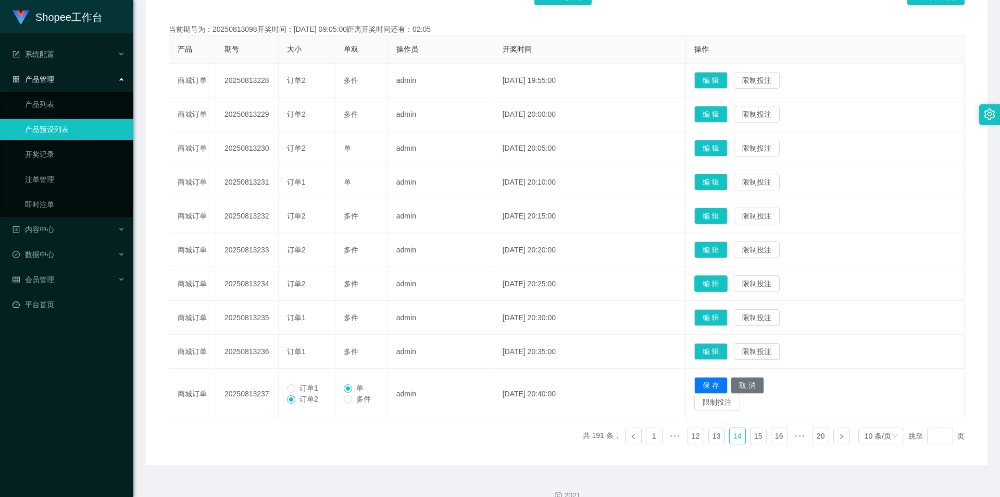
click at [728, 282] on button "编 辑" at bounding box center [710, 283] width 33 height 17
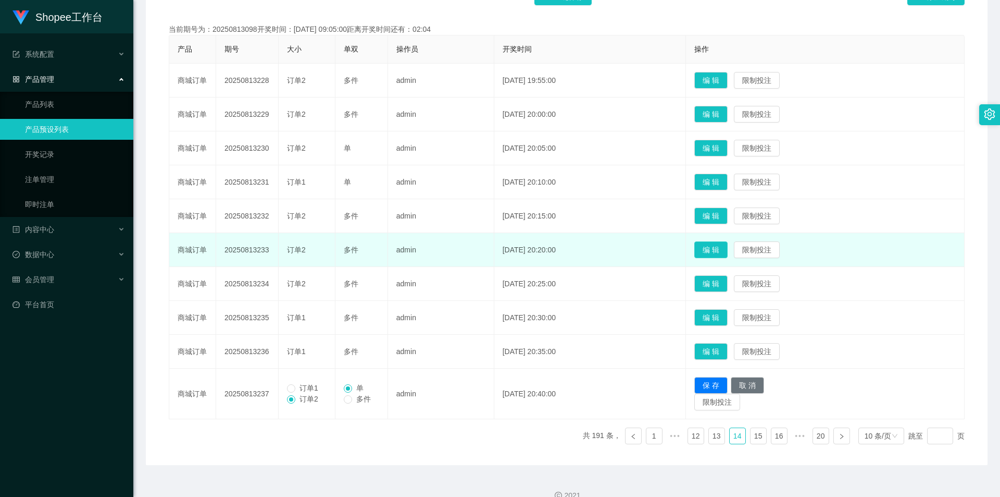
click at [727, 249] on button "编 辑" at bounding box center [710, 249] width 33 height 17
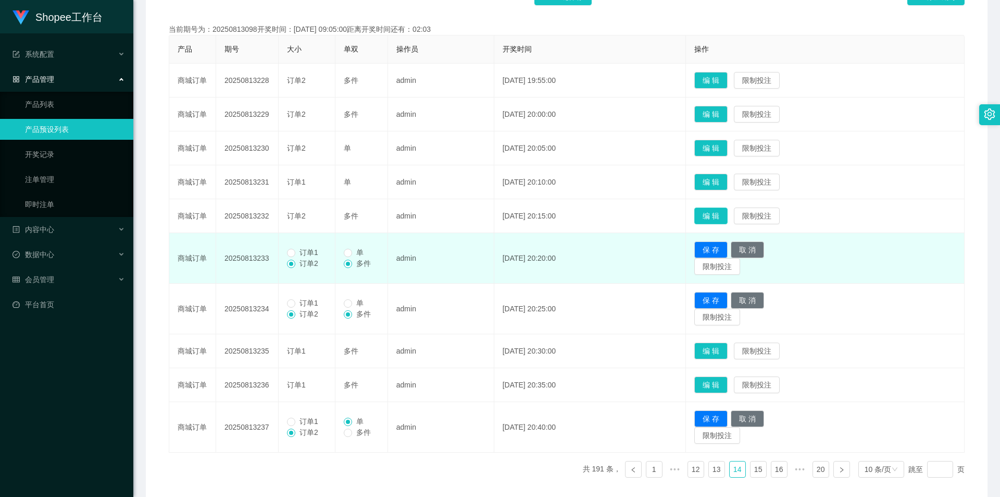
click at [728, 218] on button "编 辑" at bounding box center [710, 215] width 33 height 17
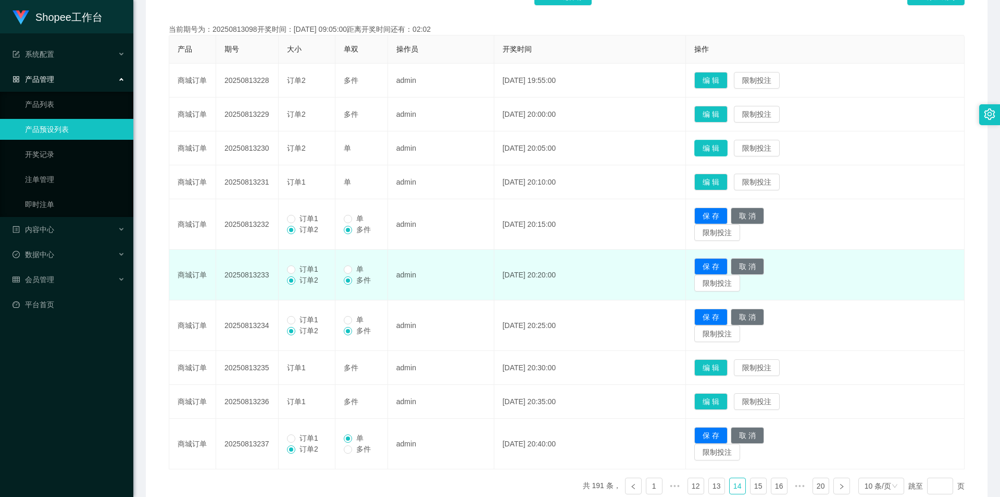
click at [728, 150] on button "编 辑" at bounding box center [710, 148] width 33 height 17
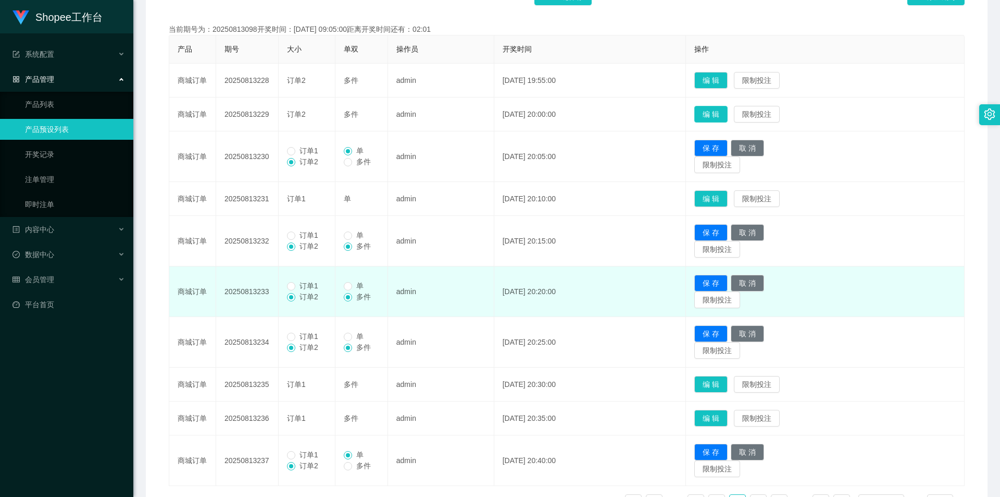
click at [728, 109] on button "编 辑" at bounding box center [710, 114] width 33 height 17
click at [728, 80] on button "编 辑" at bounding box center [710, 80] width 33 height 17
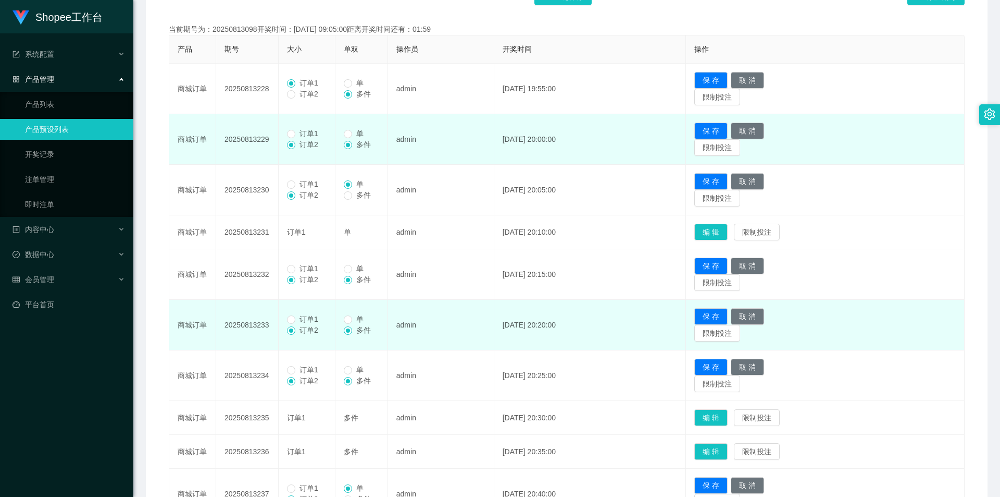
click at [308, 134] on span "订单1" at bounding box center [308, 133] width 27 height 8
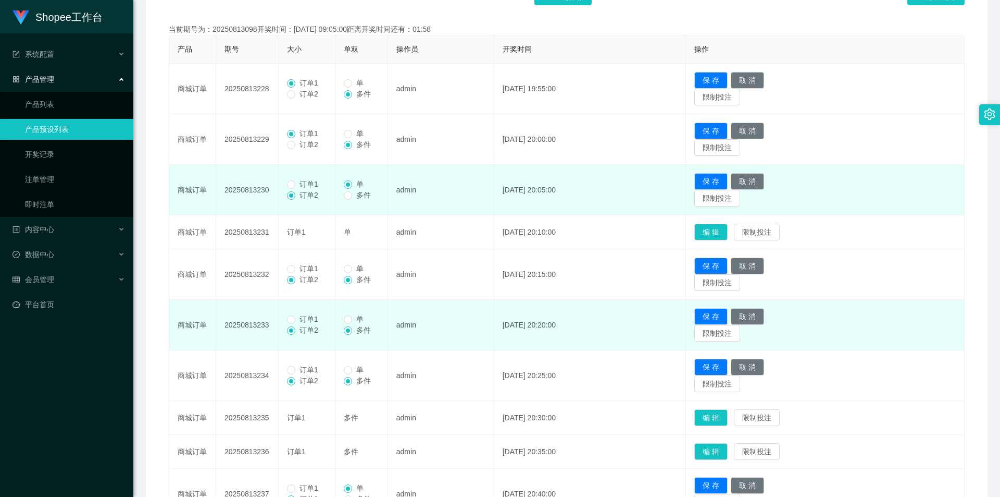
click at [295, 181] on span "订单1" at bounding box center [308, 184] width 27 height 8
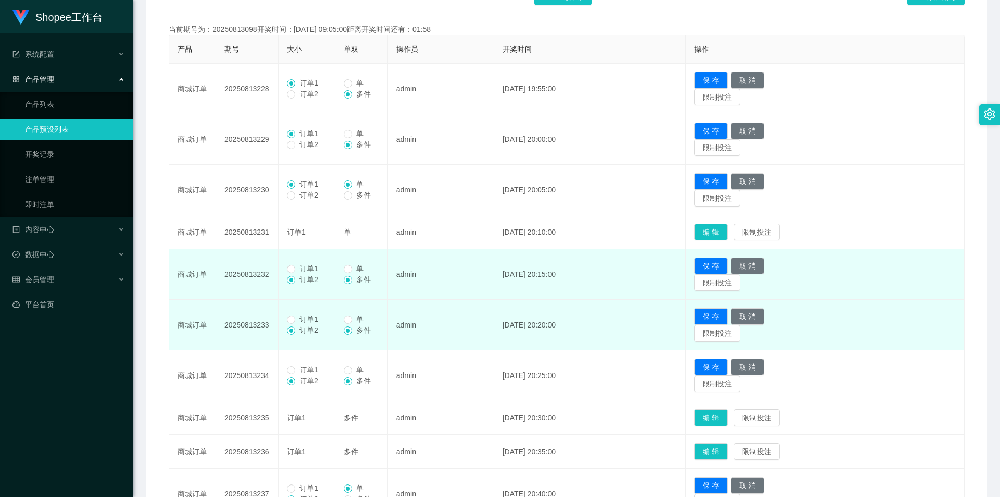
click at [310, 268] on span "订单1" at bounding box center [308, 268] width 27 height 8
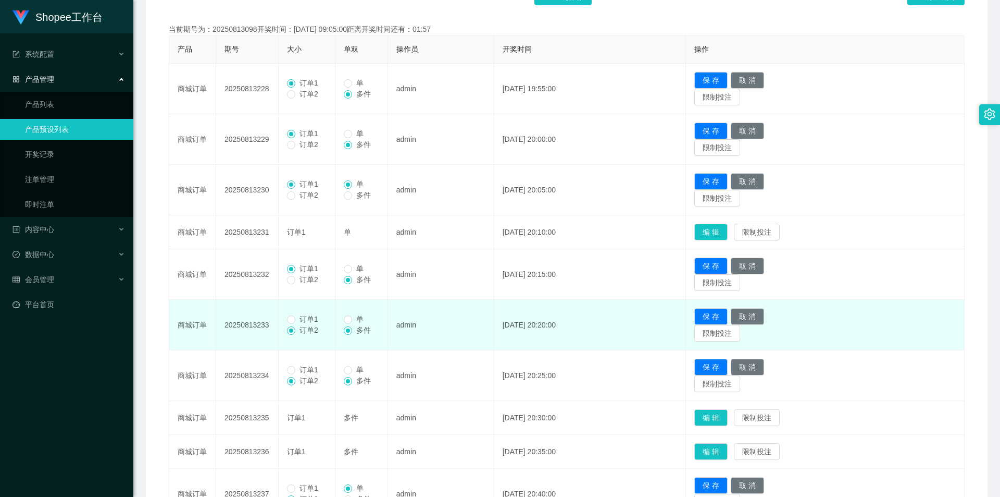
click at [313, 317] on span "订单1" at bounding box center [308, 319] width 27 height 8
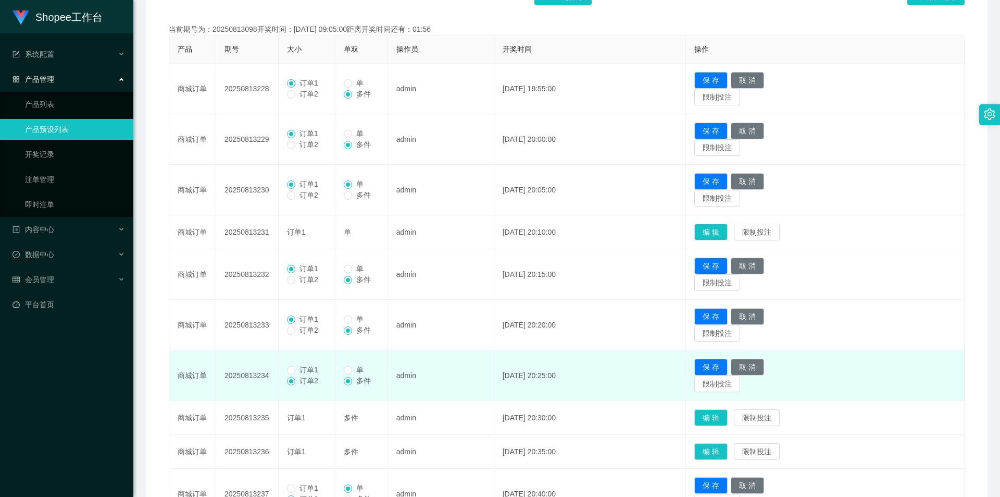
click at [317, 367] on span "订单1" at bounding box center [308, 369] width 27 height 8
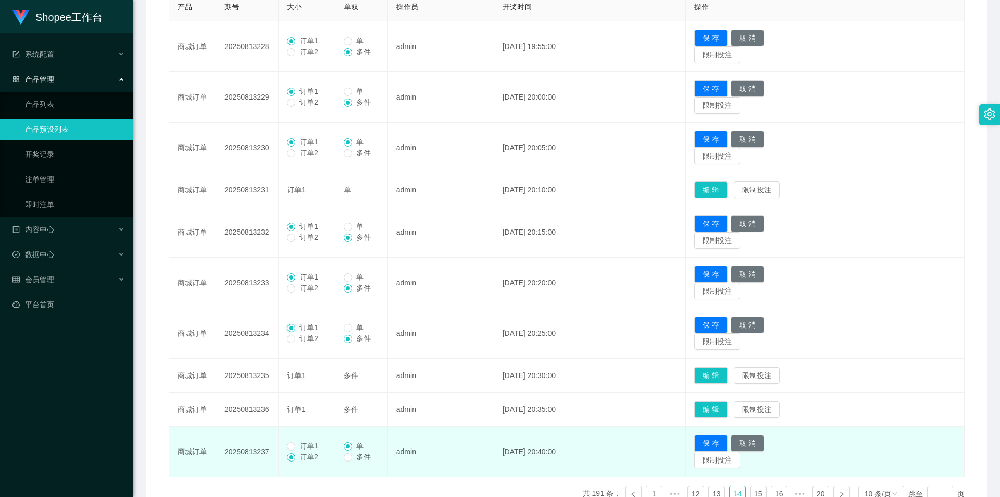
scroll to position [280, 0]
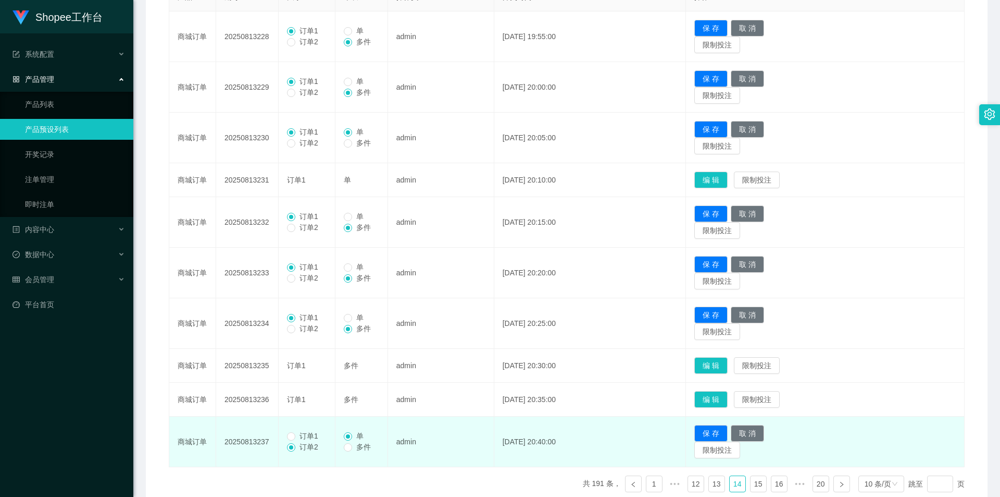
click at [312, 434] on span "订单1" at bounding box center [308, 435] width 27 height 8
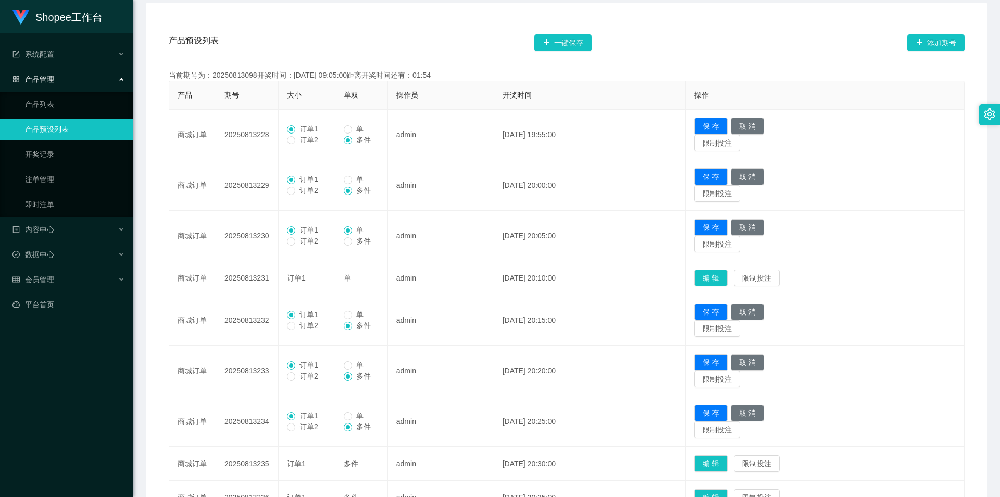
scroll to position [176, 0]
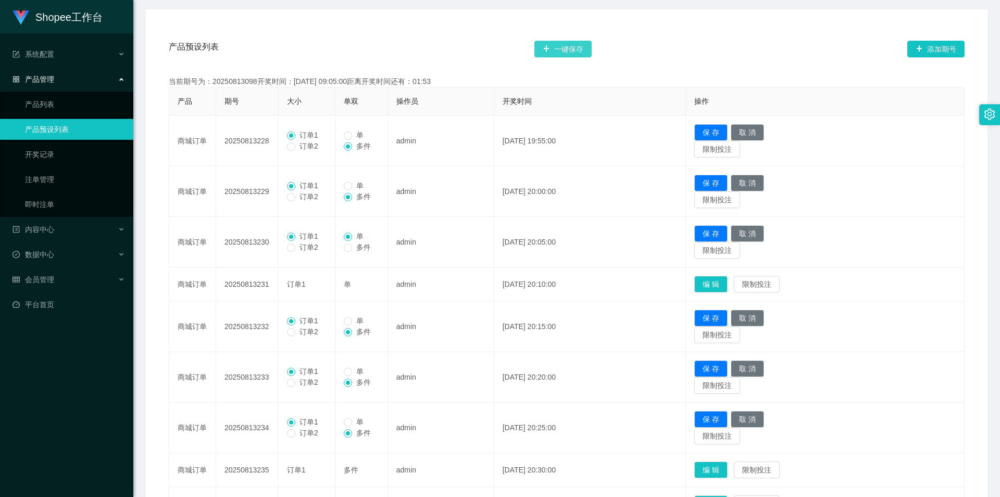
click at [575, 55] on button "一键保存" at bounding box center [563, 49] width 57 height 17
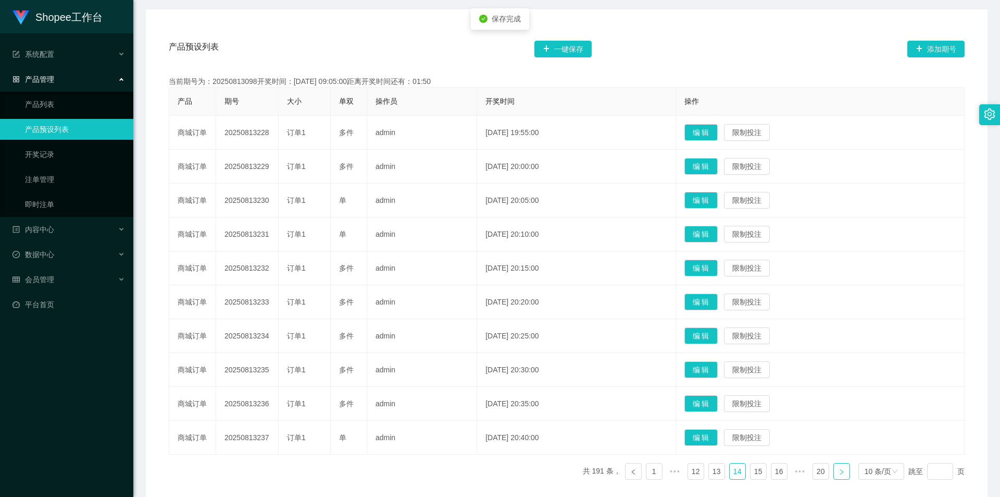
click at [836, 475] on link at bounding box center [842, 471] width 17 height 17
click at [718, 373] on button "编 辑" at bounding box center [701, 369] width 33 height 17
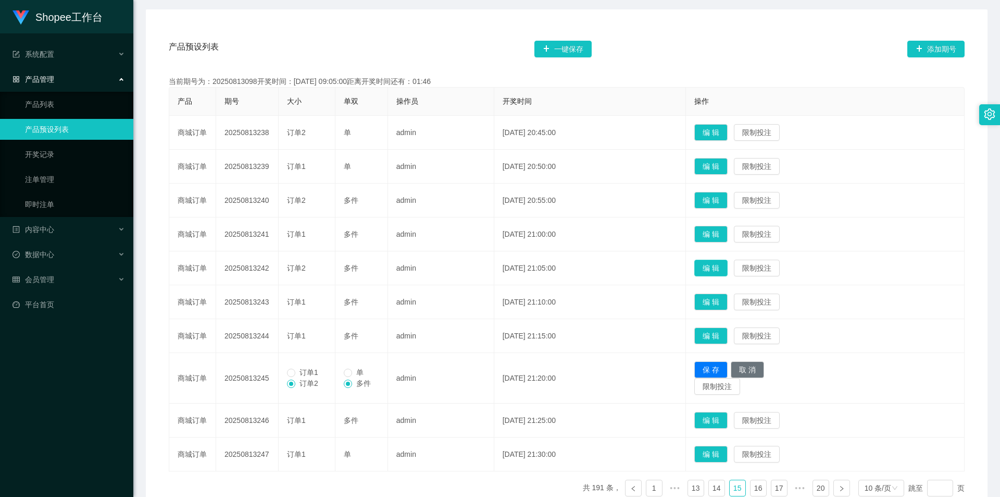
click at [726, 264] on button "编 辑" at bounding box center [710, 267] width 33 height 17
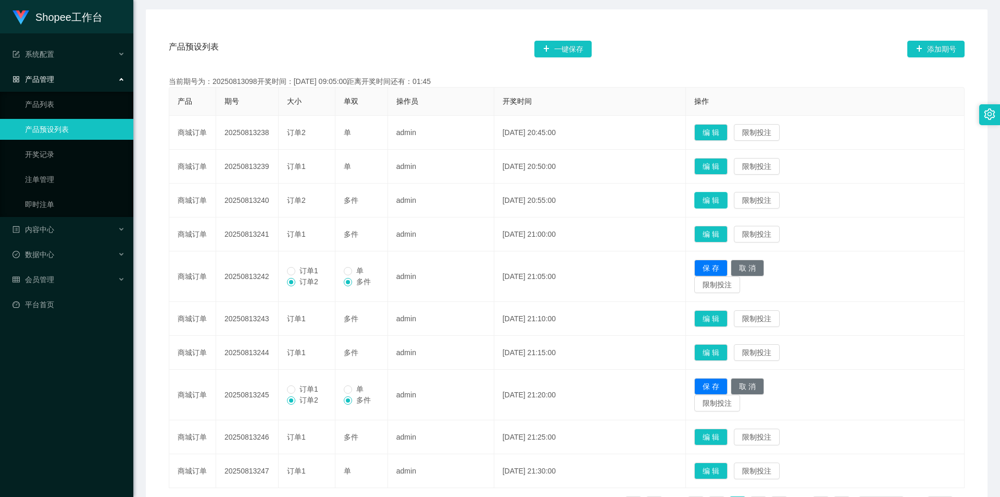
click at [721, 203] on button "编 辑" at bounding box center [710, 200] width 33 height 17
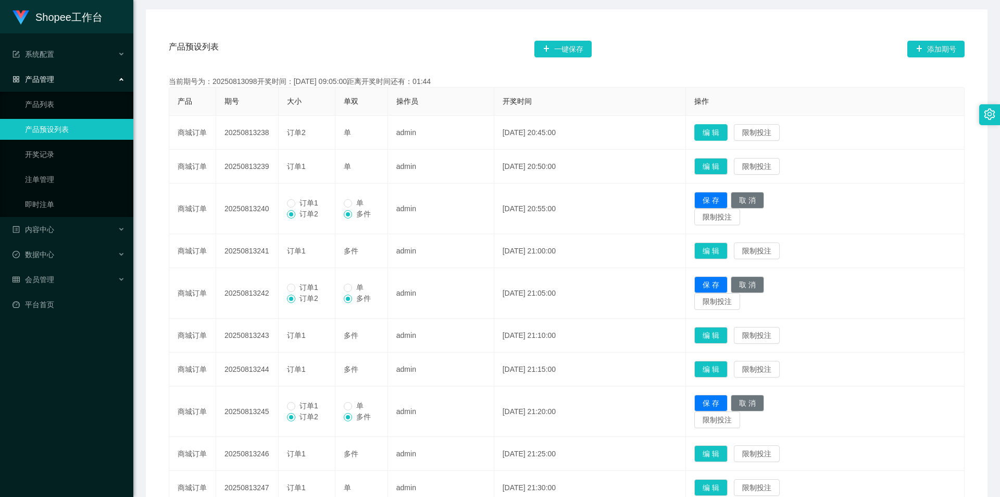
click at [715, 131] on button "编 辑" at bounding box center [710, 132] width 33 height 17
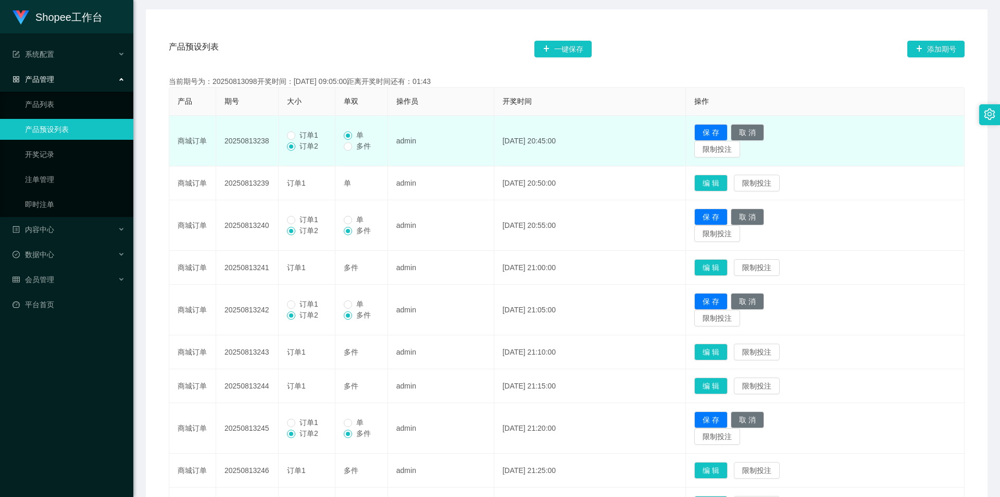
click at [302, 135] on span "订单1" at bounding box center [308, 135] width 27 height 8
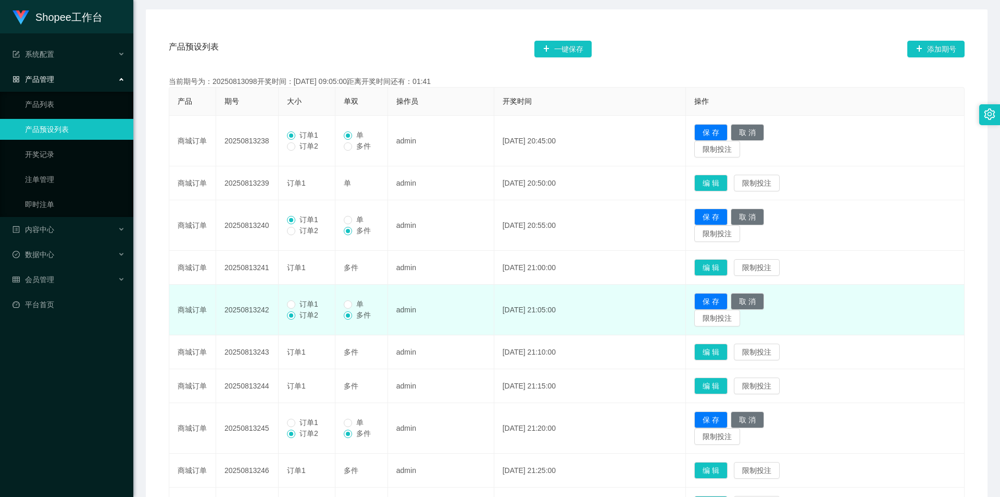
click at [307, 306] on span "订单1" at bounding box center [308, 304] width 27 height 8
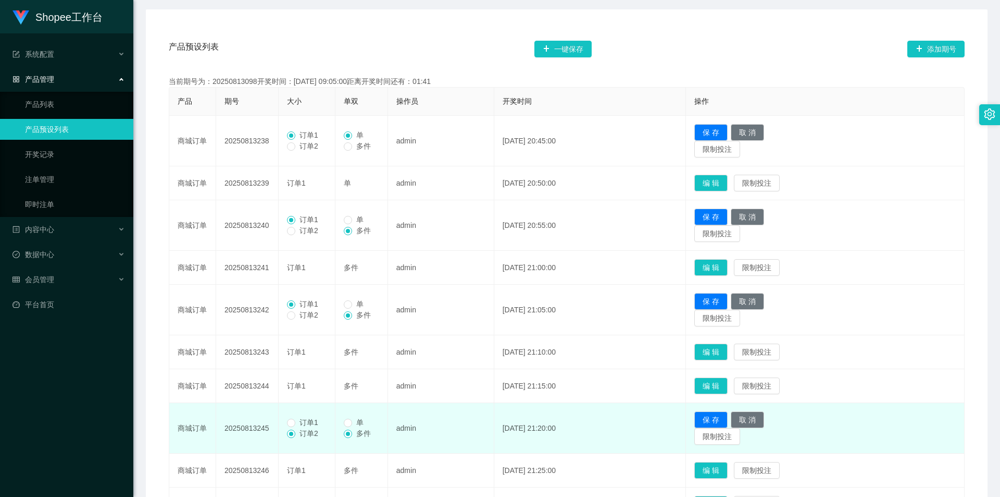
click at [307, 422] on span "订单1" at bounding box center [308, 422] width 27 height 8
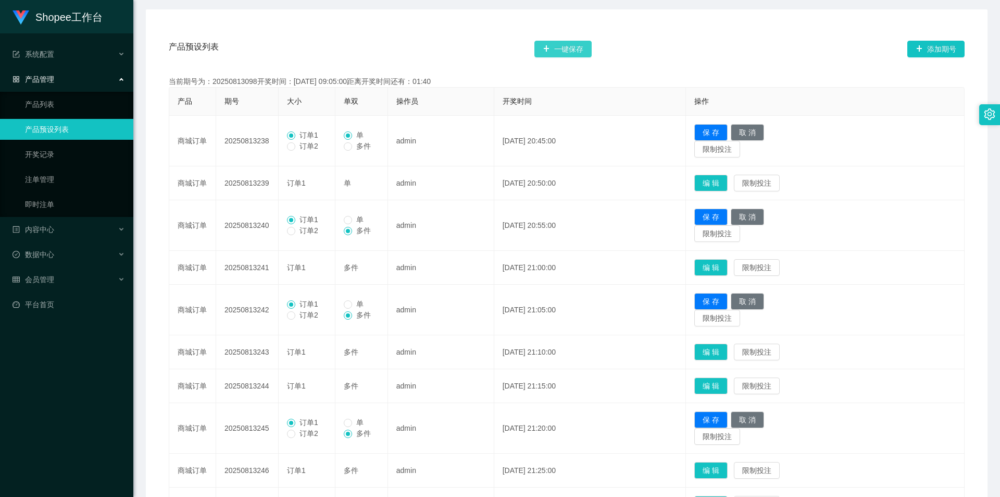
click at [574, 52] on button "一键保存" at bounding box center [563, 49] width 57 height 17
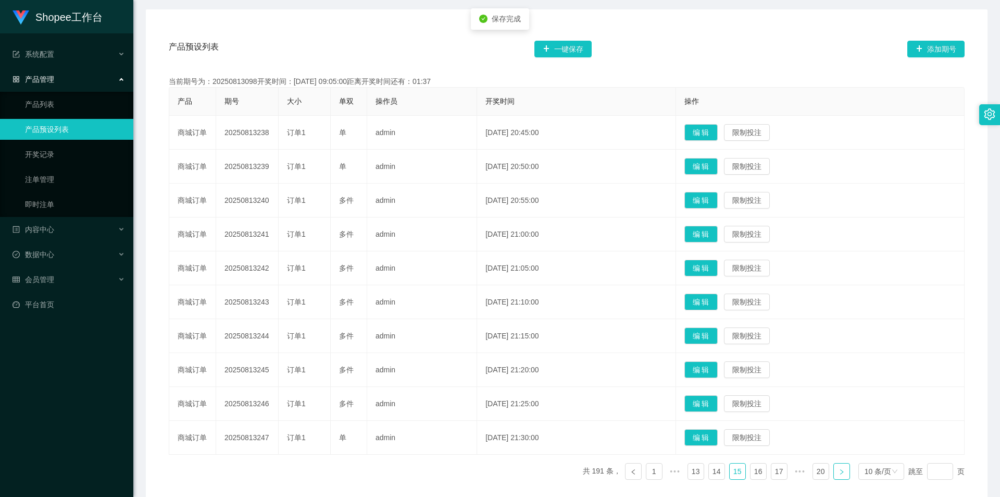
click at [841, 467] on link at bounding box center [842, 471] width 17 height 17
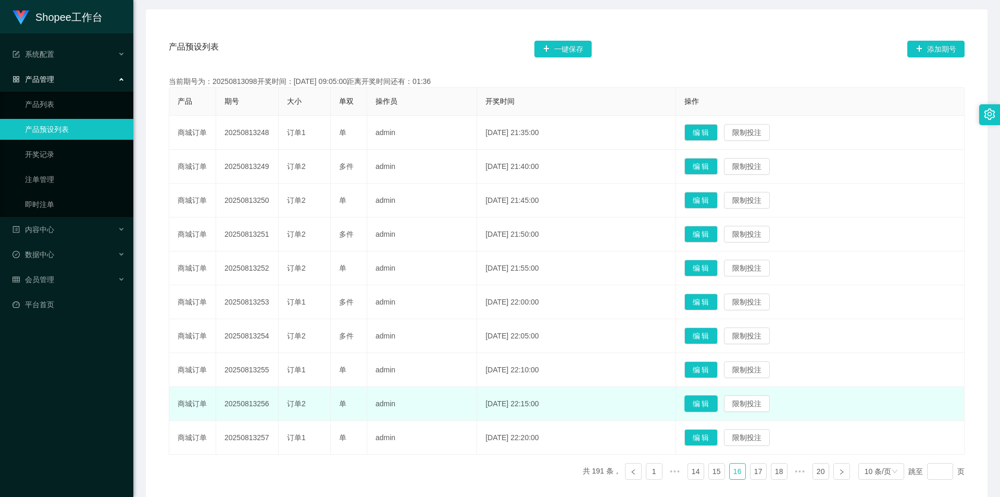
click at [718, 401] on button "编 辑" at bounding box center [701, 403] width 33 height 17
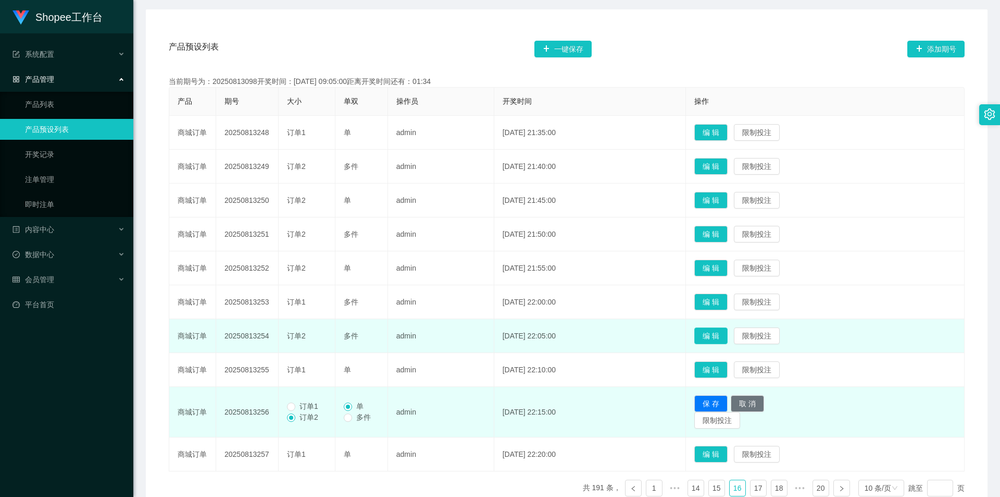
click at [719, 339] on button "编 辑" at bounding box center [710, 335] width 33 height 17
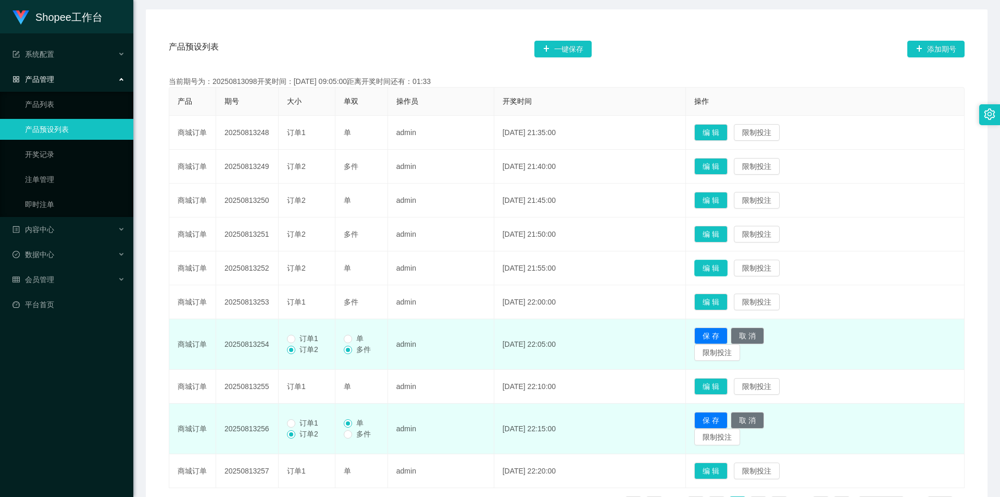
click at [728, 268] on button "编 辑" at bounding box center [710, 267] width 33 height 17
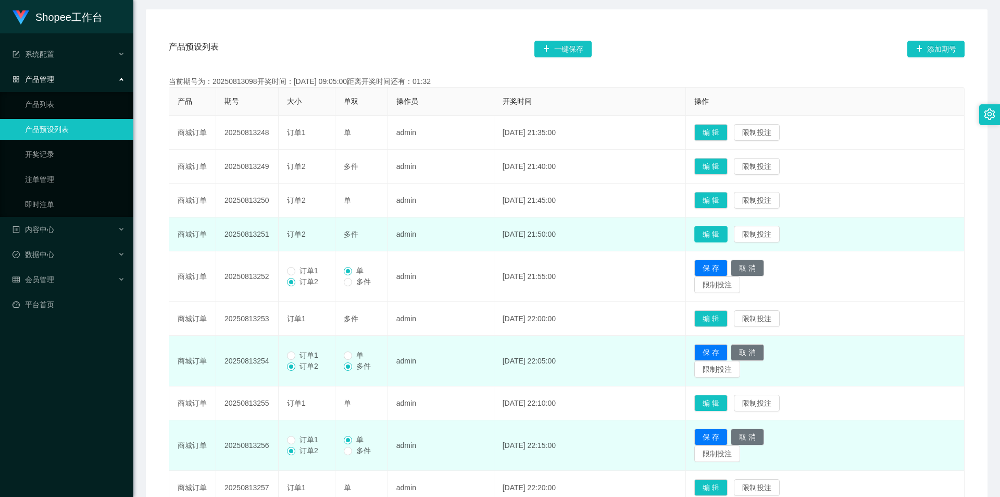
click at [728, 234] on button "编 辑" at bounding box center [710, 234] width 33 height 17
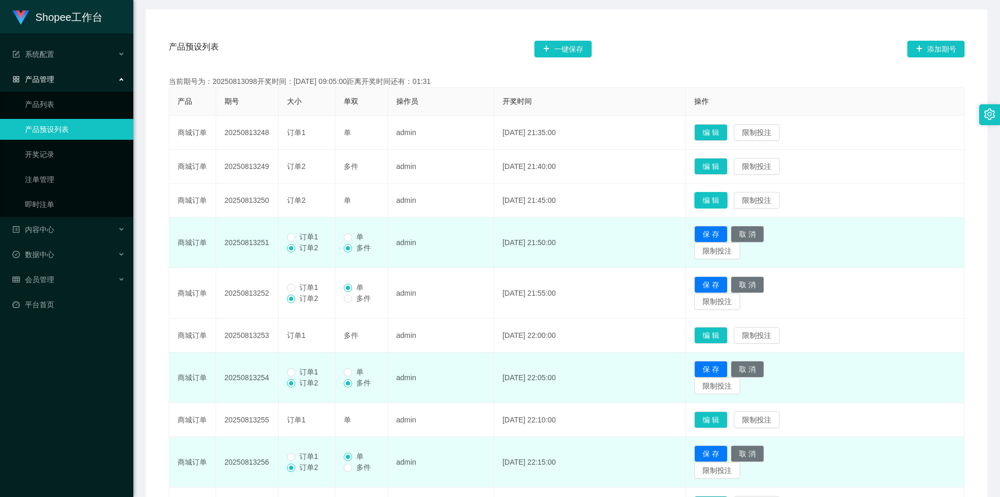
click at [722, 204] on button "编 辑" at bounding box center [710, 200] width 33 height 17
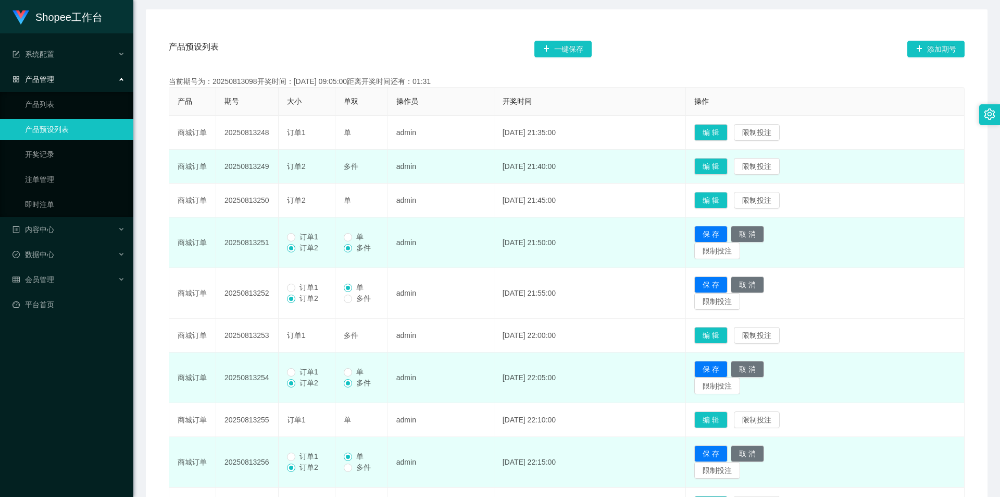
click at [719, 155] on td "编 辑 限制投注" at bounding box center [825, 167] width 279 height 34
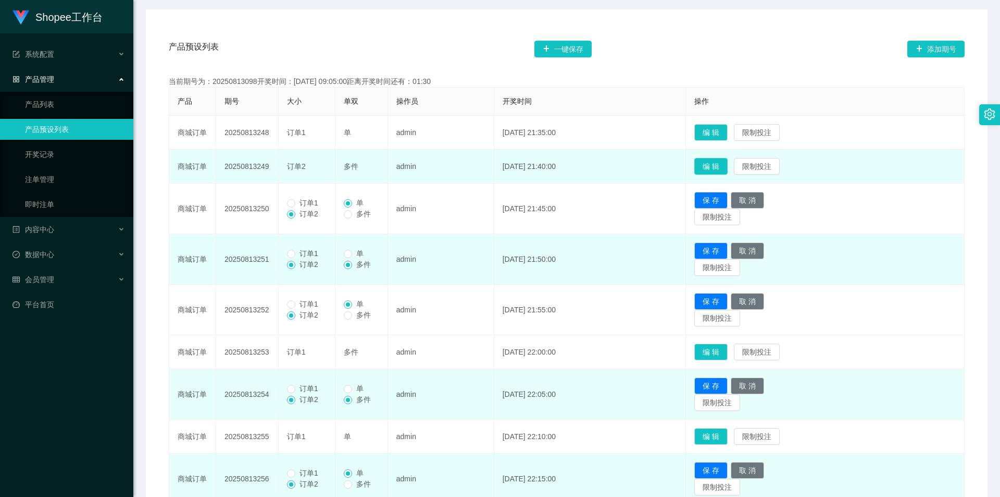
click at [716, 163] on button "编 辑" at bounding box center [710, 166] width 33 height 17
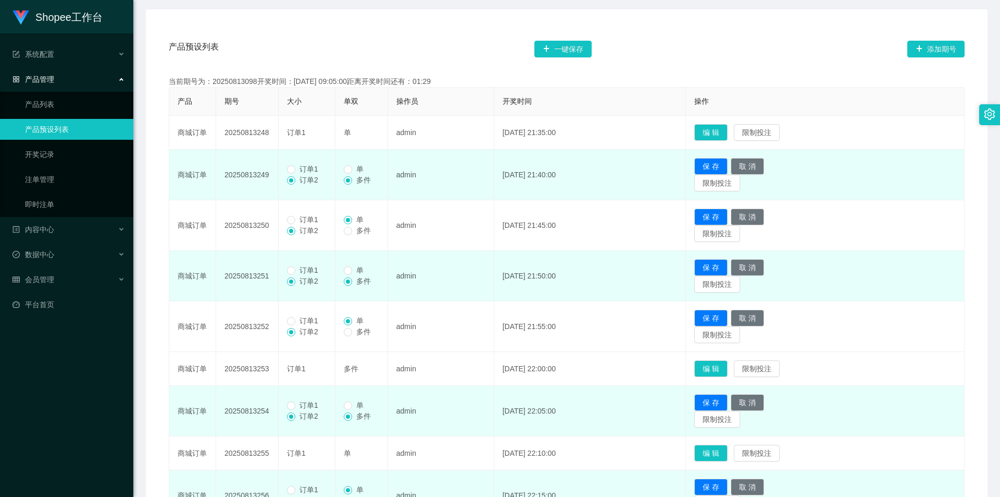
click at [289, 164] on label "订单1" at bounding box center [304, 169] width 35 height 11
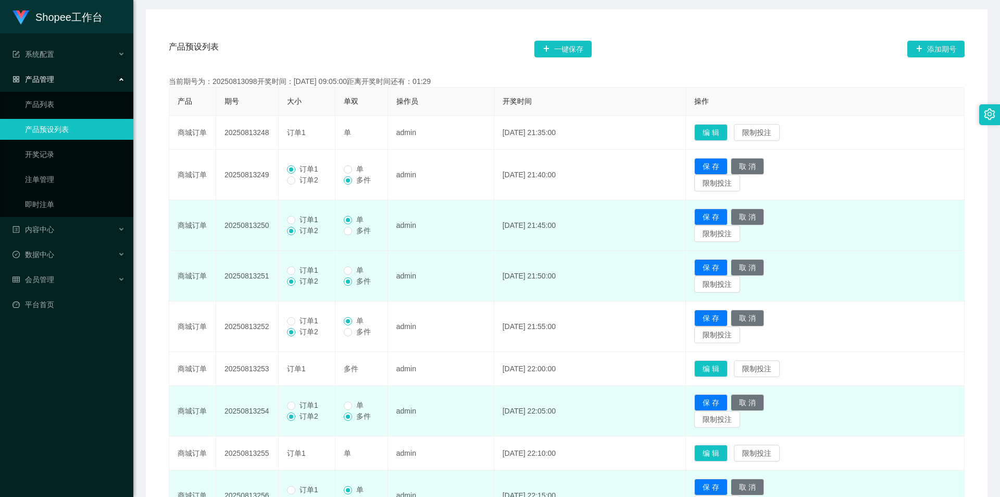
click at [303, 216] on span "订单1" at bounding box center [308, 219] width 27 height 8
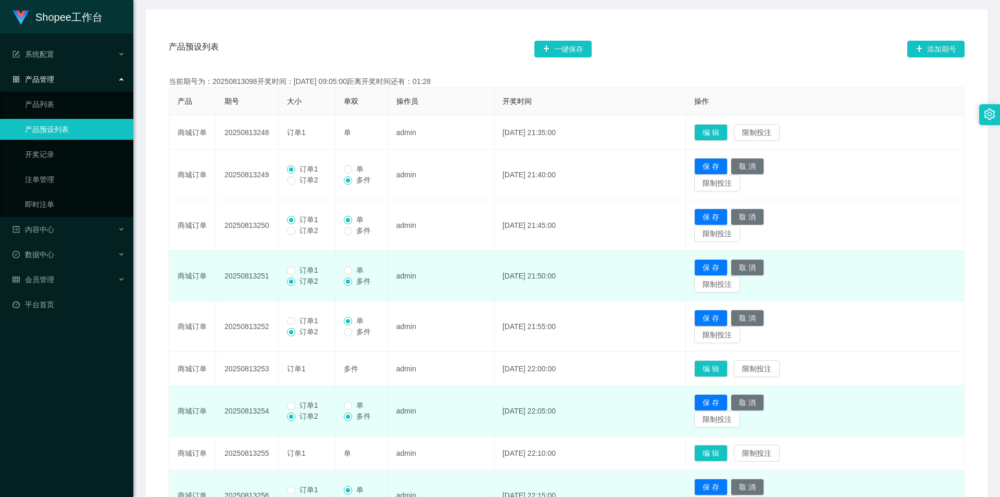
click at [303, 266] on span "订单1" at bounding box center [308, 270] width 27 height 8
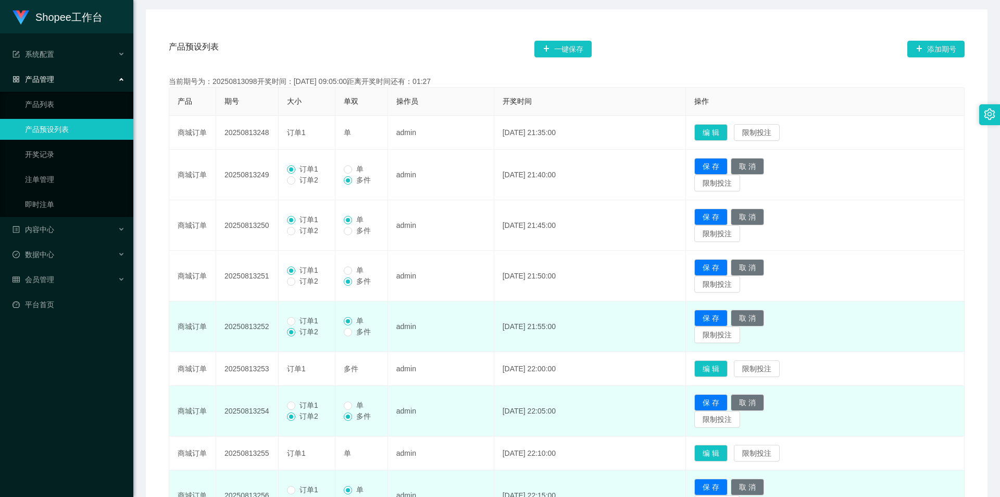
click at [303, 317] on span "订单1" at bounding box center [308, 320] width 27 height 8
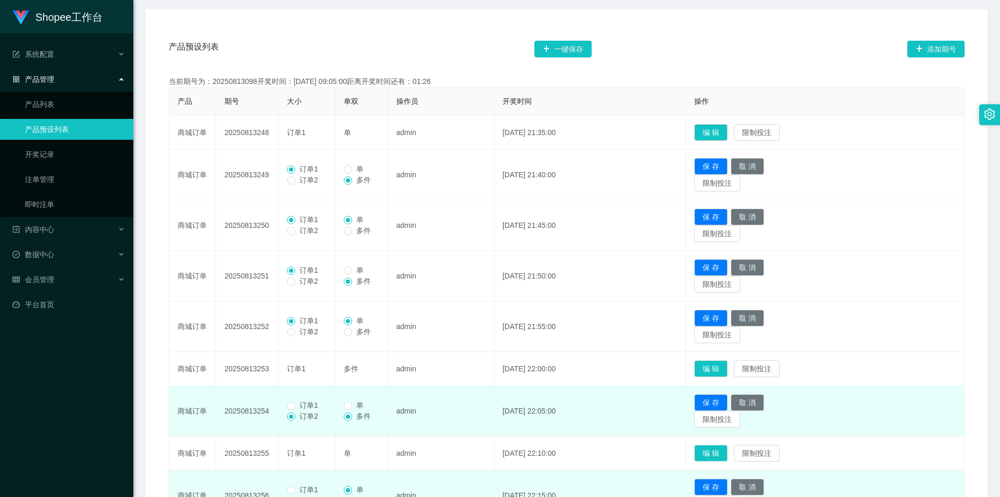
click at [297, 406] on span "订单1" at bounding box center [308, 405] width 27 height 8
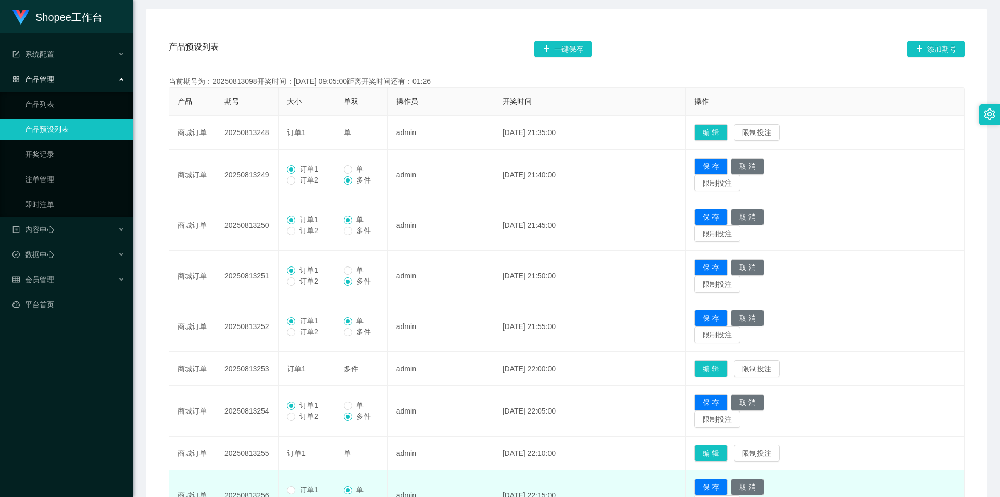
click at [304, 488] on span "订单1" at bounding box center [308, 489] width 27 height 8
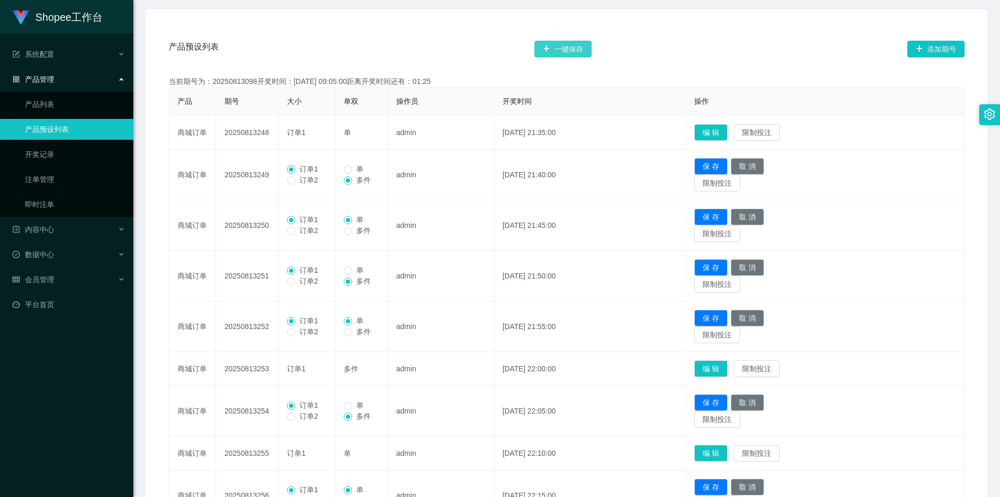
click at [585, 44] on button "一键保存" at bounding box center [563, 49] width 57 height 17
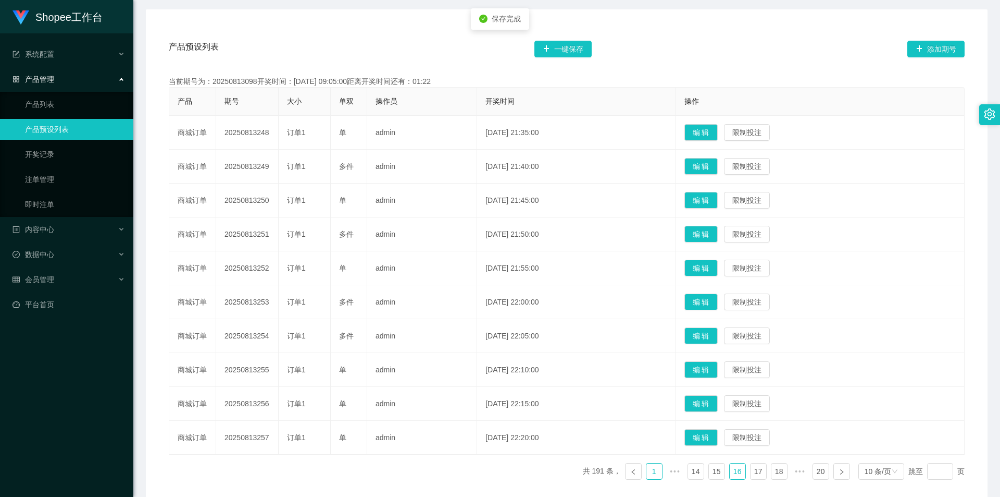
click at [647, 466] on link "1" at bounding box center [655, 471] width 16 height 16
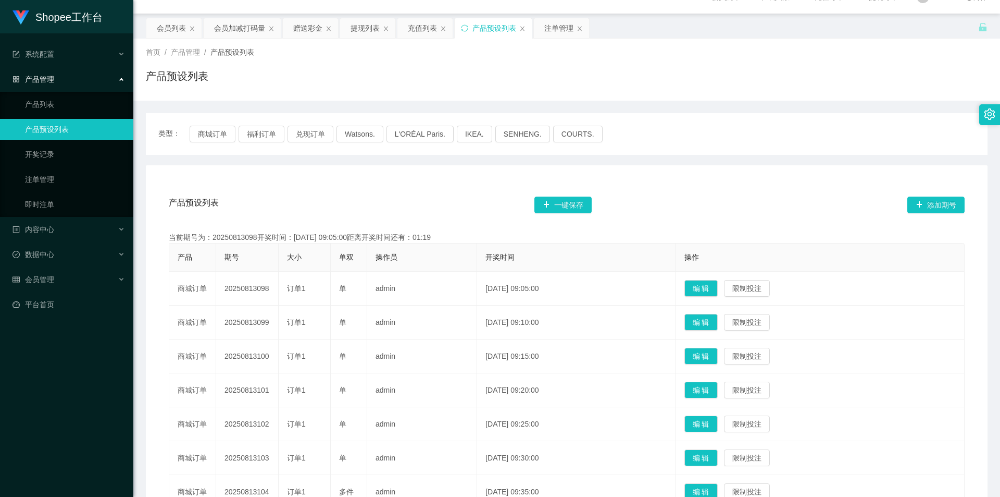
scroll to position [0, 0]
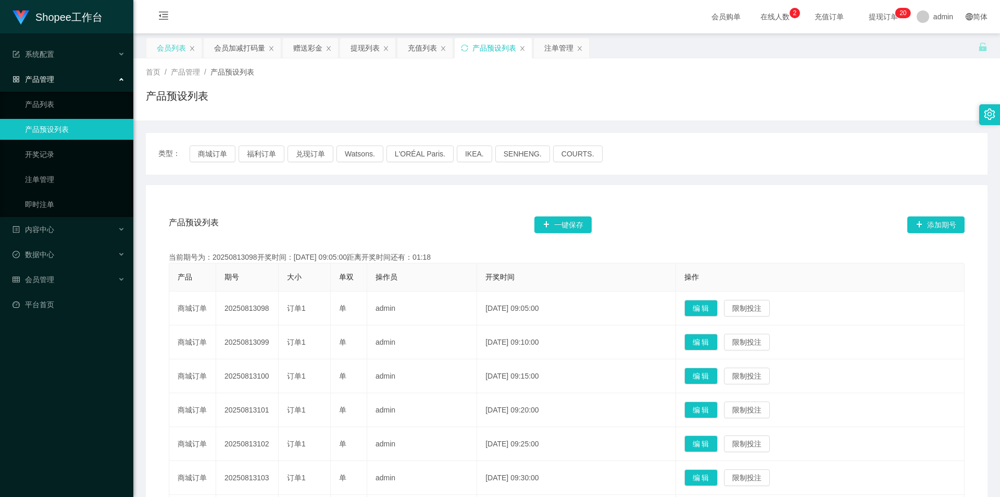
click at [178, 56] on div "会员列表" at bounding box center [171, 48] width 29 height 20
